Goal: Feedback & Contribution: Contribute content

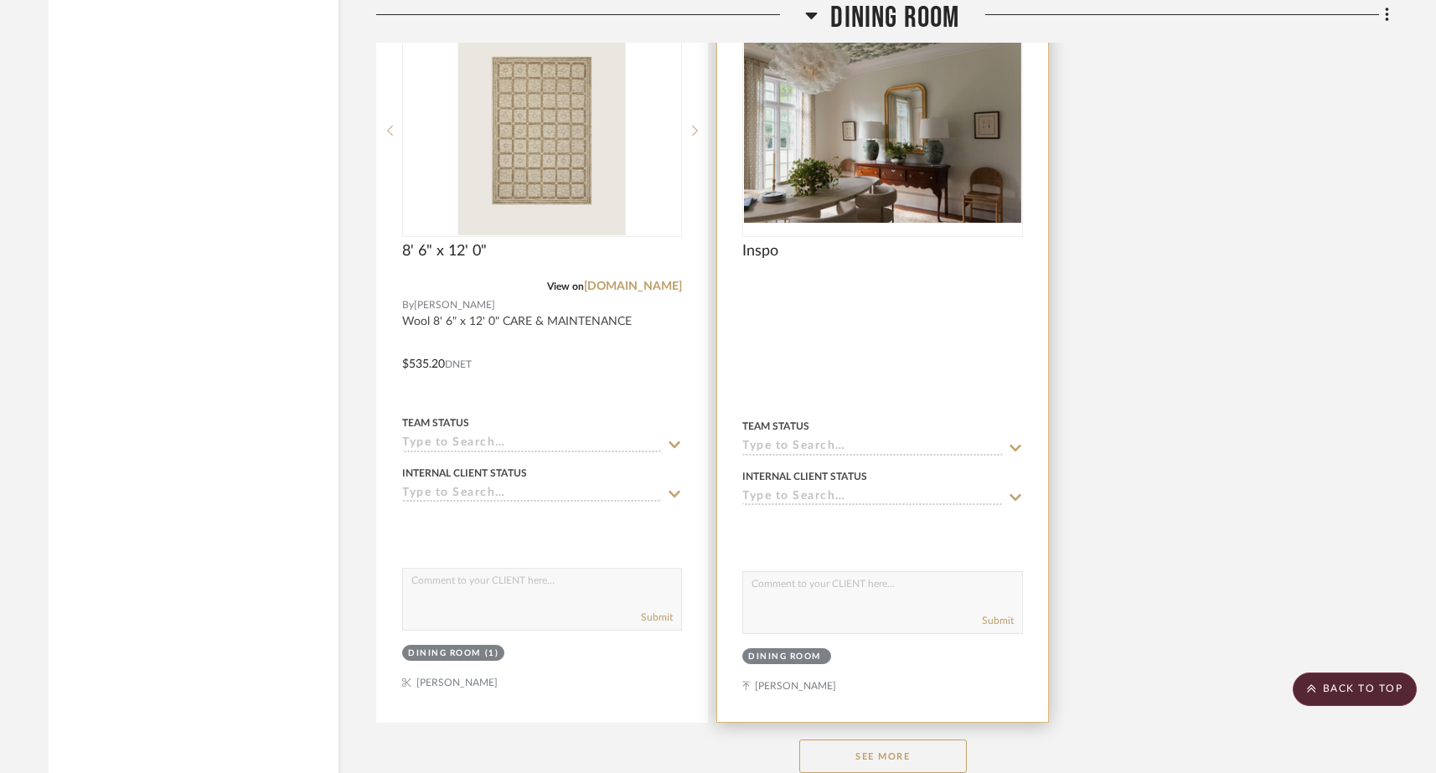
scroll to position [5399, 0]
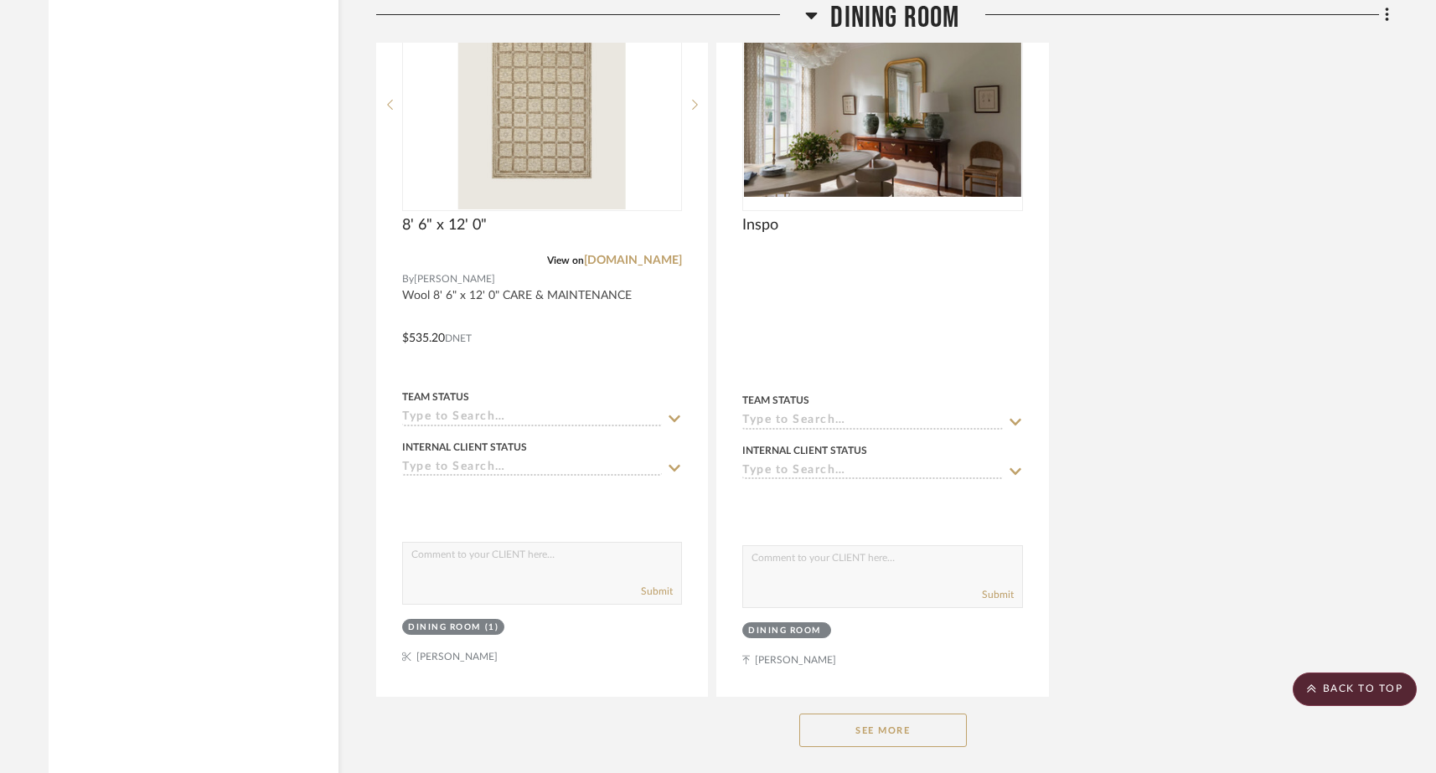
click at [856, 714] on button "See More" at bounding box center [883, 731] width 168 height 34
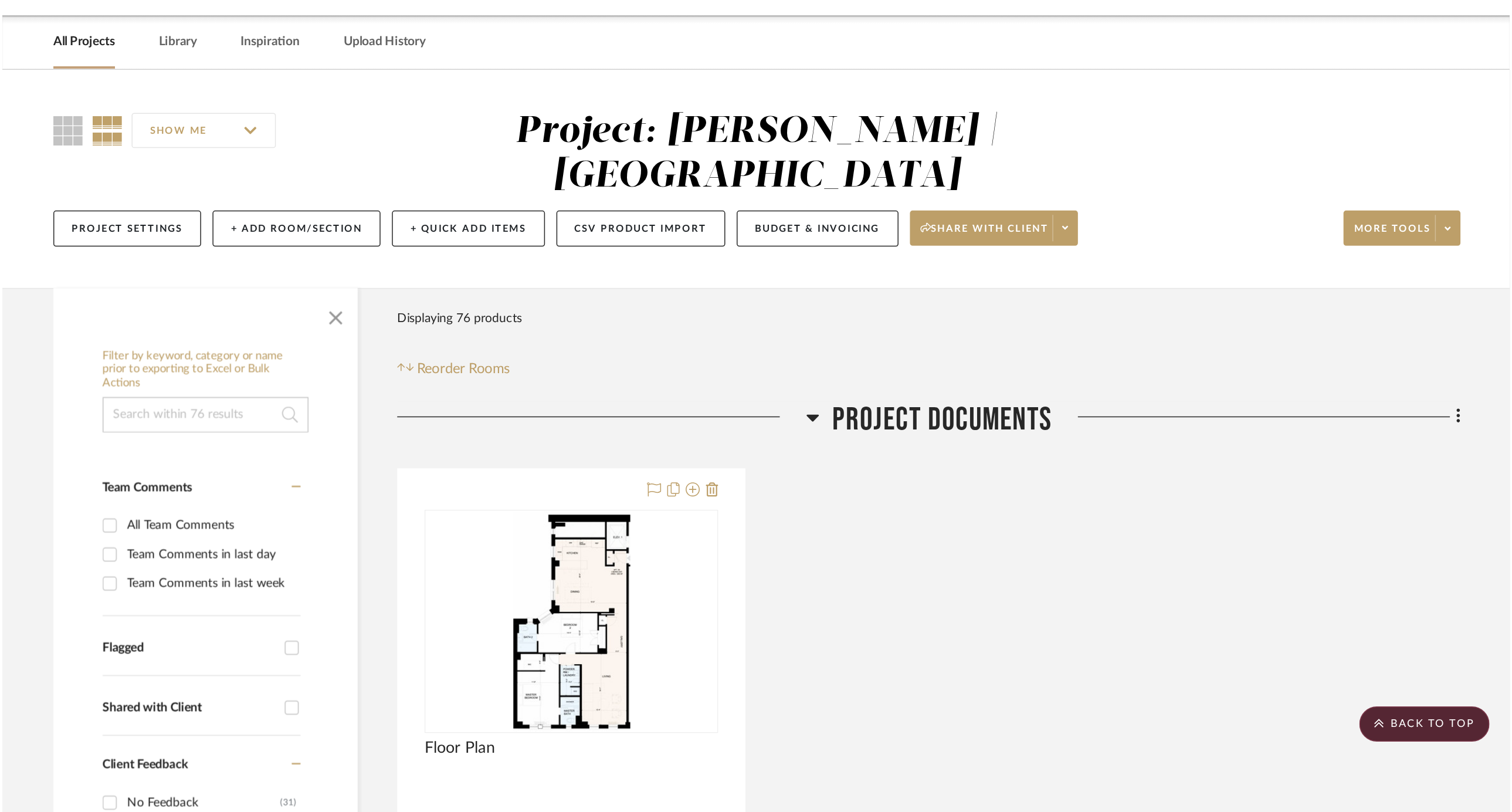
scroll to position [0, 0]
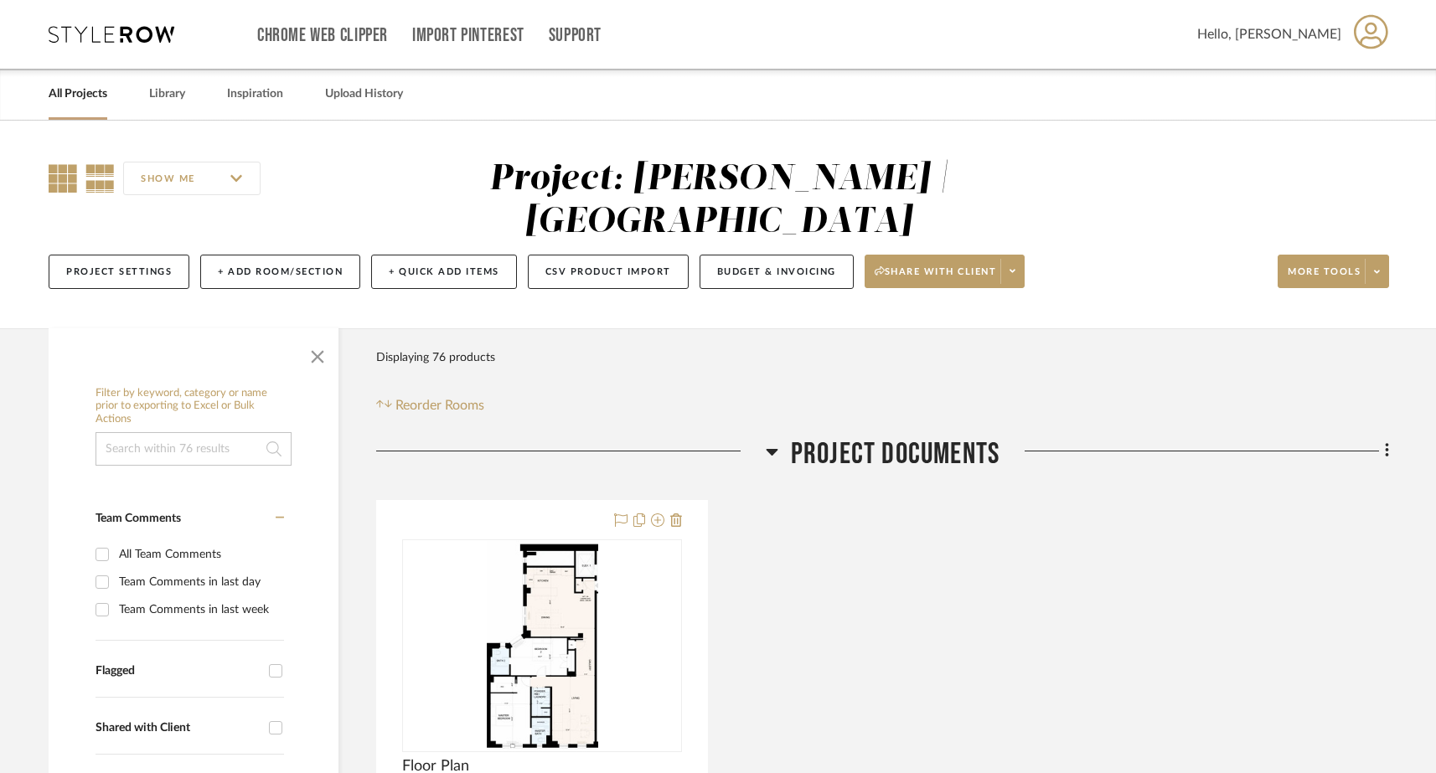
click at [64, 180] on icon at bounding box center [63, 178] width 28 height 28
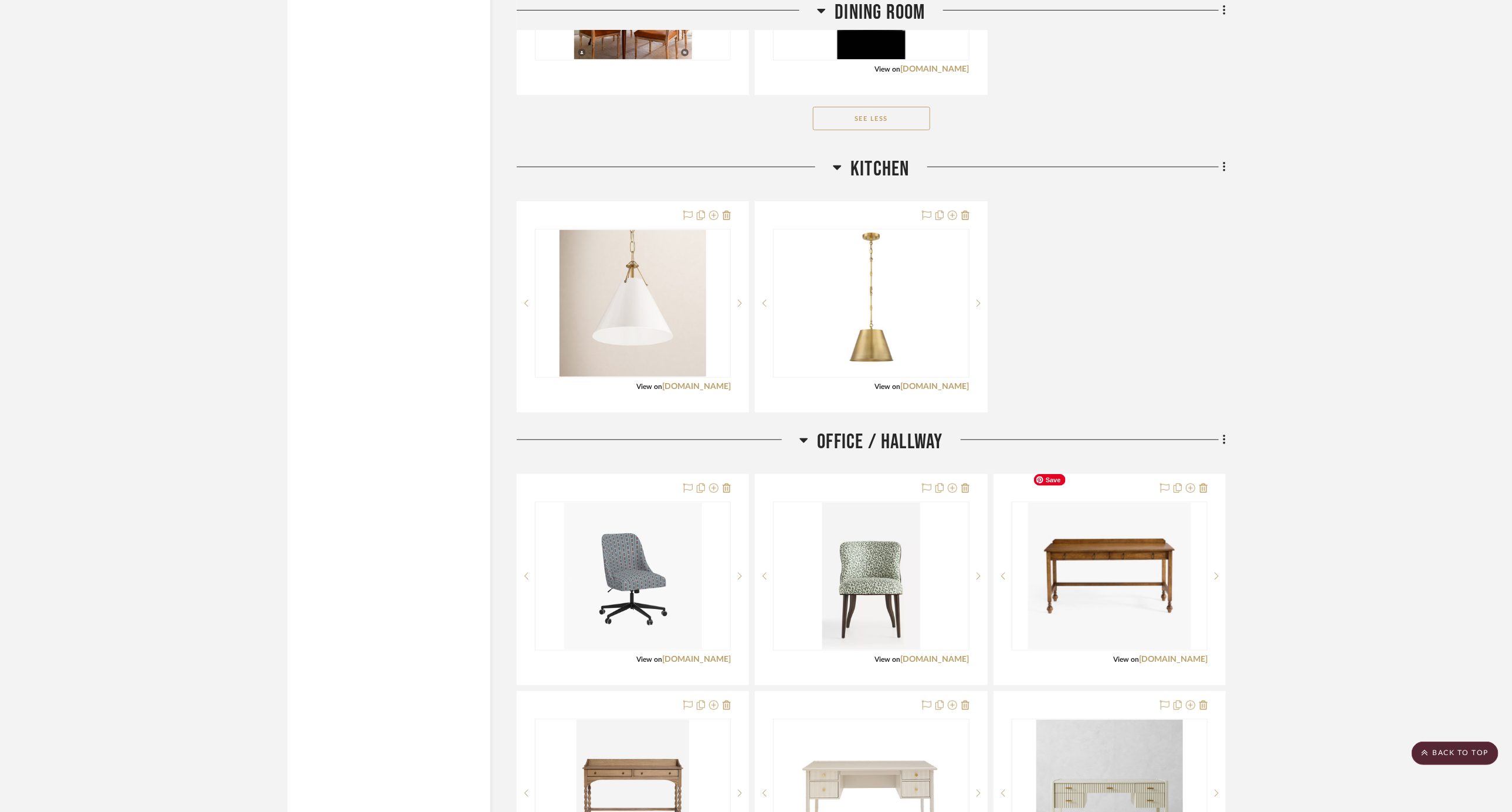
scroll to position [3347, 0]
drag, startPoint x: 1044, startPoint y: 450, endPoint x: 1200, endPoint y: 6, distance: 470.6
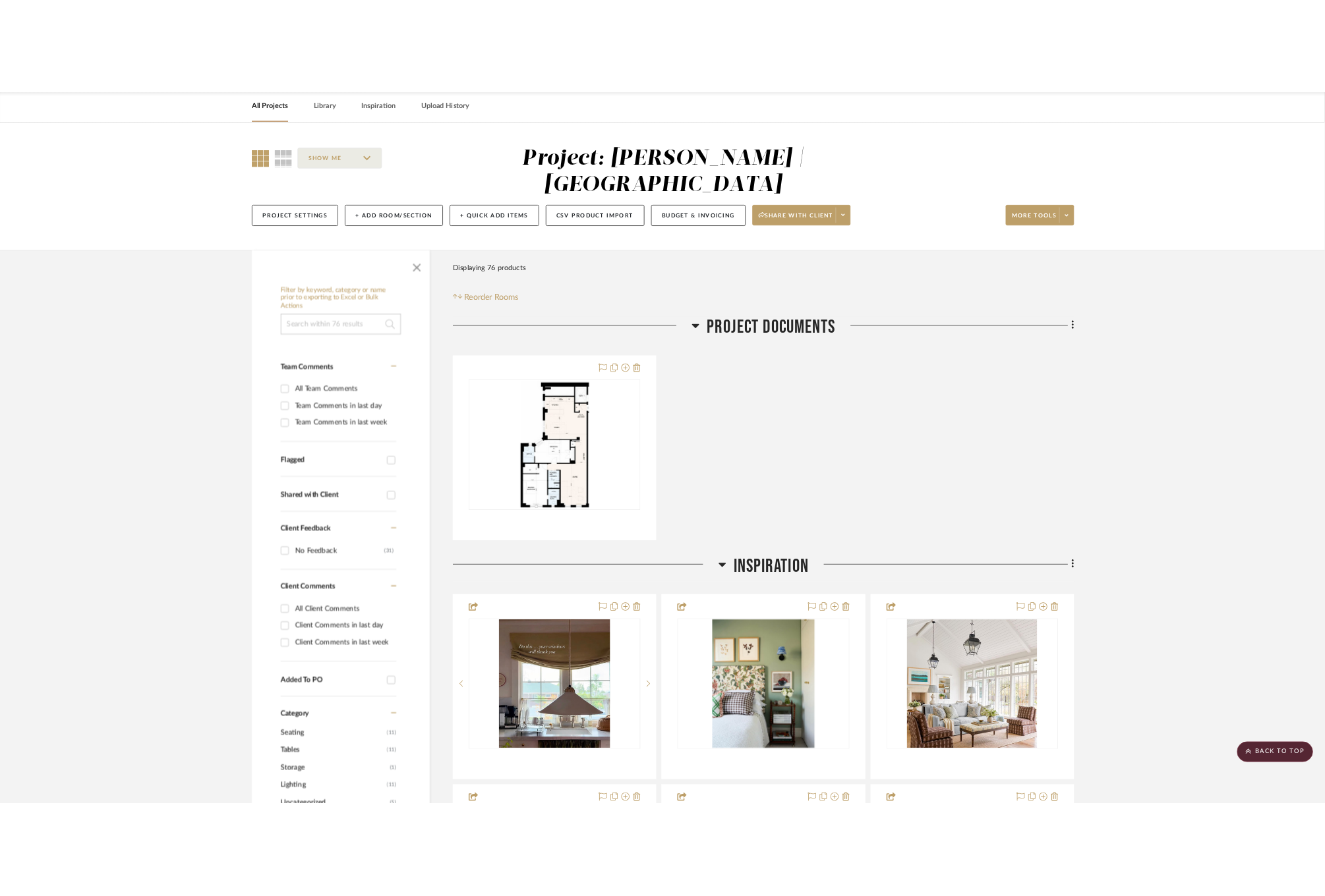
scroll to position [0, 0]
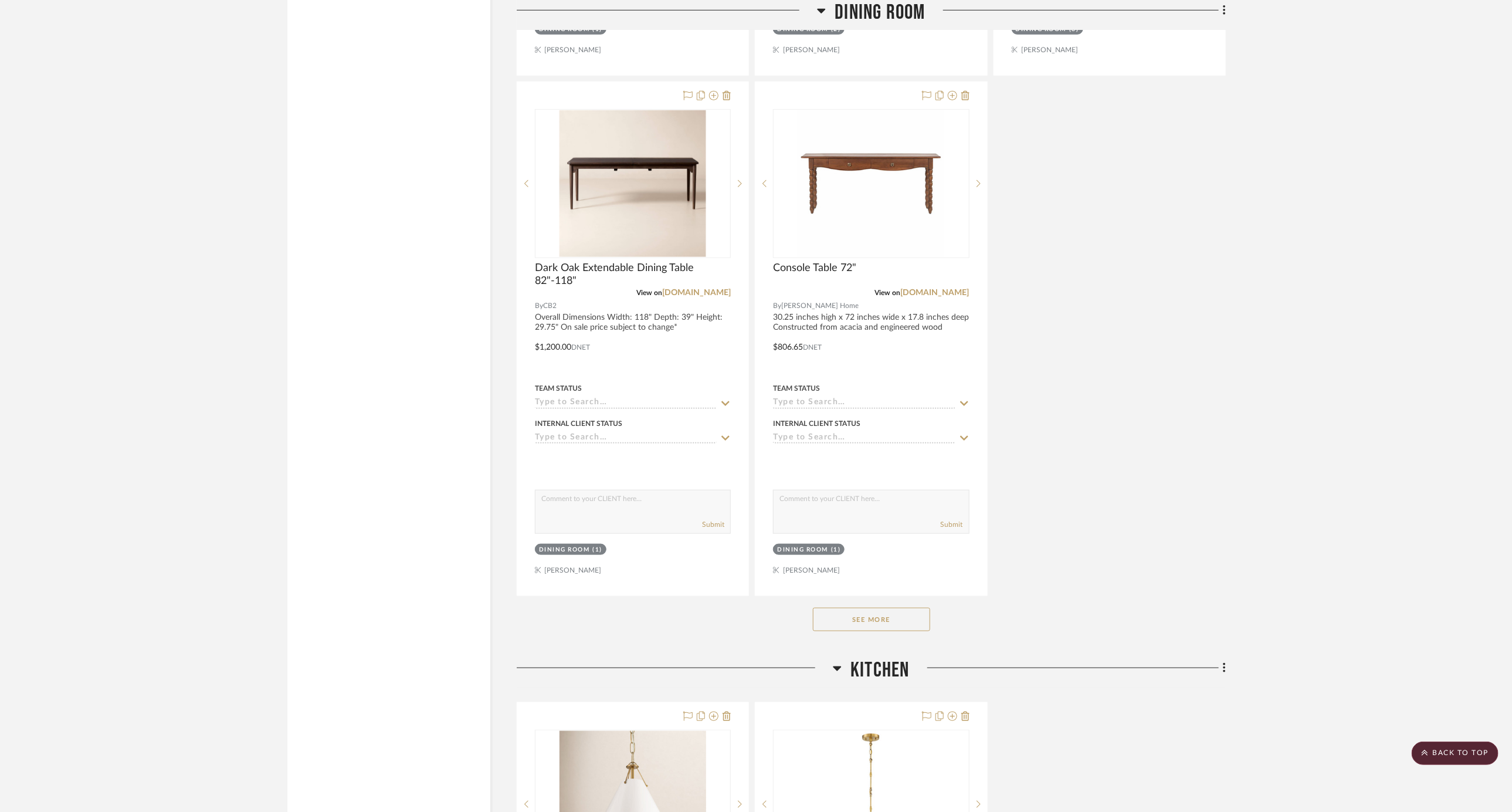
scroll to position [3717, 0]
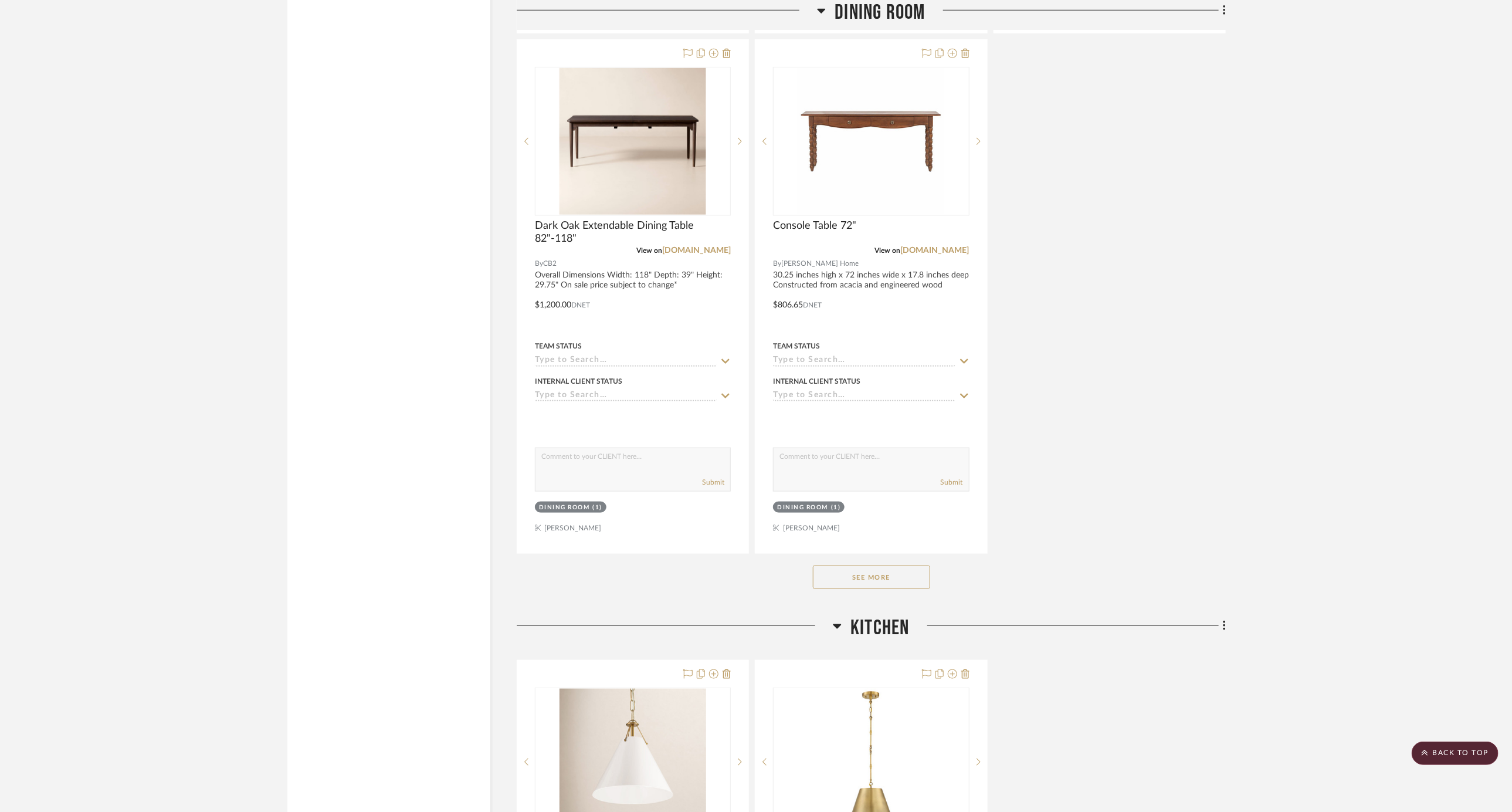
click at [880, 565] on button "See More" at bounding box center [872, 577] width 118 height 24
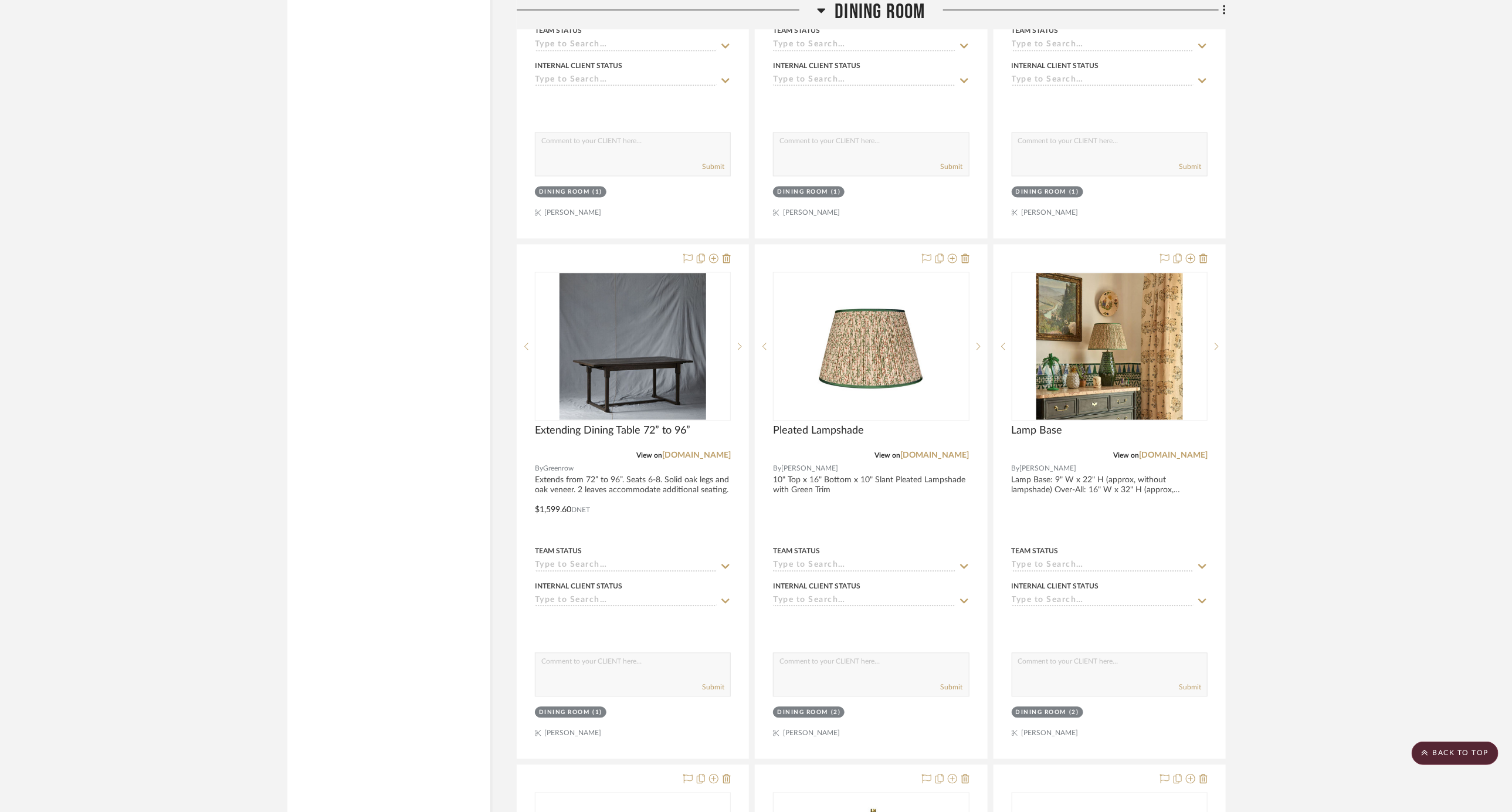
scroll to position [4555, 0]
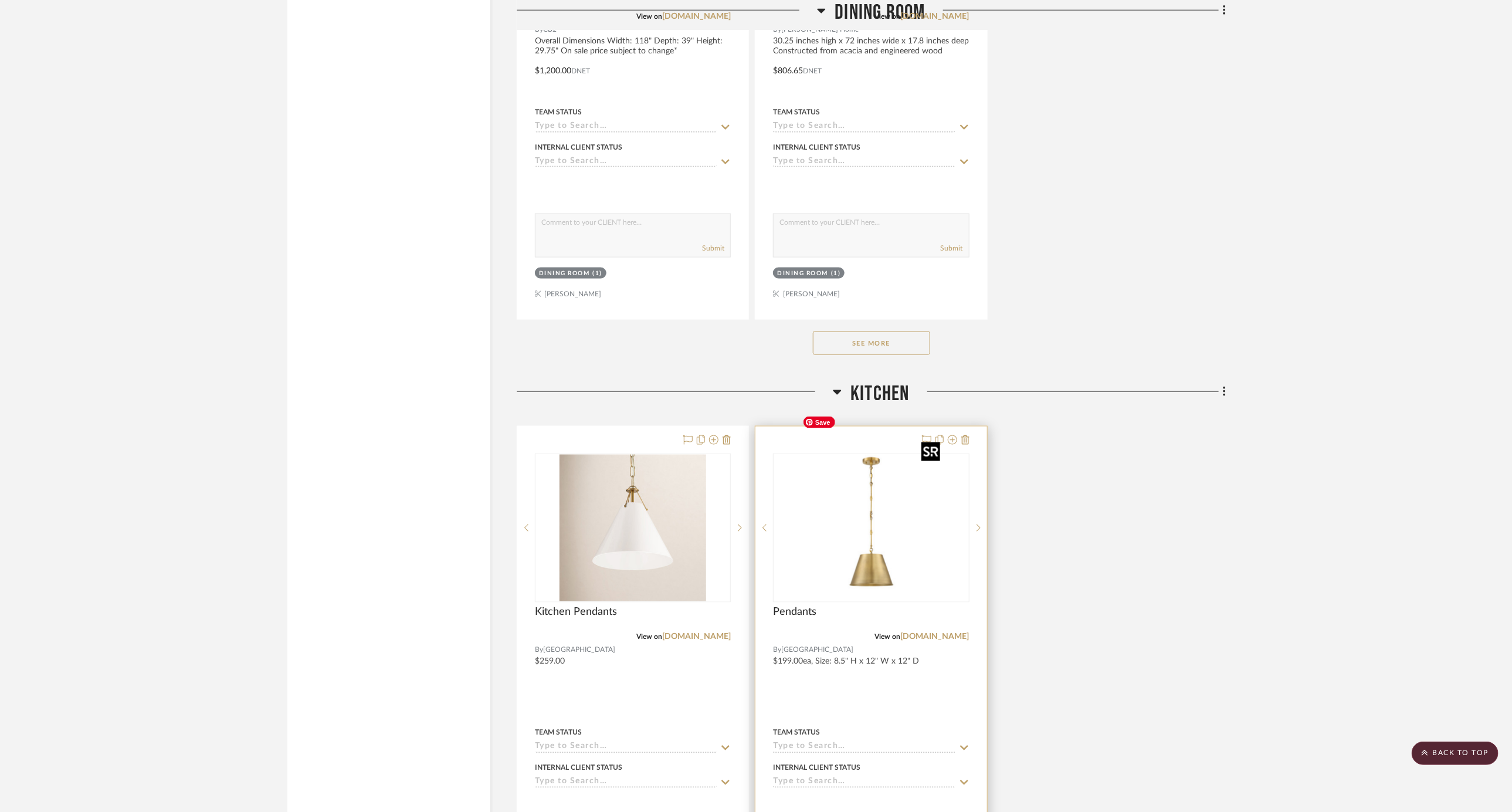
scroll to position [3962, 0]
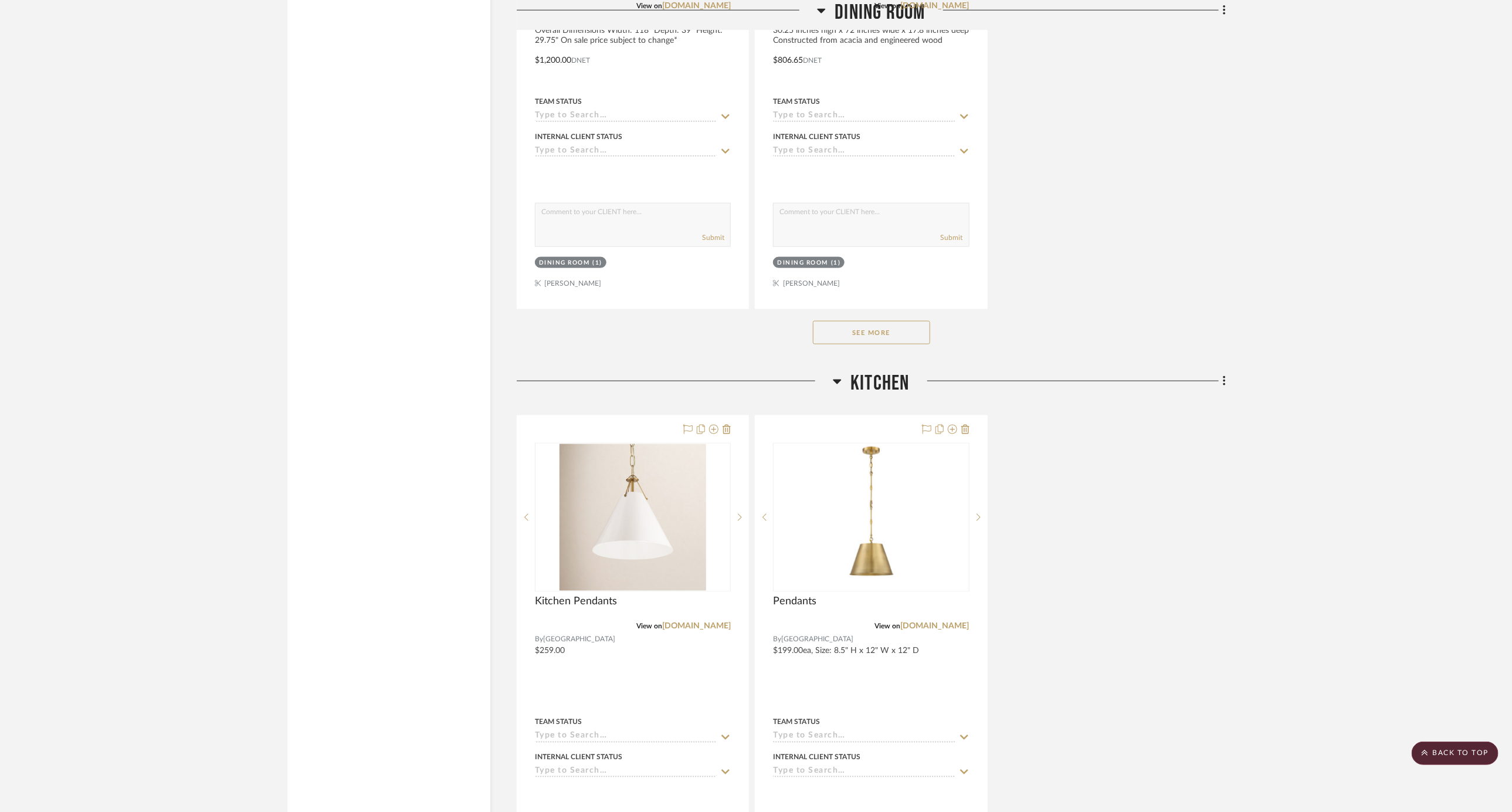
click at [885, 321] on button "See More" at bounding box center [872, 333] width 118 height 24
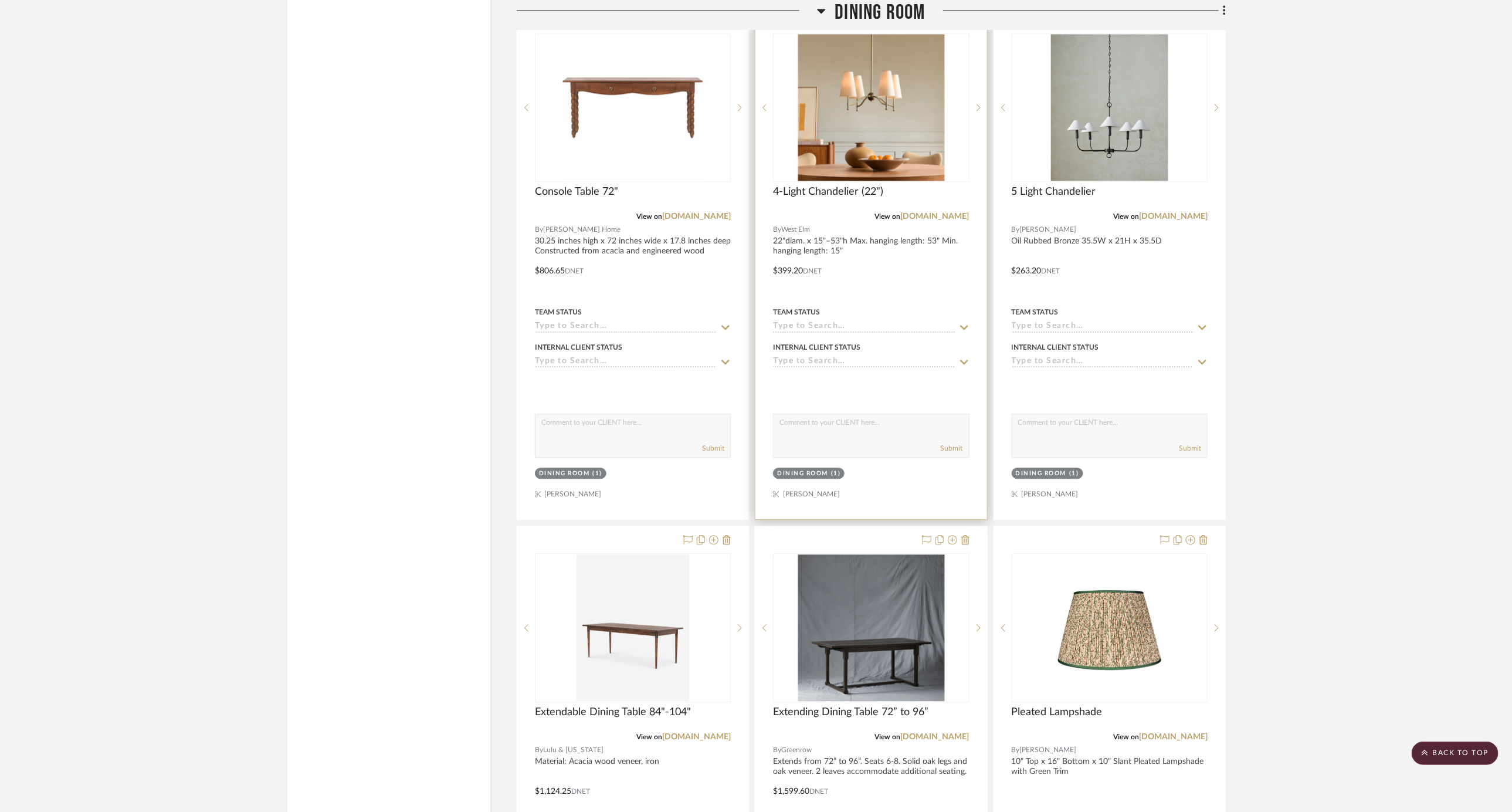
scroll to position [4800, 0]
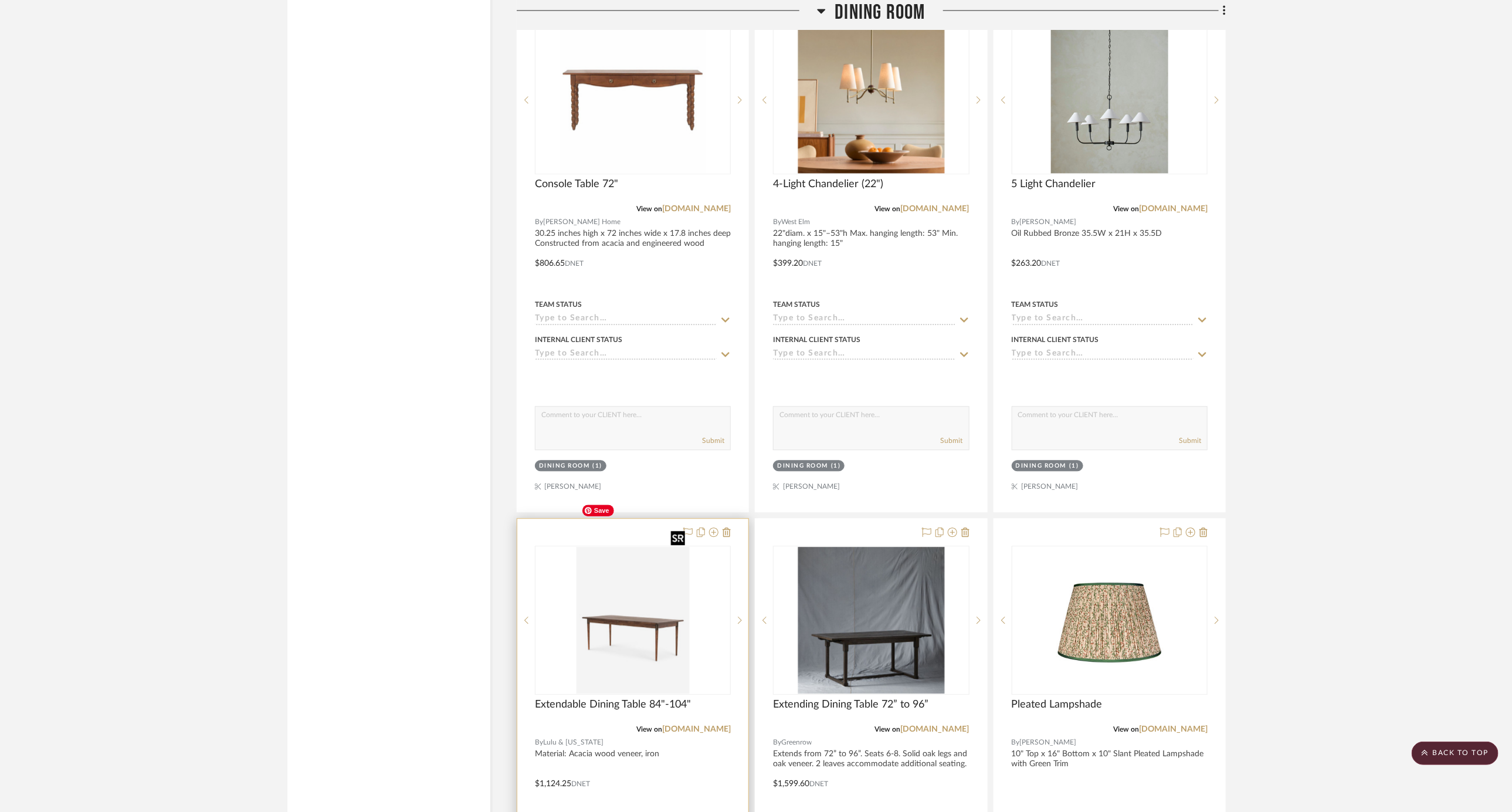
click at [0, 0] on img at bounding box center [0, 0] width 0 height 0
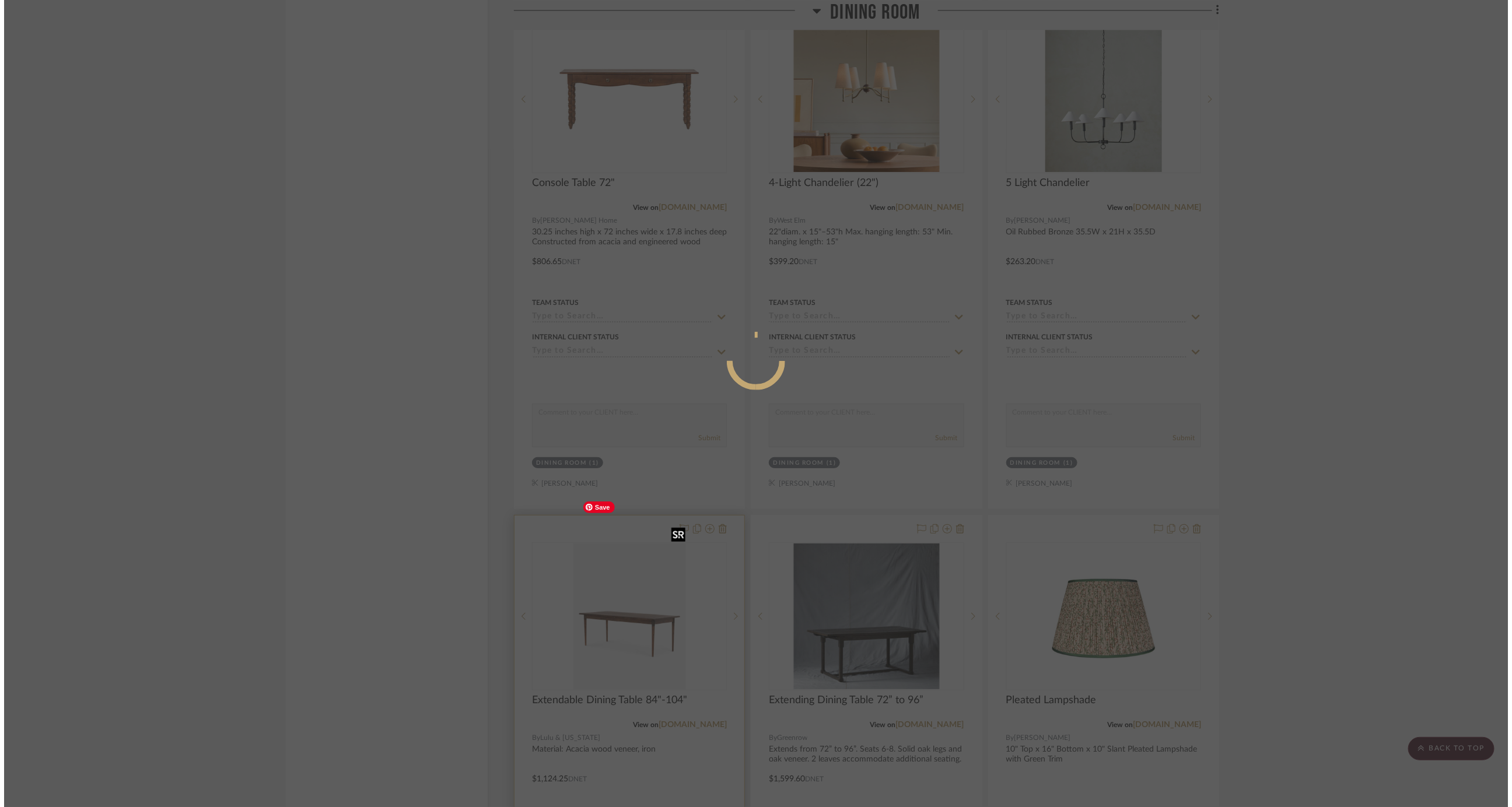
scroll to position [0, 0]
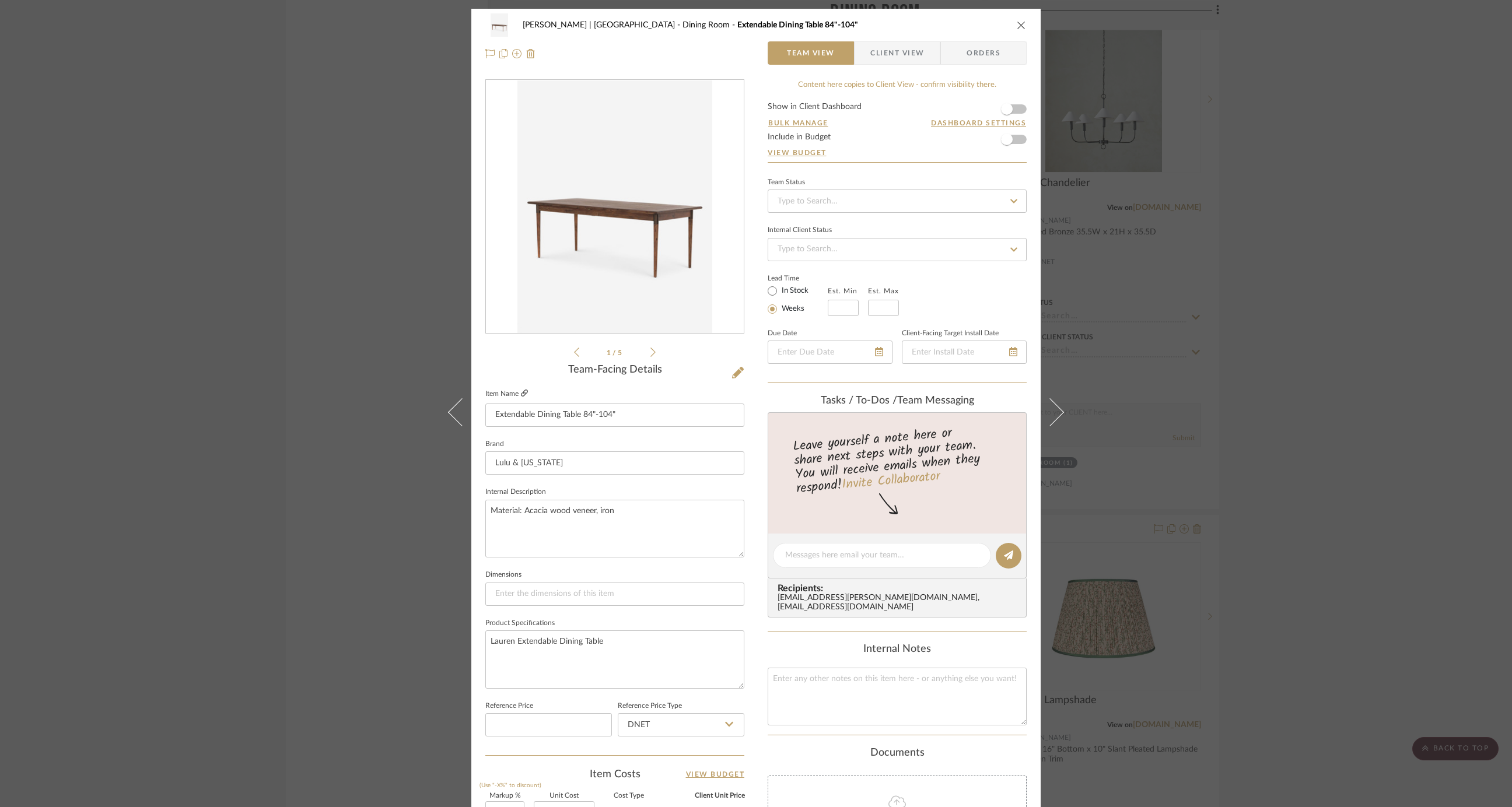
click at [521, 395] on icon at bounding box center [524, 393] width 7 height 7
click at [660, 508] on textarea "Material: Acacia wood veneer, iron" at bounding box center [615, 528] width 259 height 58
paste textarea "Backordered Until: 12/11 - 12/25"
type textarea "Material: Acacia wood veneer, iron. Backordered Until: 12/11 - 12/25"
click at [307, 379] on div "Gutstein-Dyja | Upper West Side Dining Room Extendable Dining Table 84"-104" Te…" at bounding box center [756, 403] width 1512 height 807
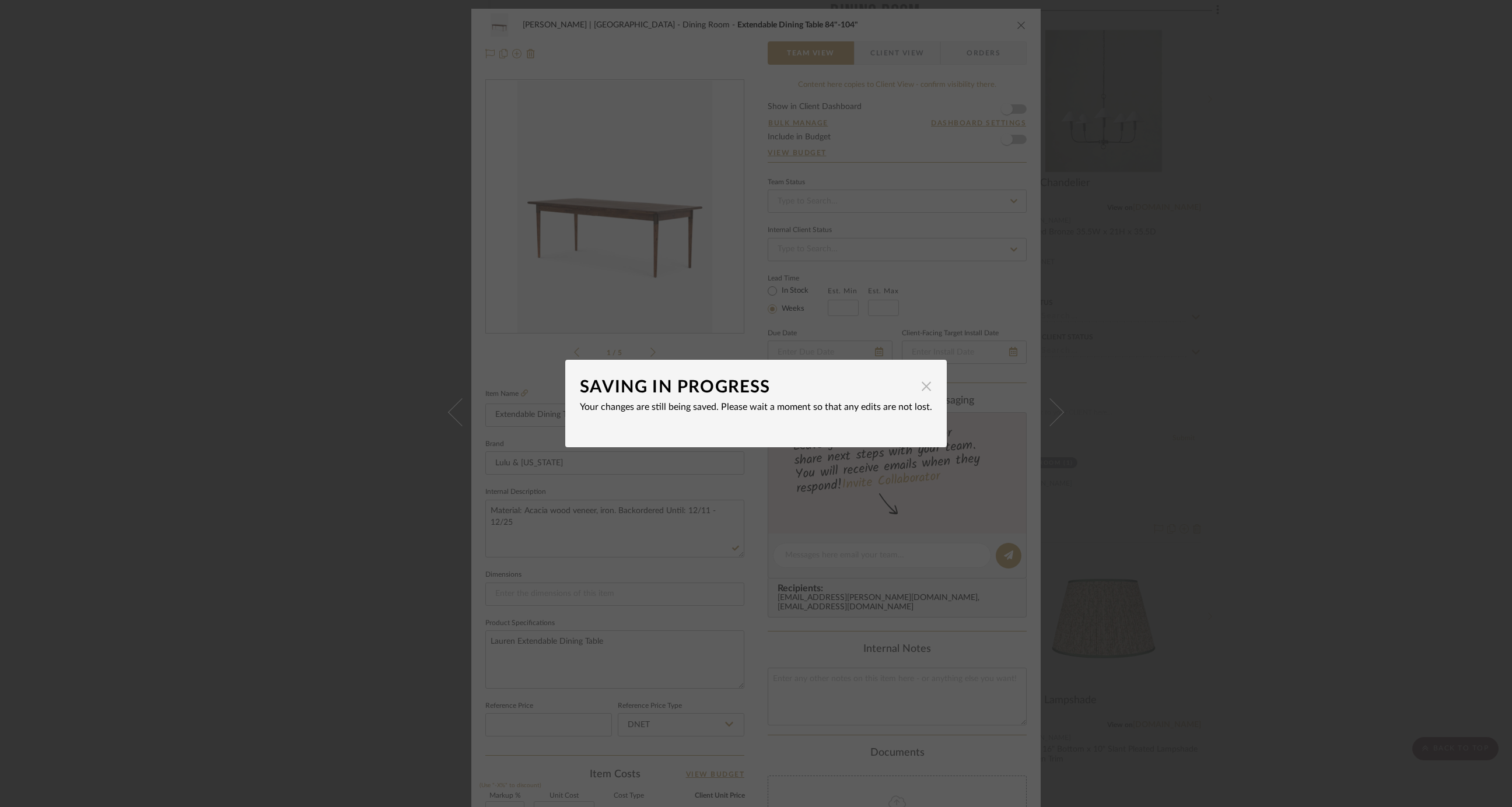
click at [921, 388] on span "button" at bounding box center [926, 386] width 24 height 24
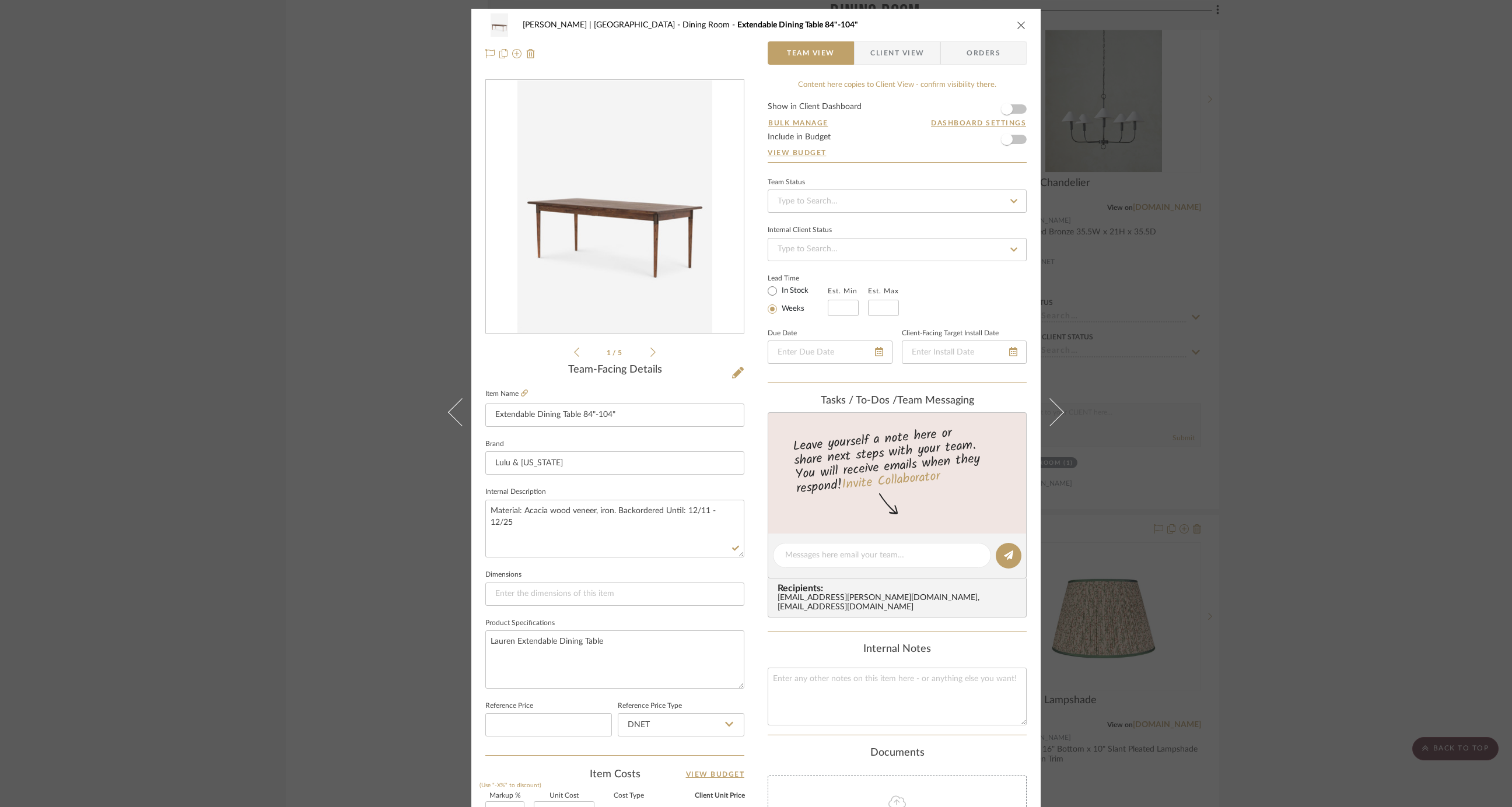
click at [224, 314] on div "Gutstein-Dyja | Upper West Side Dining Room Extendable Dining Table 84"-104" Te…" at bounding box center [756, 403] width 1512 height 807
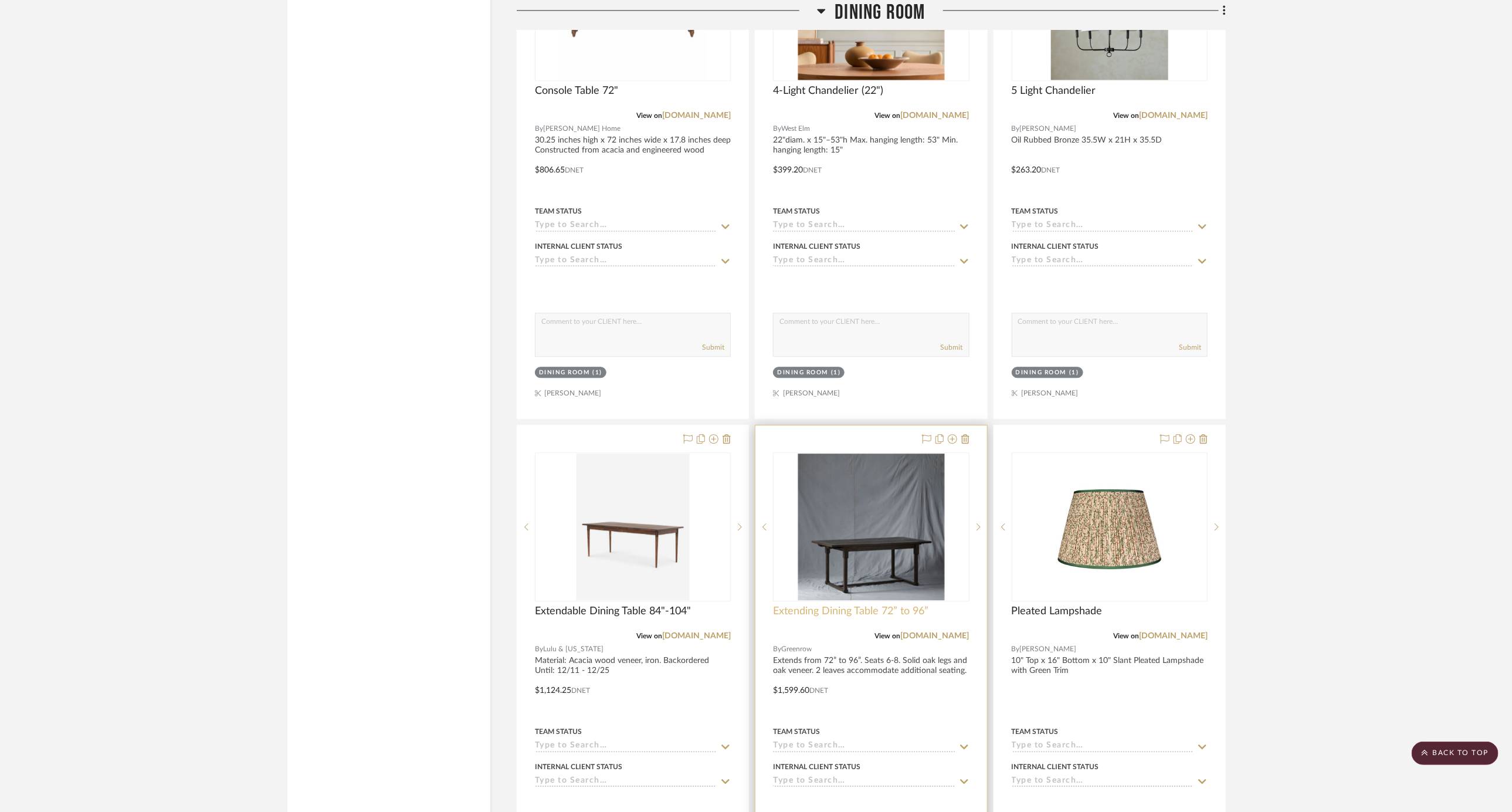
scroll to position [4902, 0]
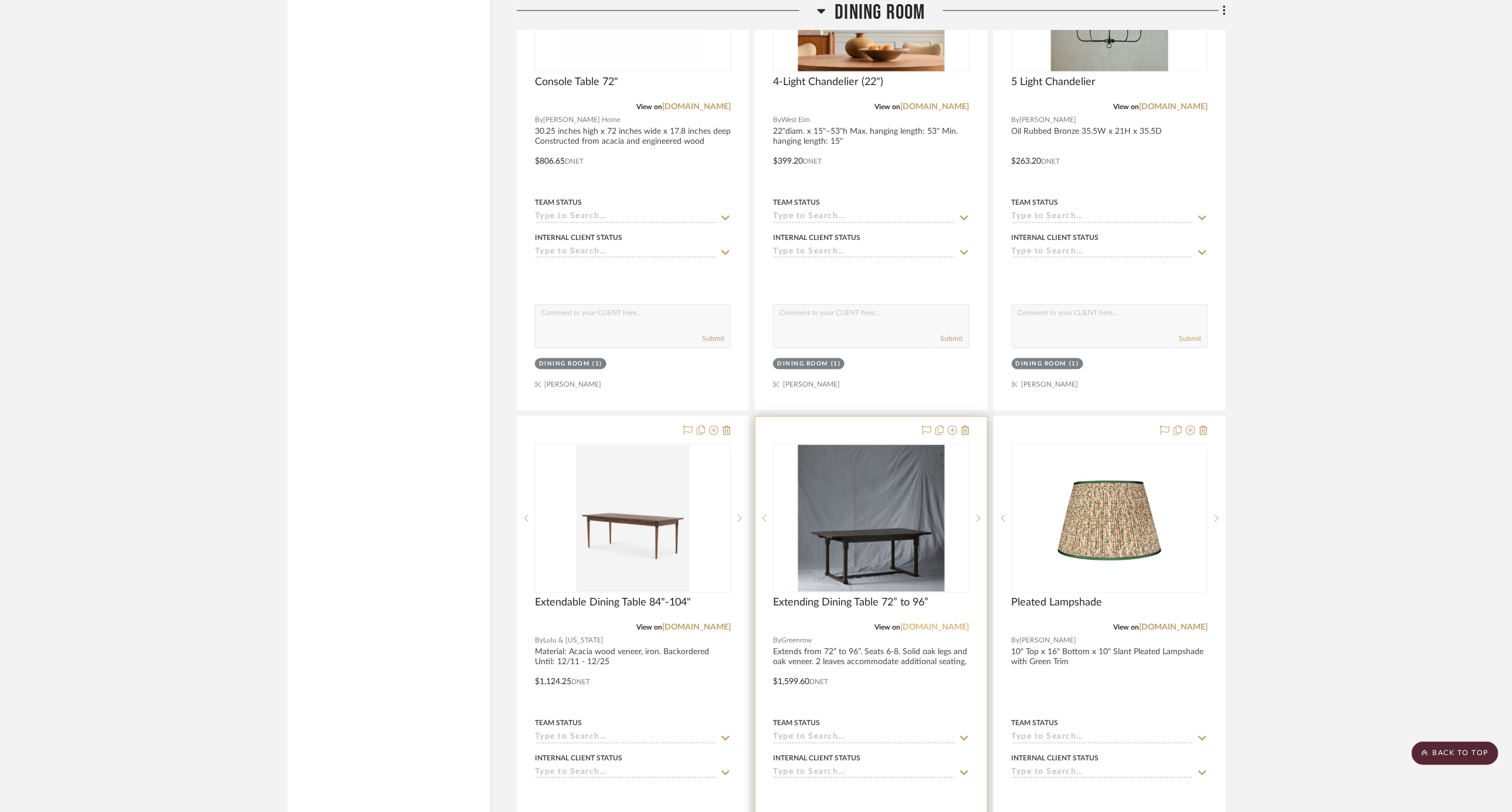
click at [941, 624] on link "[DOMAIN_NAME]" at bounding box center [936, 628] width 69 height 8
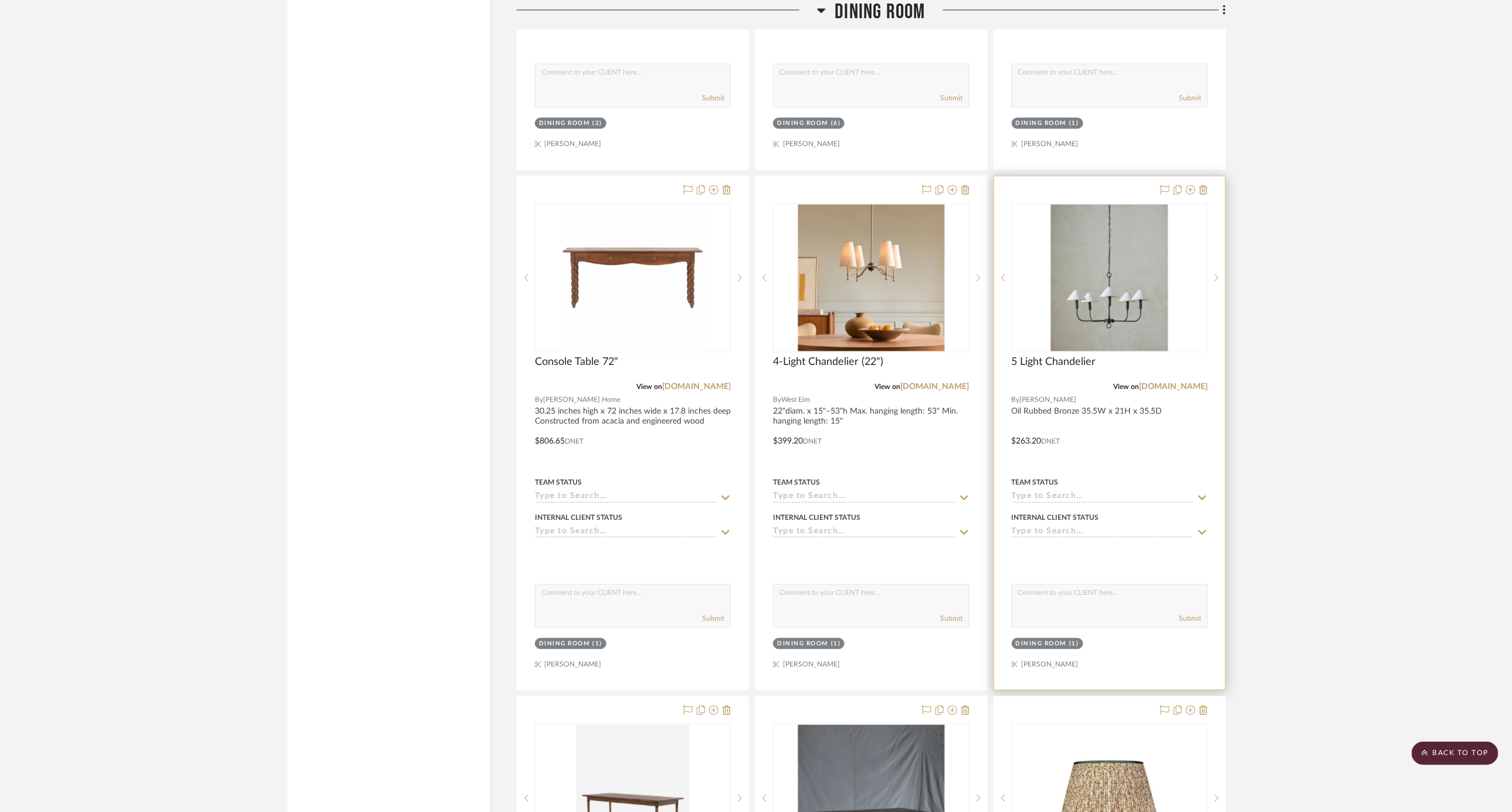
scroll to position [4611, 0]
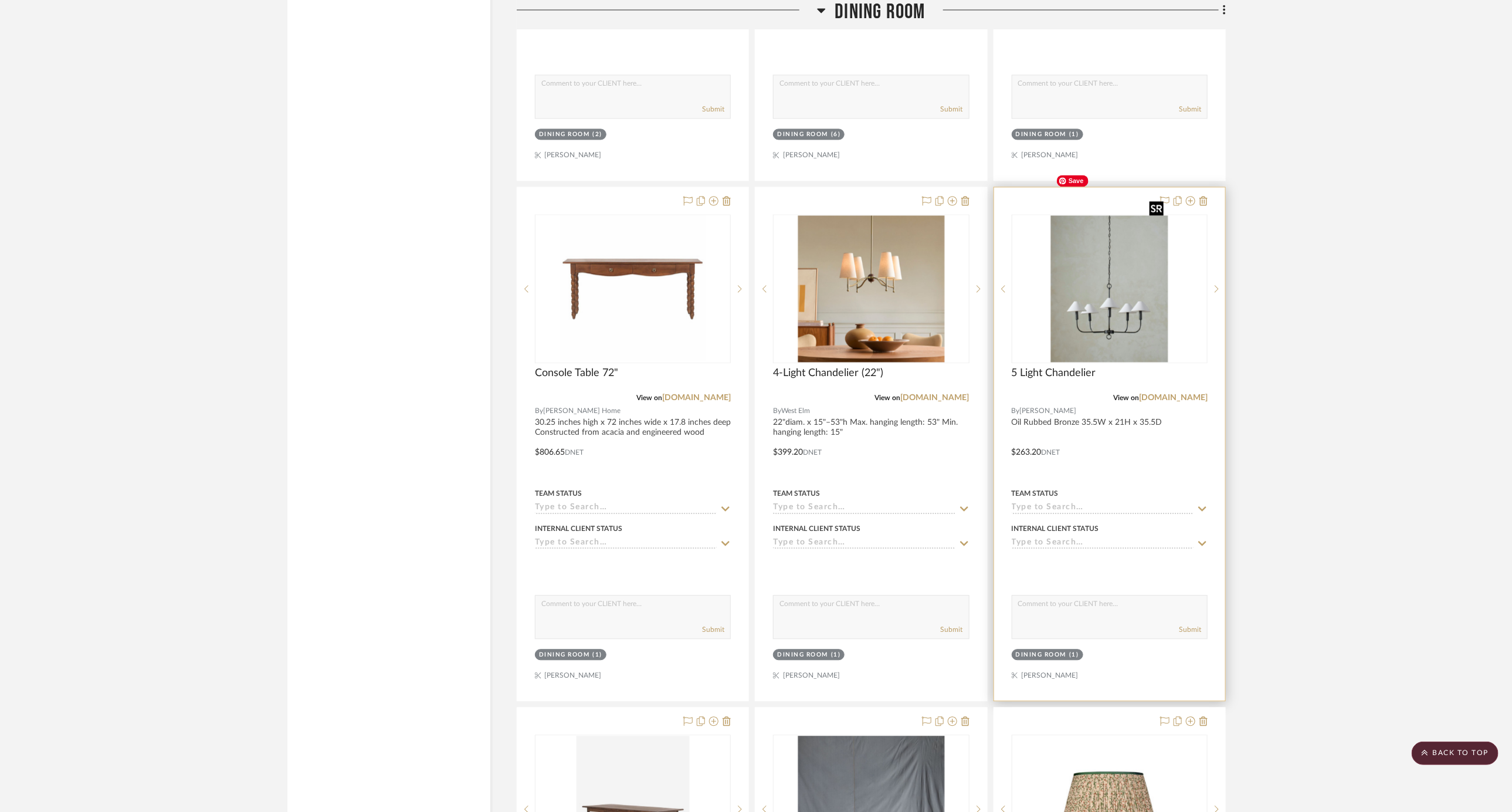
click at [1118, 276] on img "0" at bounding box center [1110, 288] width 118 height 146
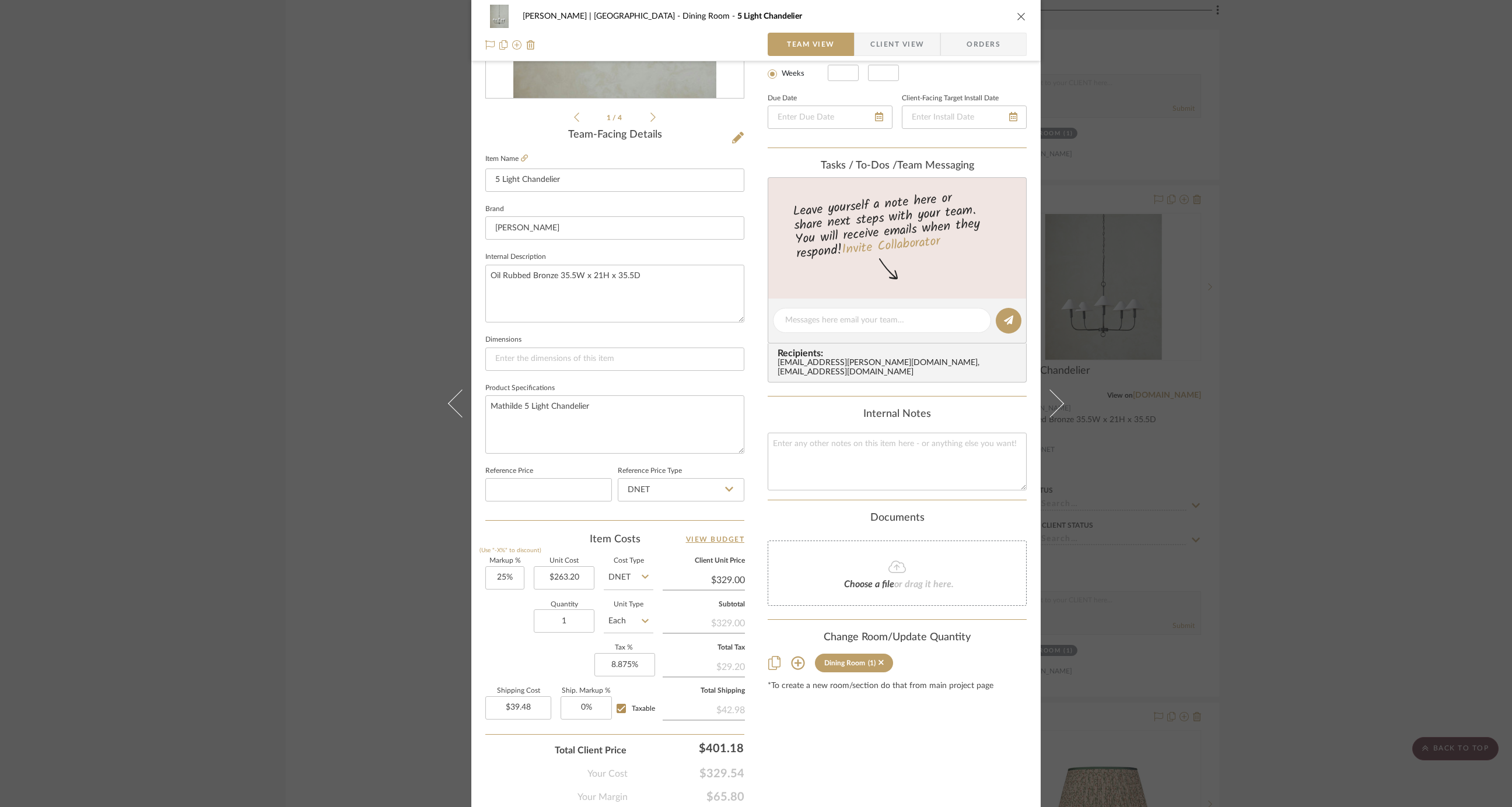
scroll to position [275, 0]
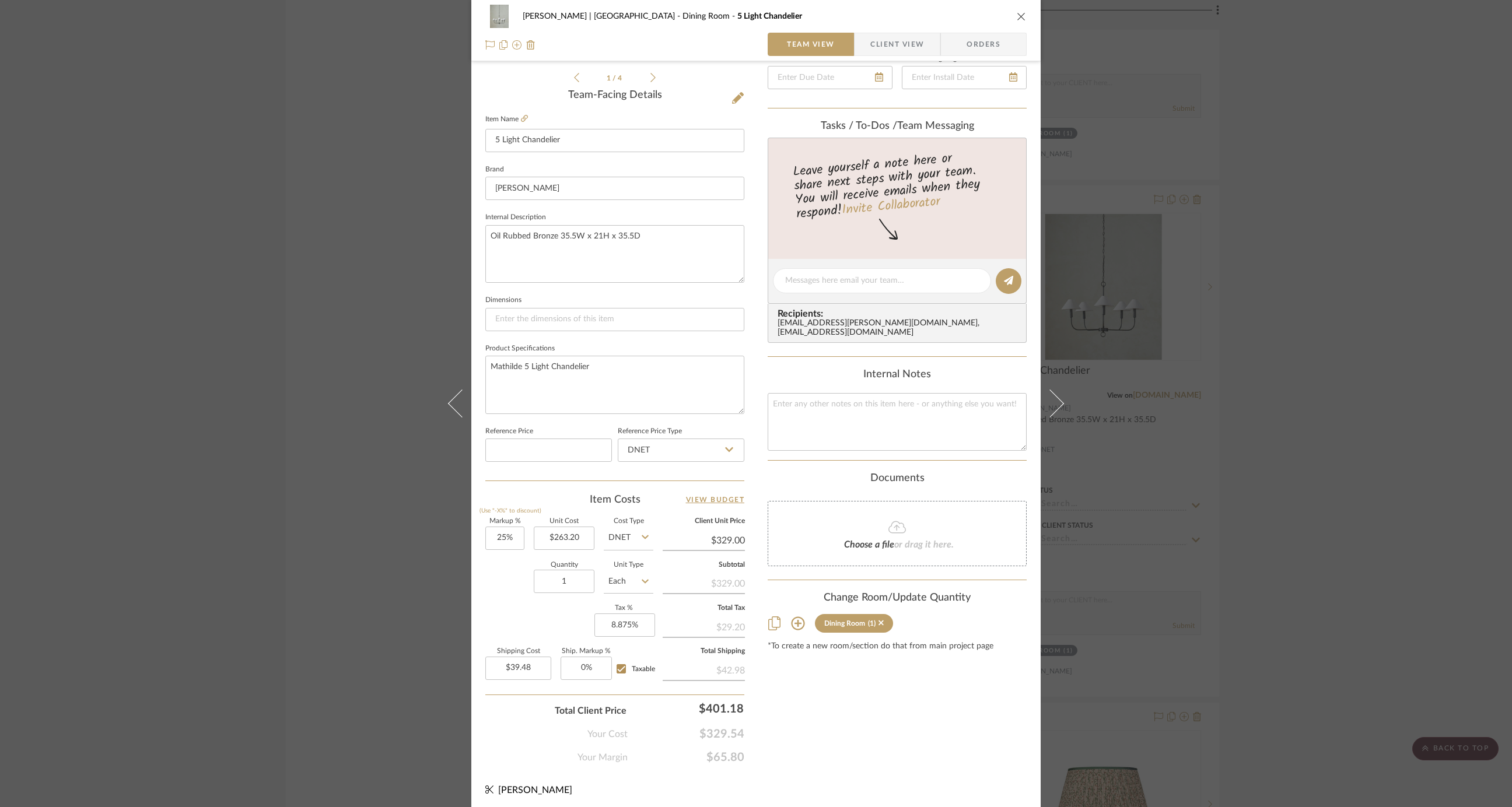
click at [791, 616] on icon at bounding box center [798, 623] width 14 height 14
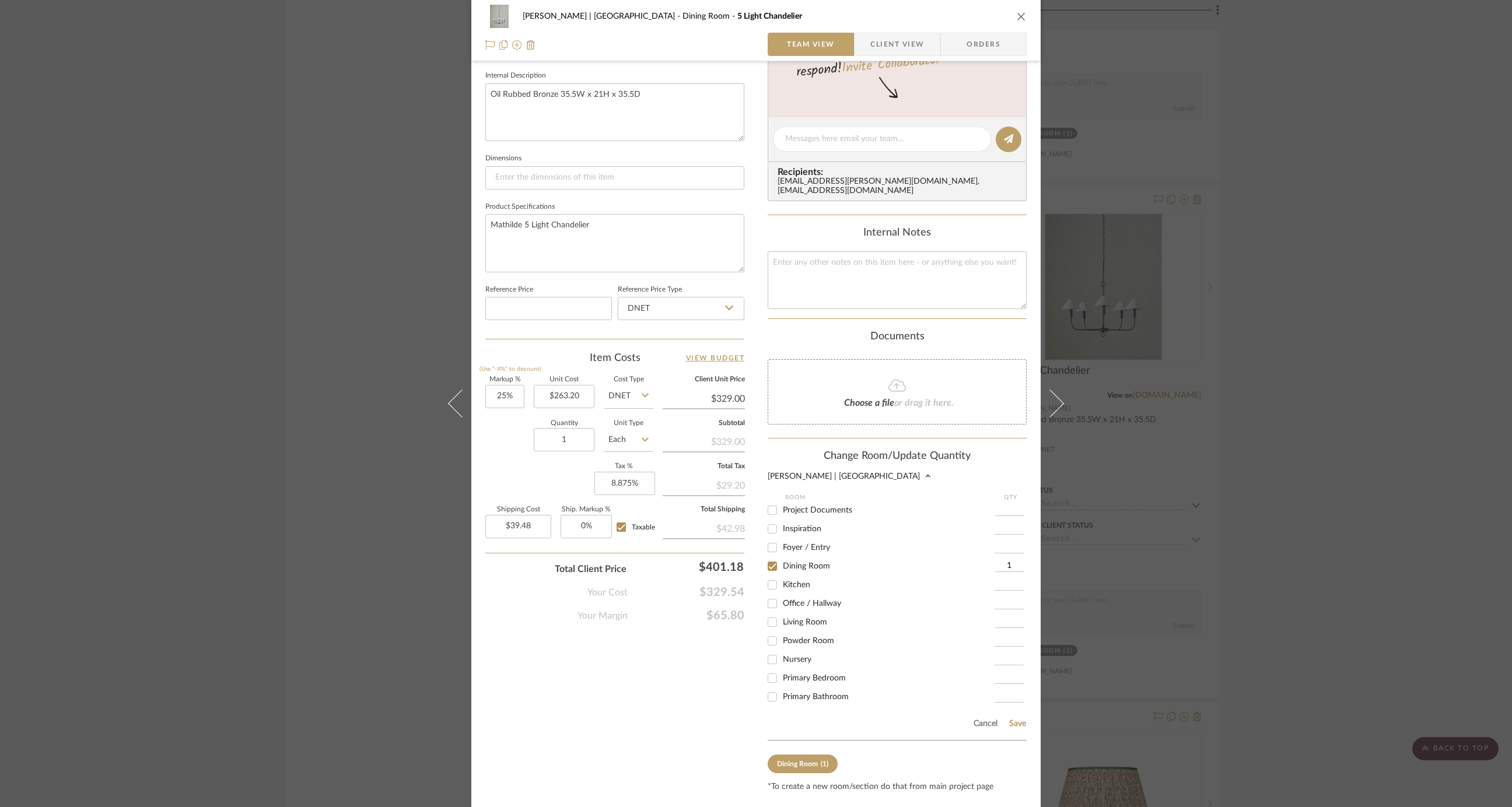
scroll to position [420, 0]
click at [792, 615] on span "Living Room" at bounding box center [805, 619] width 45 height 8
click at [781, 611] on input "Living Room" at bounding box center [772, 618] width 19 height 19
checkbox input "true"
type input "1"
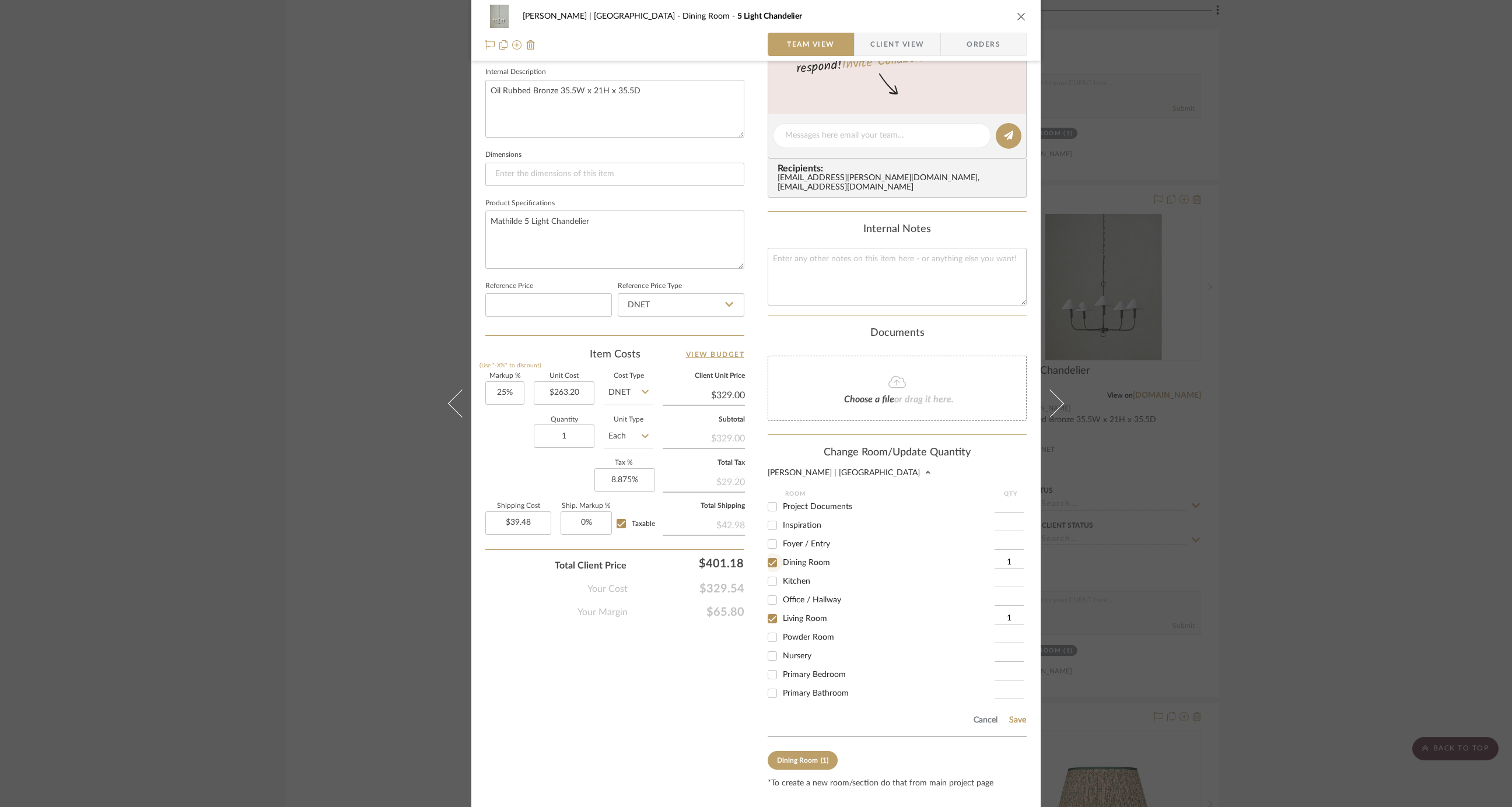
click at [766, 554] on input "Dining Room" at bounding box center [772, 563] width 19 height 19
checkbox input "false"
click at [1019, 716] on button "Save" at bounding box center [1018, 720] width 18 height 9
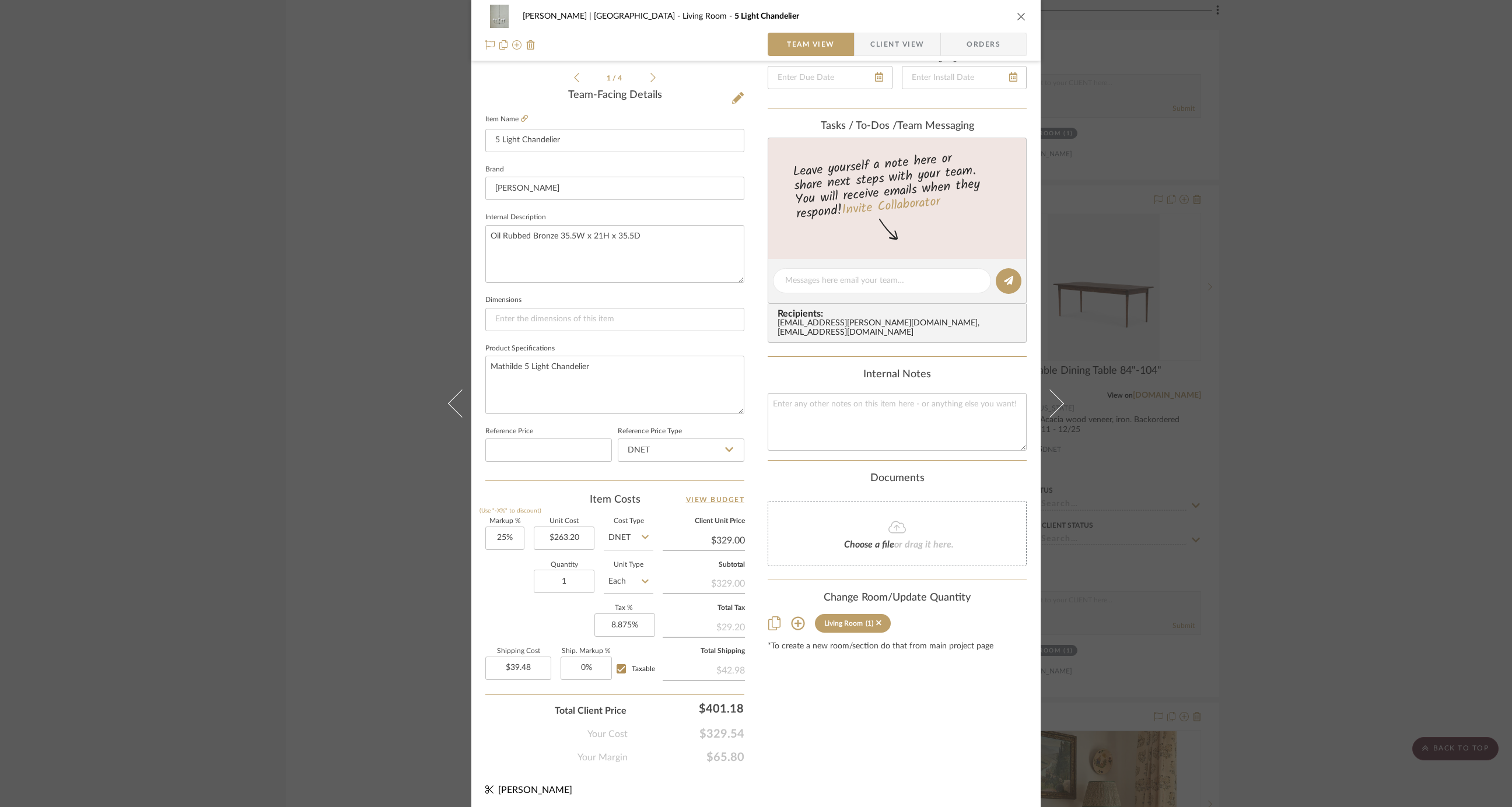
click at [217, 212] on div "Gutstein-Dyja | Upper West Side Living Room 5 Light Chandelier Team View Client…" at bounding box center [756, 403] width 1512 height 807
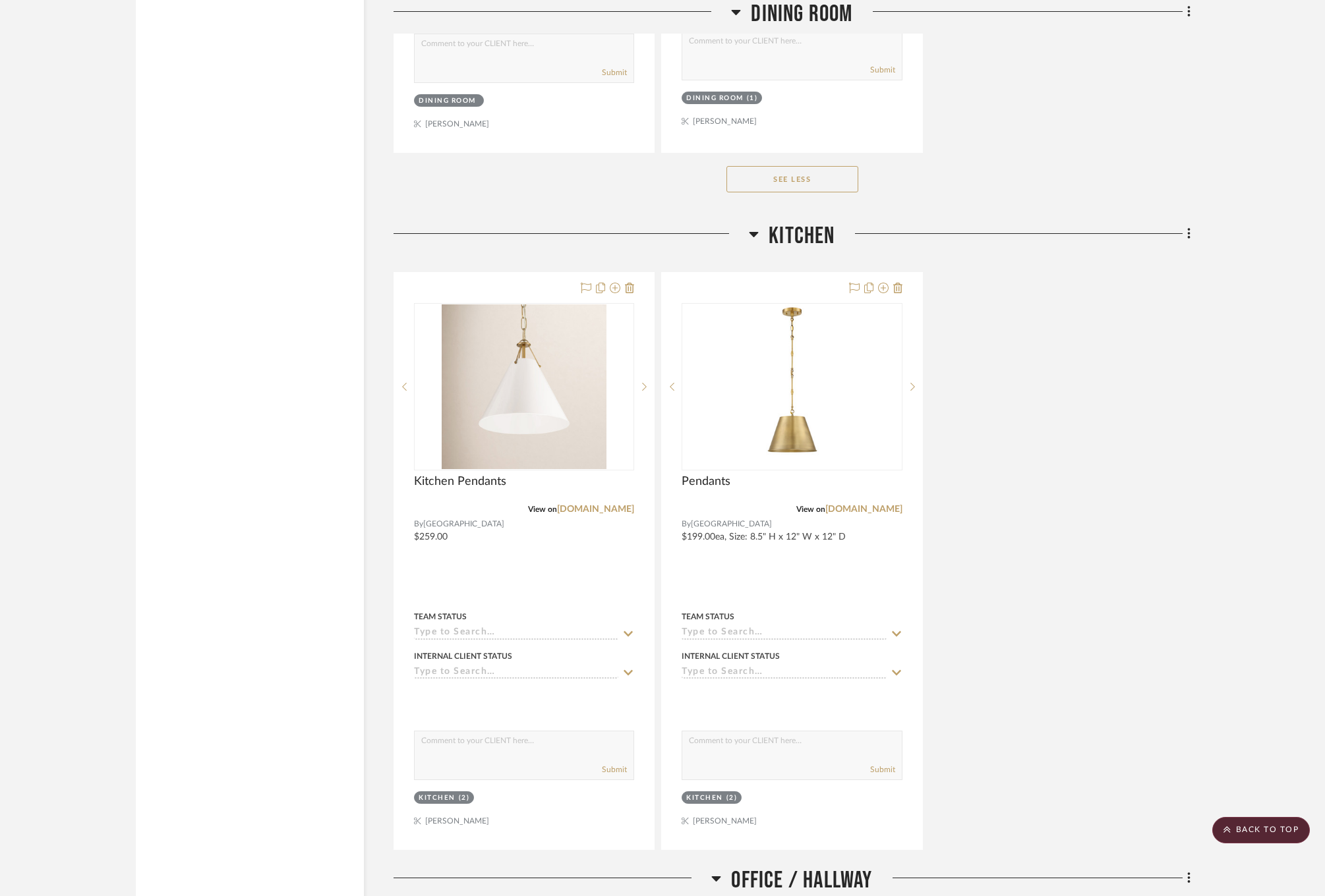
scroll to position [8169, 0]
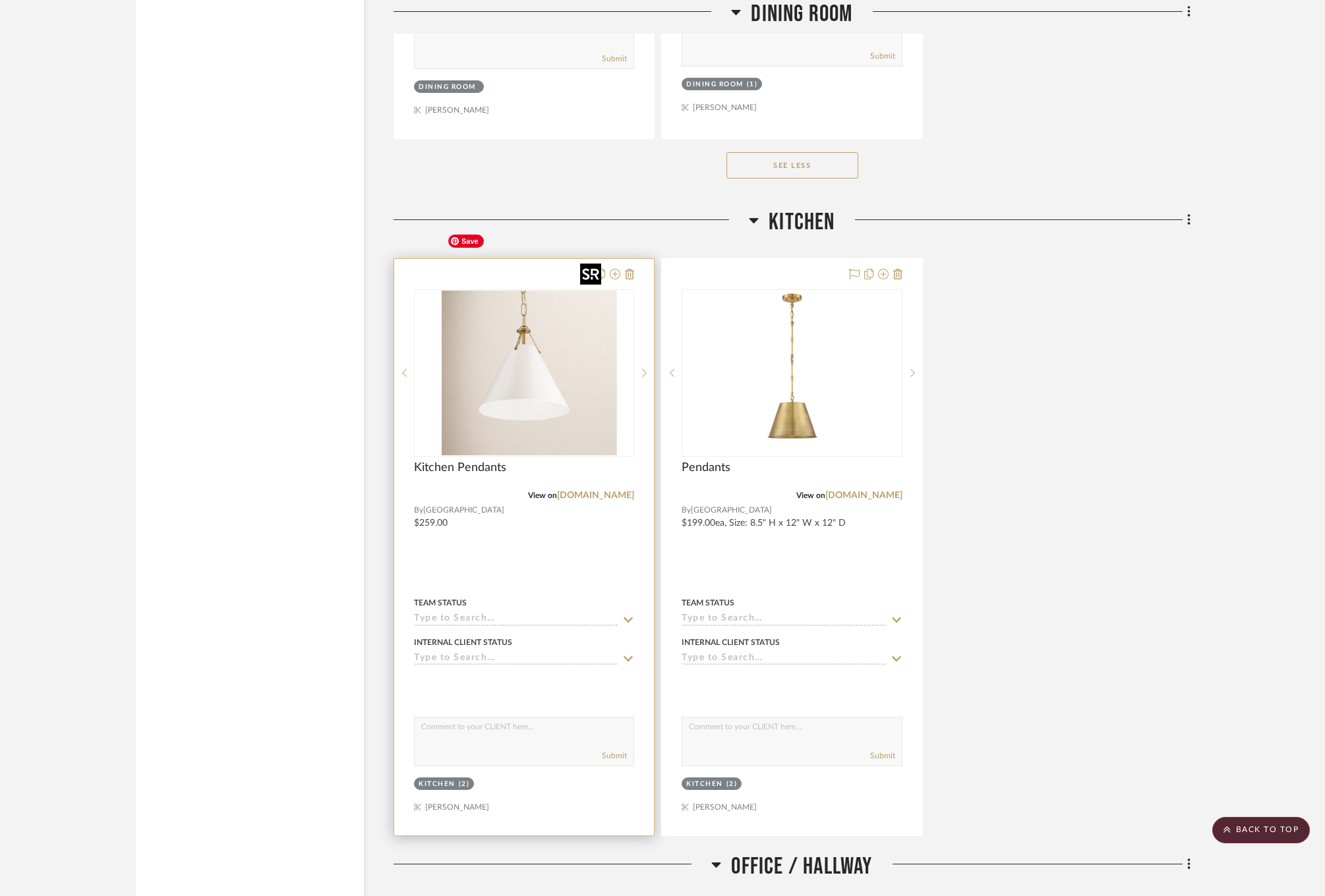
click at [565, 330] on div at bounding box center [524, 373] width 220 height 168
click at [648, 368] on sr-next-btn at bounding box center [644, 373] width 20 height 9
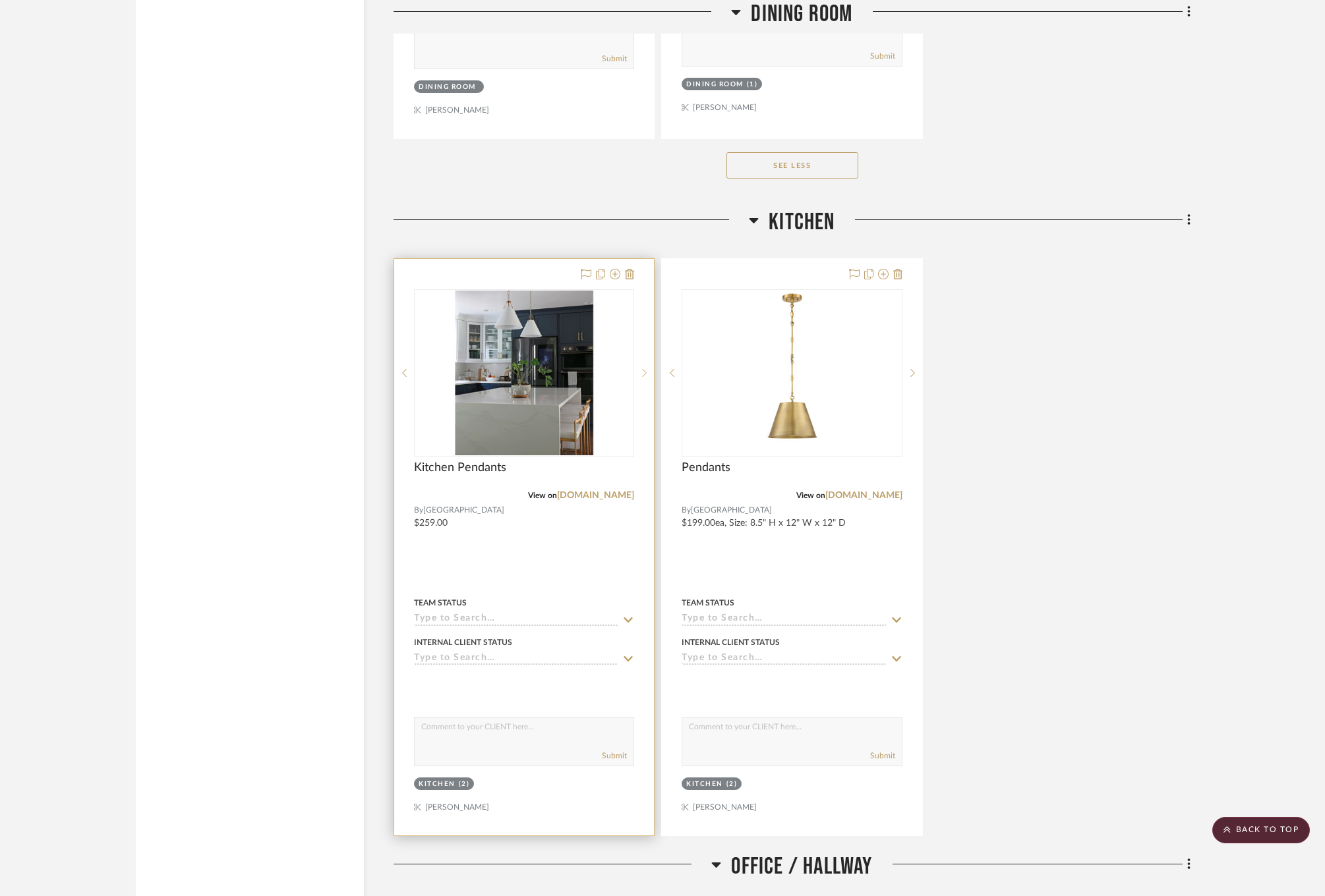
click at [648, 368] on sr-next-btn at bounding box center [644, 373] width 20 height 9
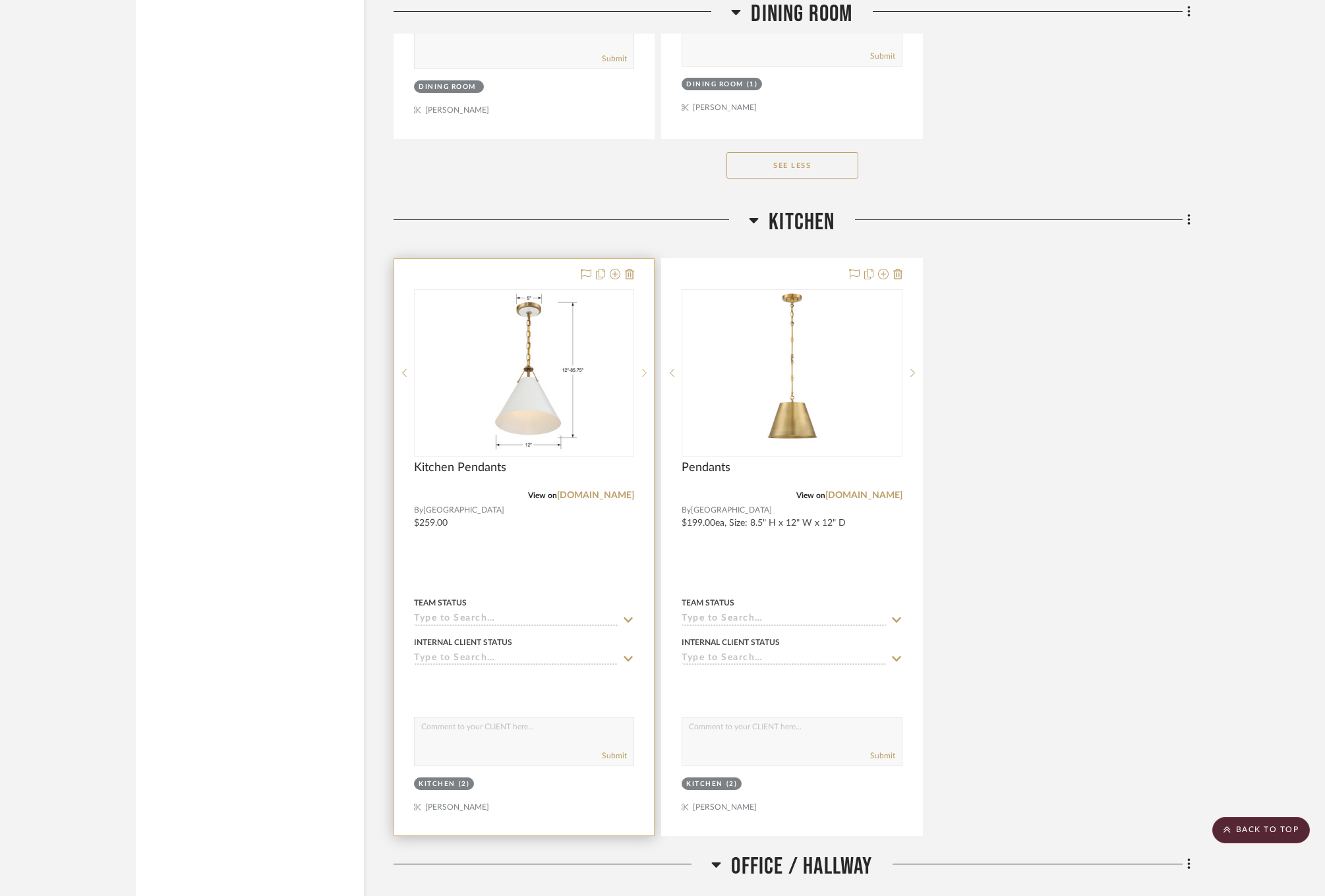
click at [648, 368] on sr-next-btn at bounding box center [644, 373] width 20 height 9
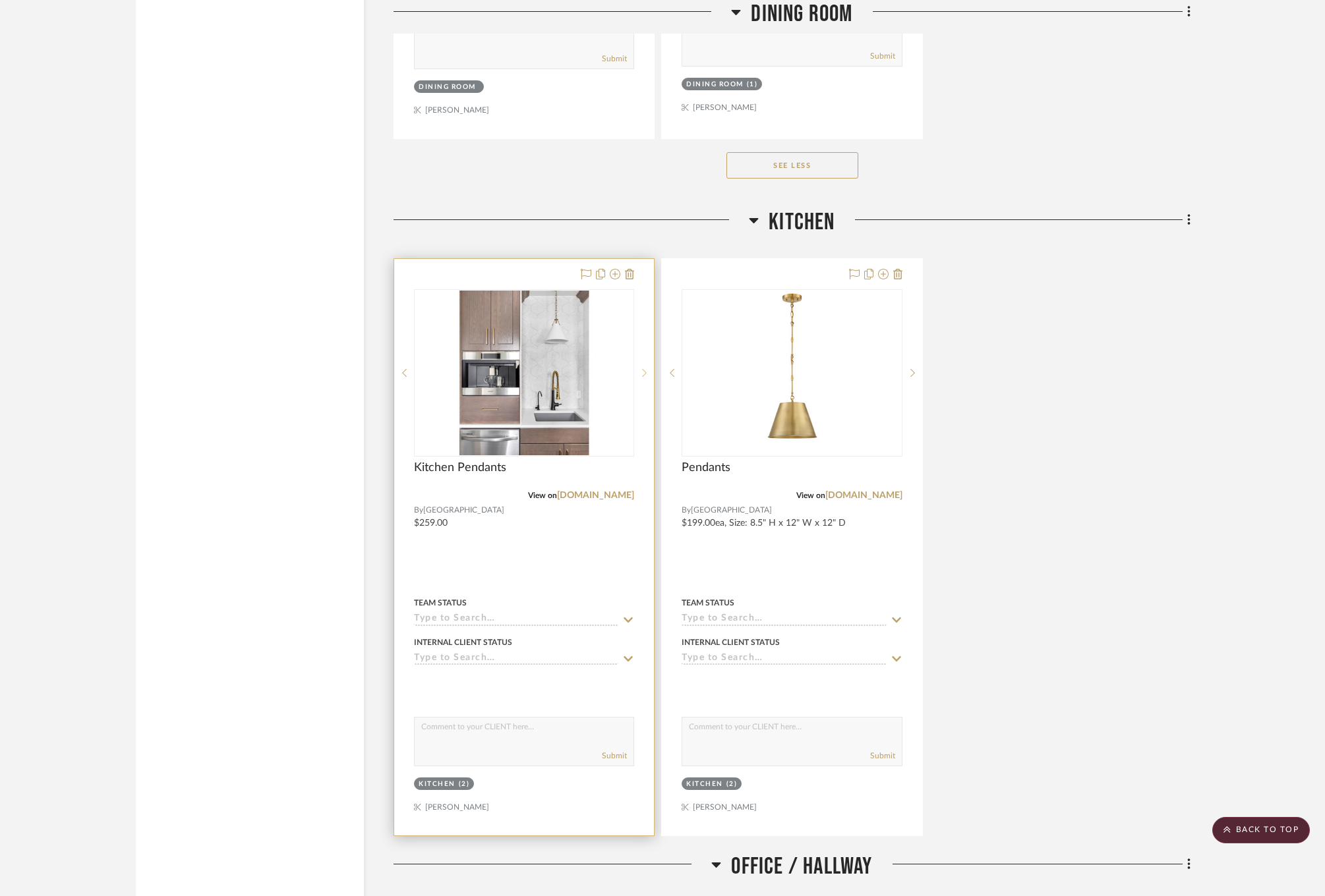
click at [648, 368] on sr-next-btn at bounding box center [644, 373] width 20 height 9
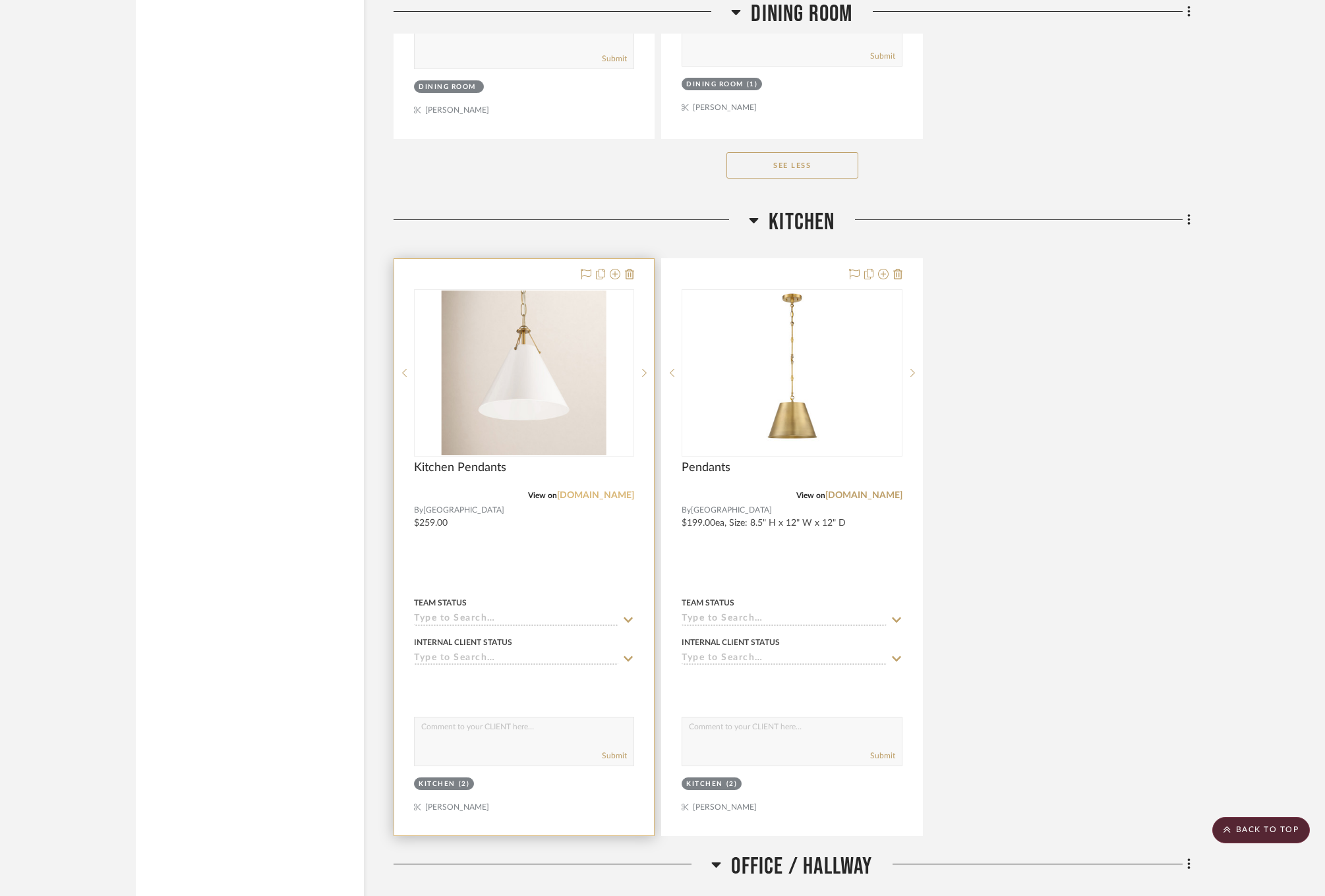
click at [612, 491] on link "[DOMAIN_NAME]" at bounding box center [596, 496] width 77 height 9
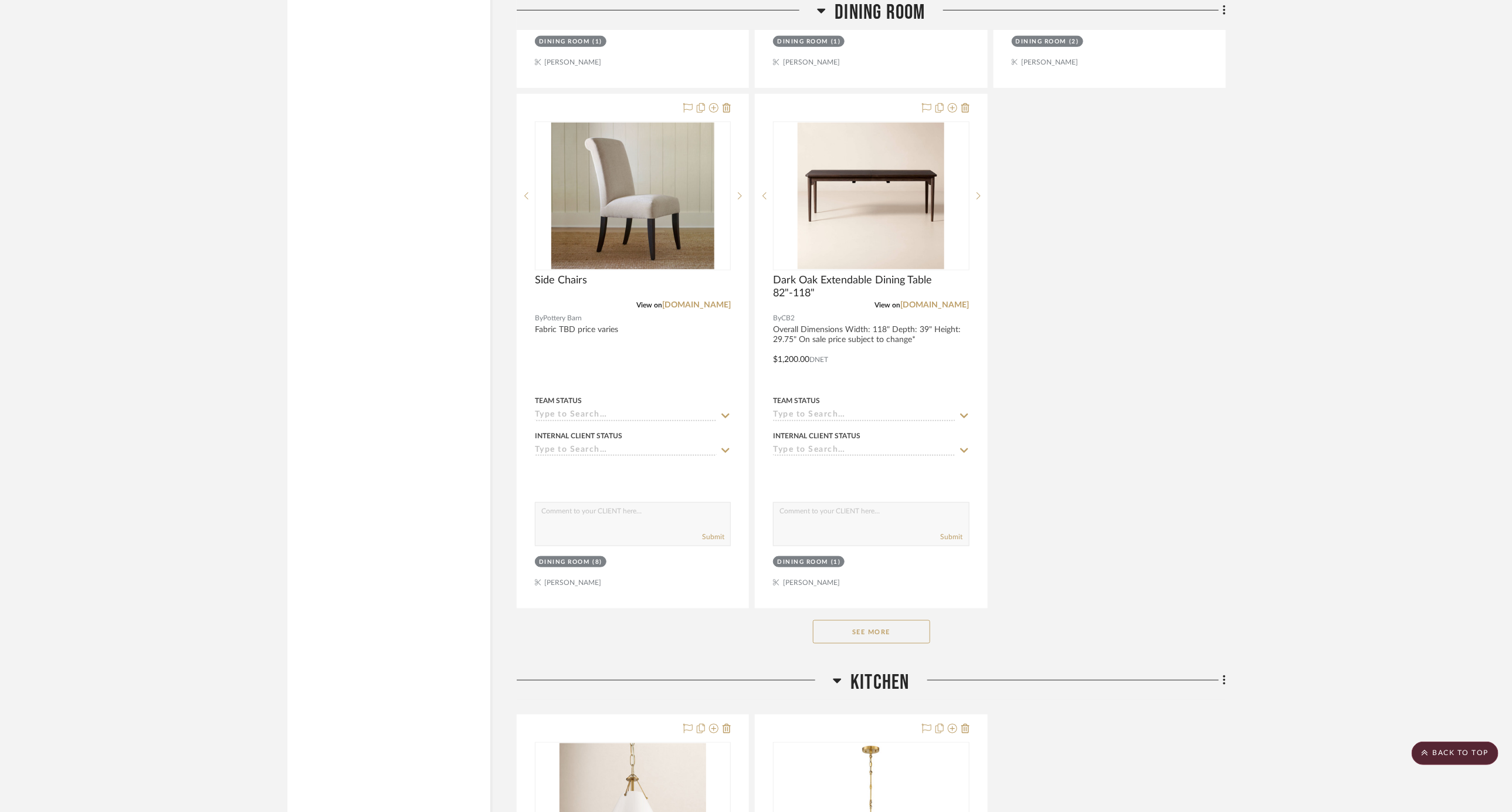
scroll to position [3769, 0]
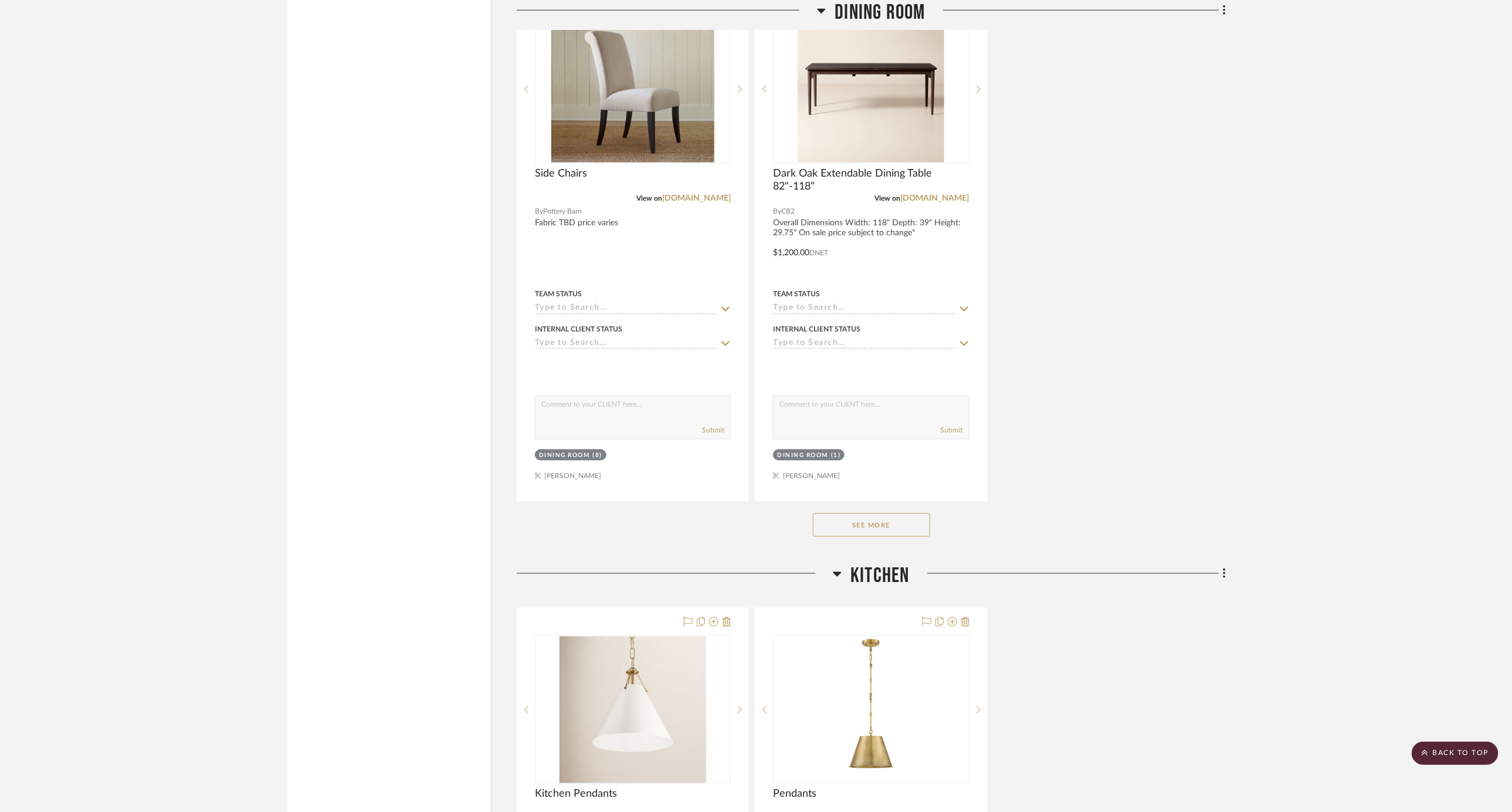
click at [904, 514] on button "See More" at bounding box center [872, 525] width 118 height 24
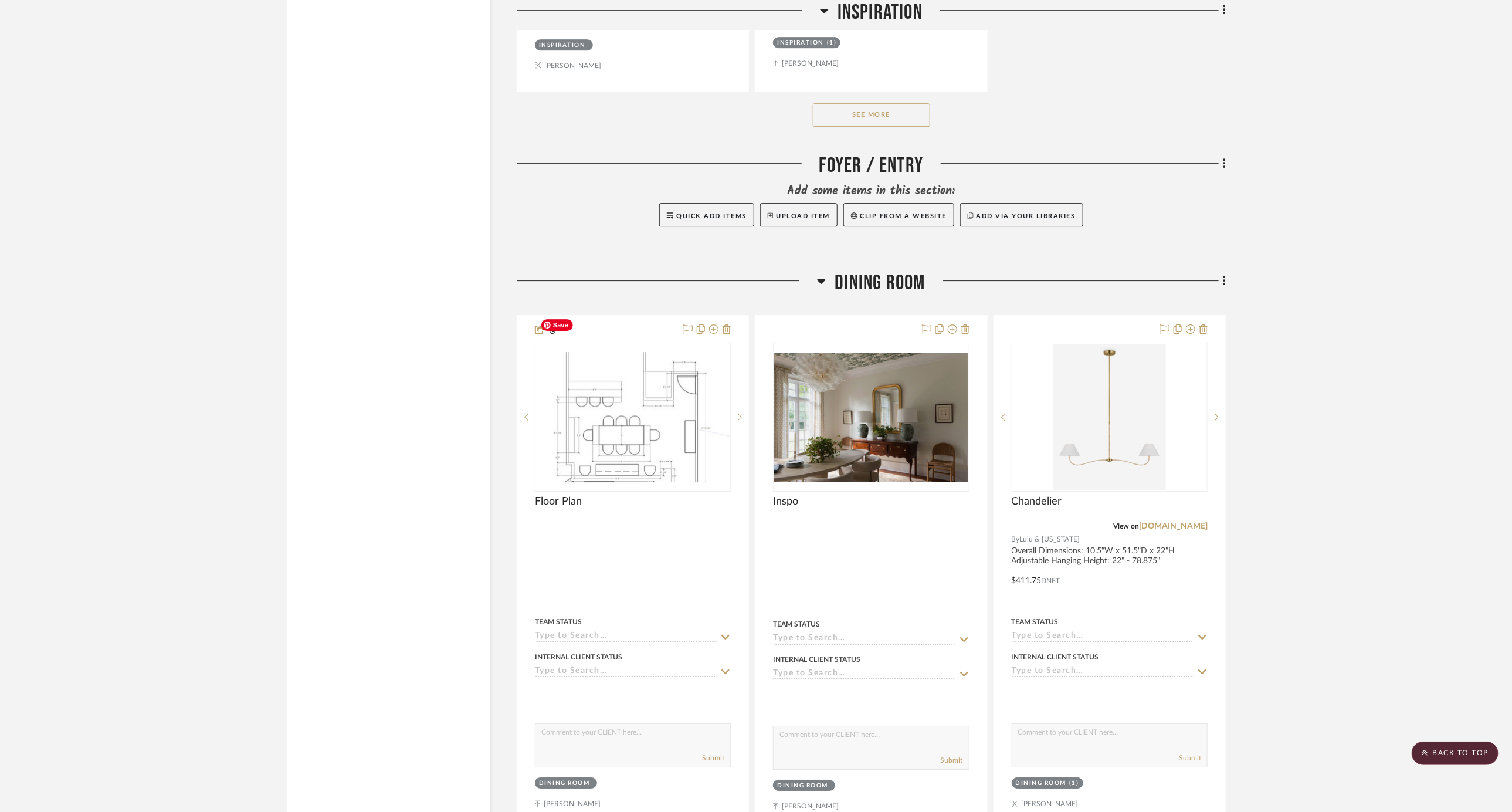
scroll to position [2241, 0]
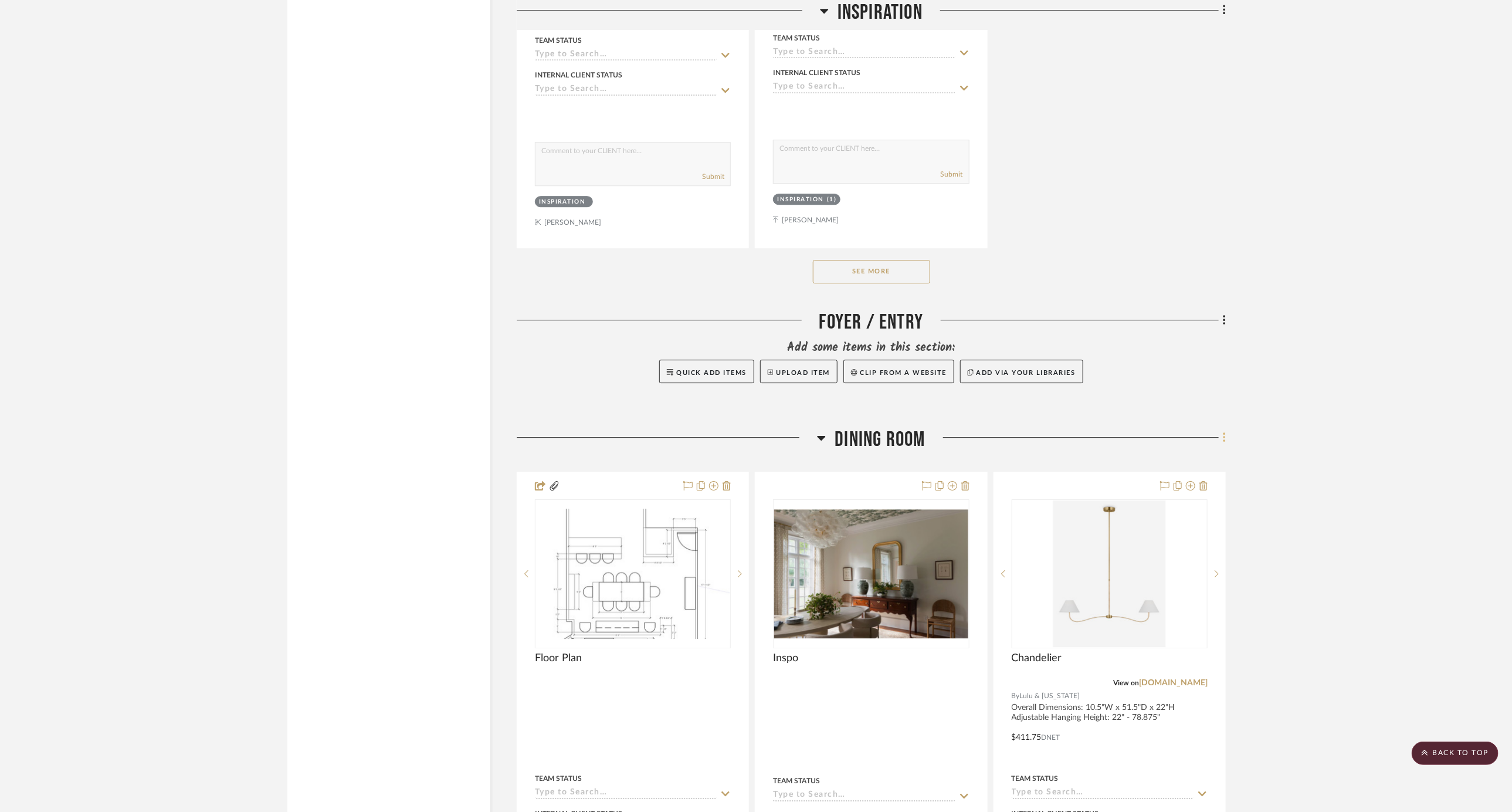
click at [1186, 432] on icon at bounding box center [1224, 438] width 4 height 13
click at [1174, 421] on span "Add New Item" at bounding box center [1165, 425] width 53 height 10
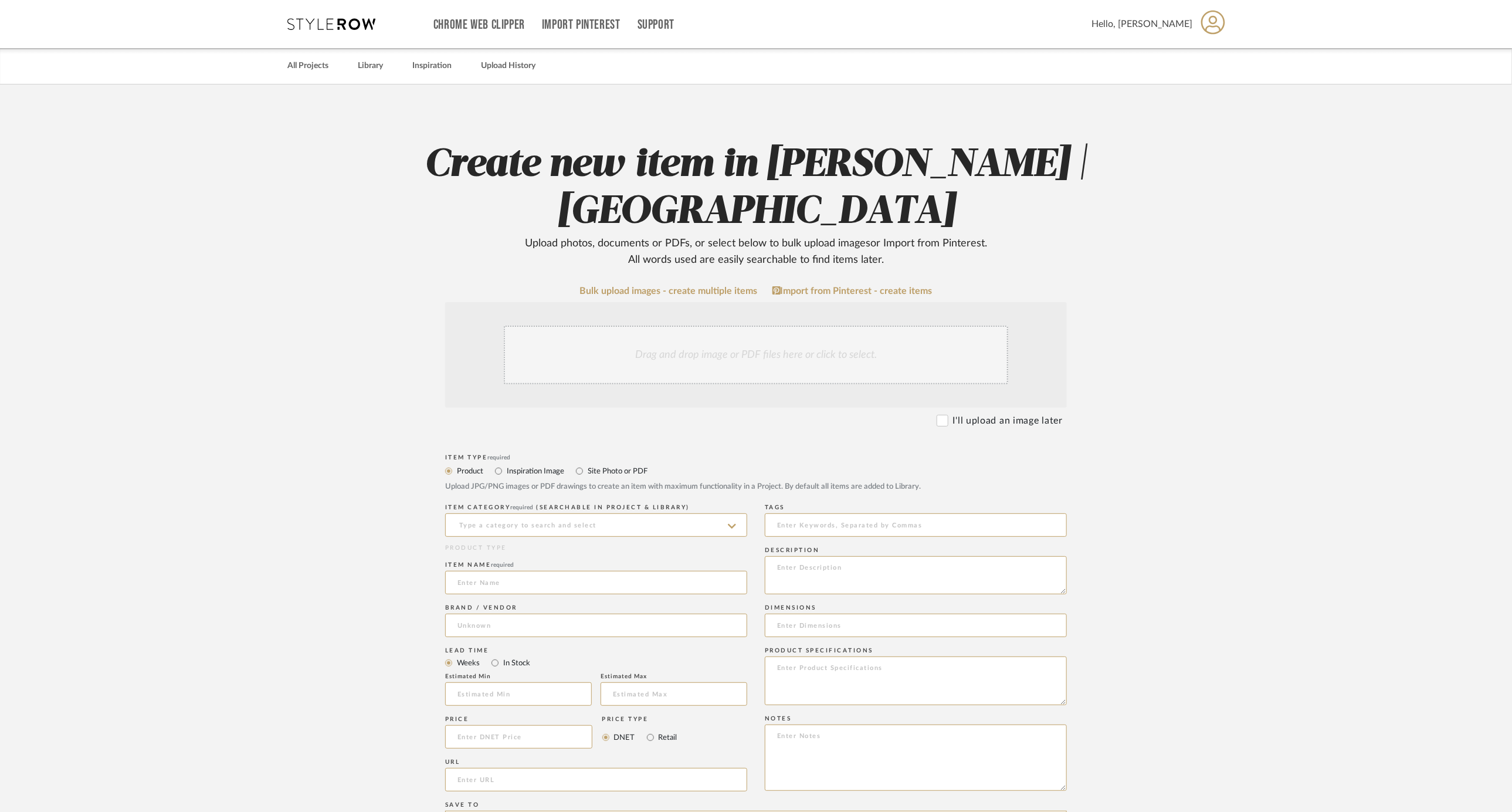
click at [976, 340] on div "Drag and drop image or PDF files here or click to select." at bounding box center [756, 355] width 504 height 59
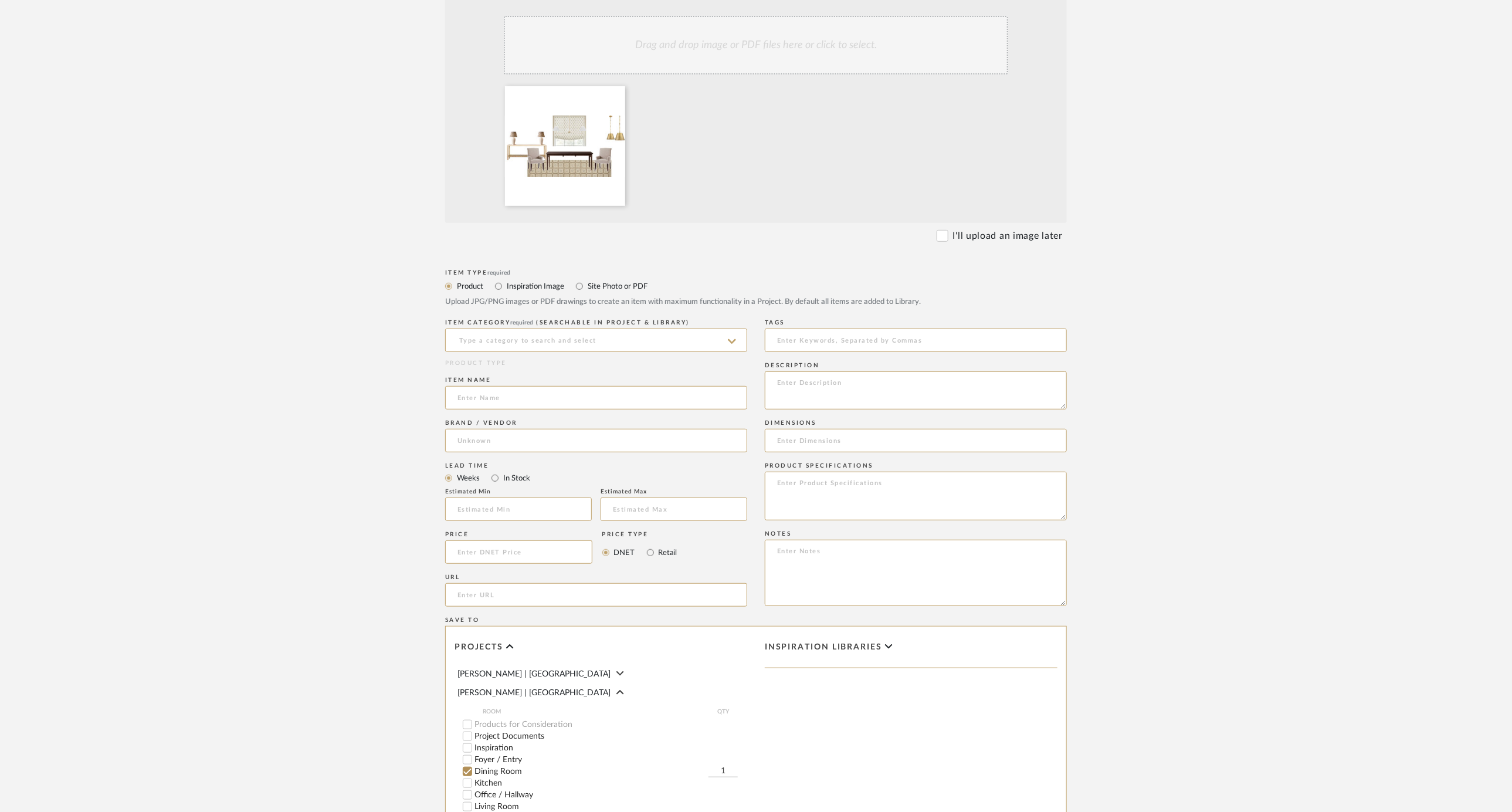
scroll to position [312, 0]
click at [581, 287] on input "Site Photo or PDF" at bounding box center [580, 284] width 14 height 14
radio input "true"
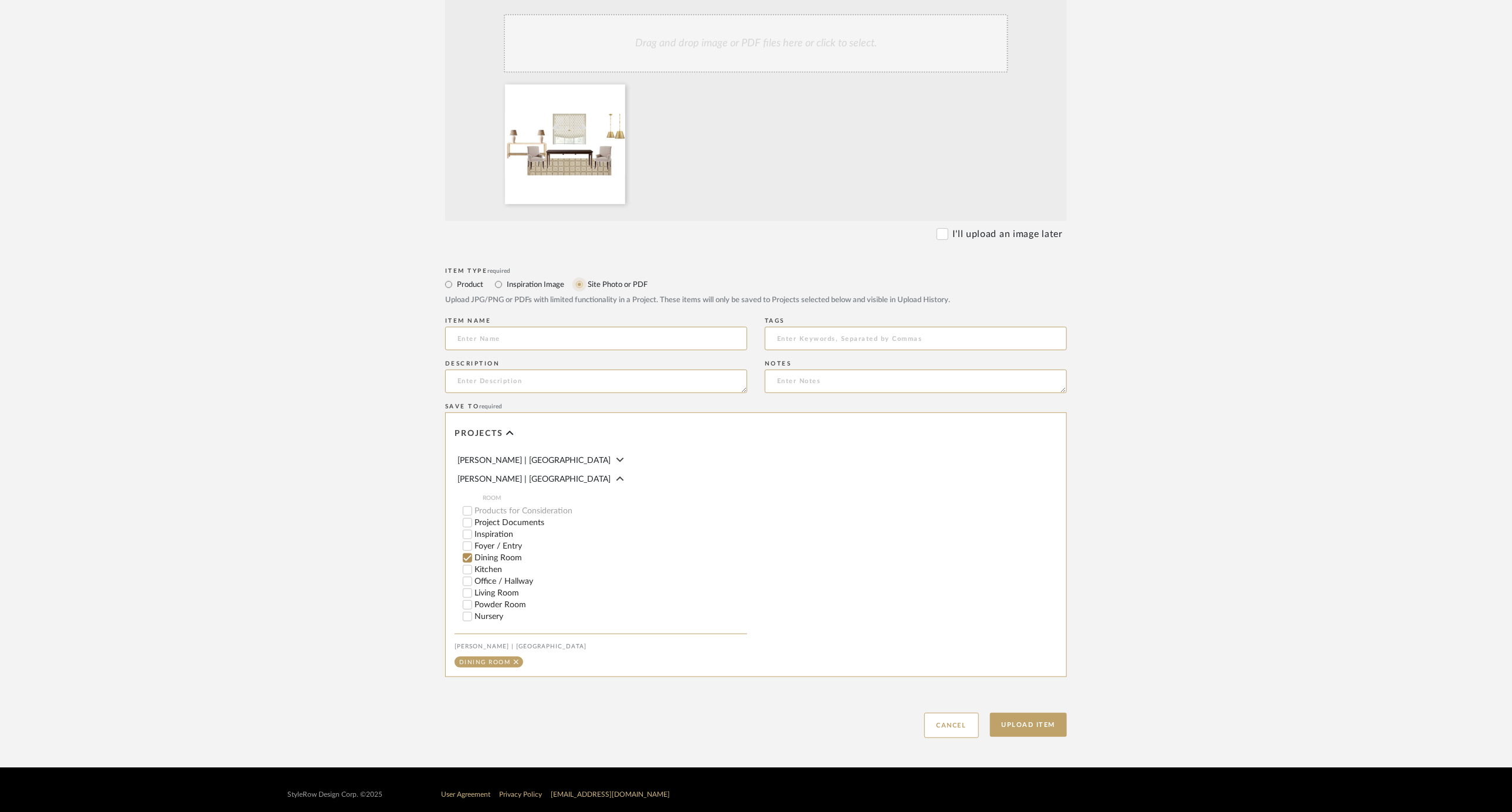
scroll to position [320, 0]
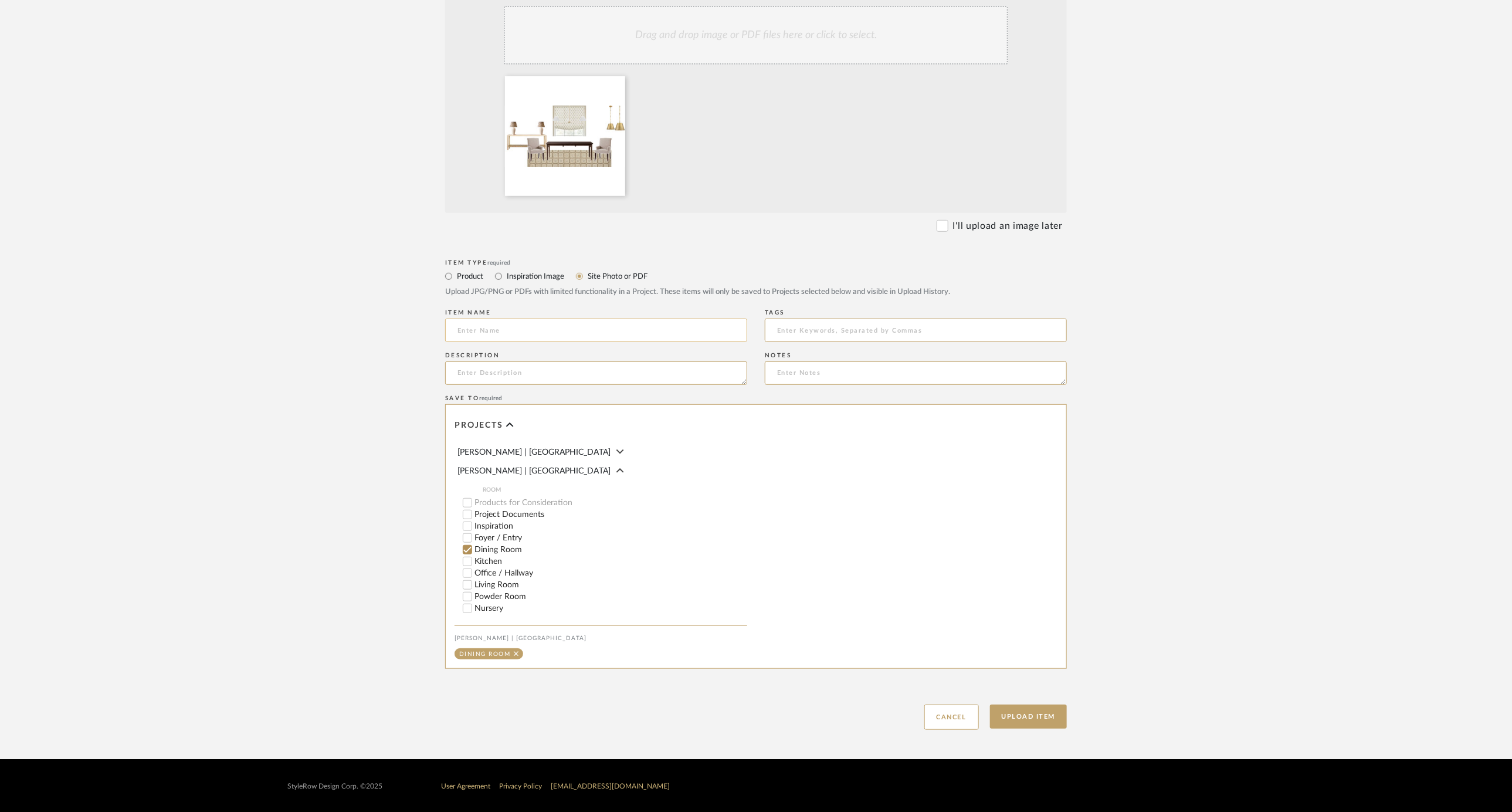
click at [557, 327] on input at bounding box center [596, 331] width 302 height 24
type input "Scheme 1"
click at [1018, 708] on button "Upload Item" at bounding box center [1029, 717] width 78 height 24
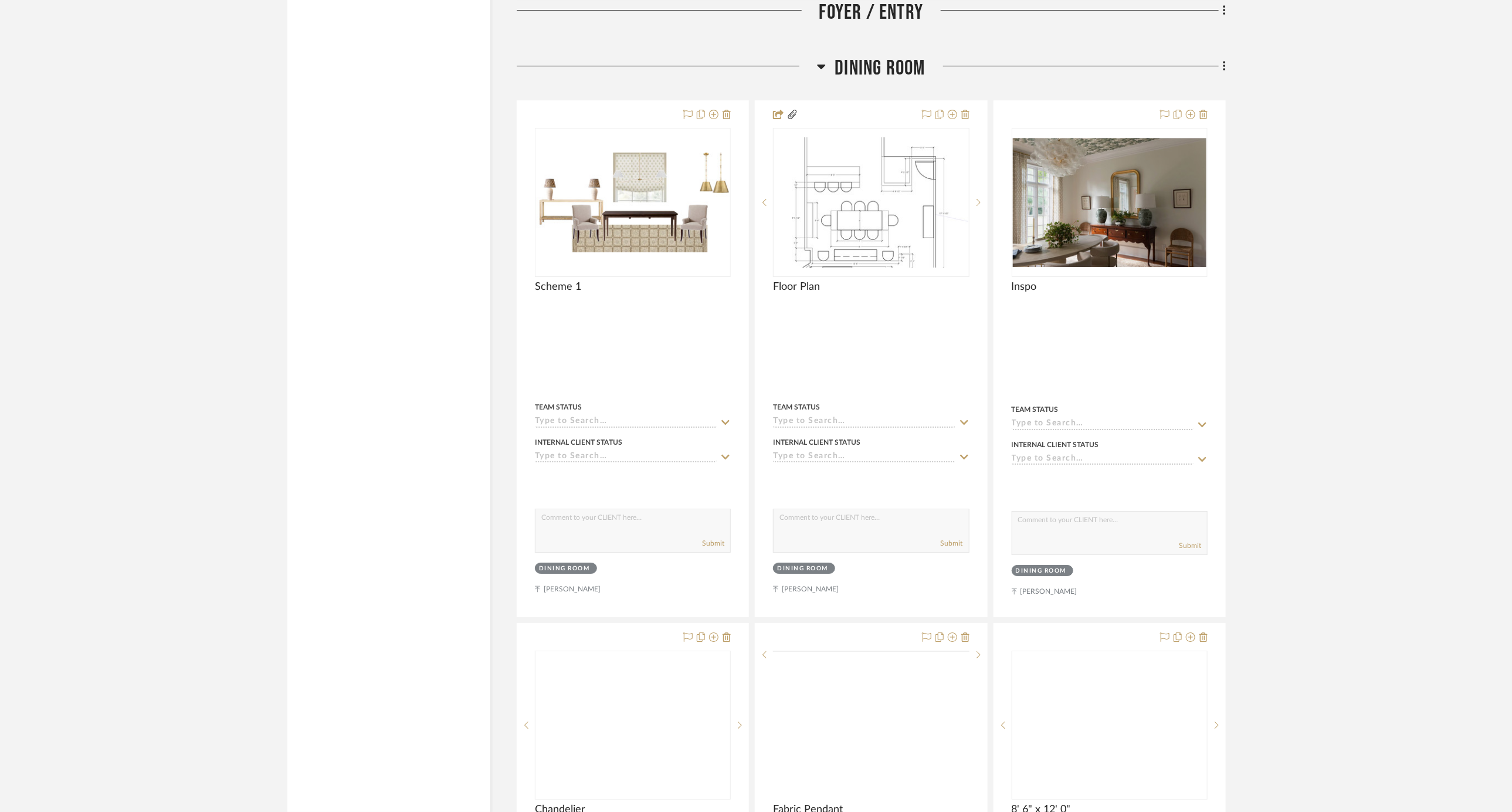
scroll to position [2623, 0]
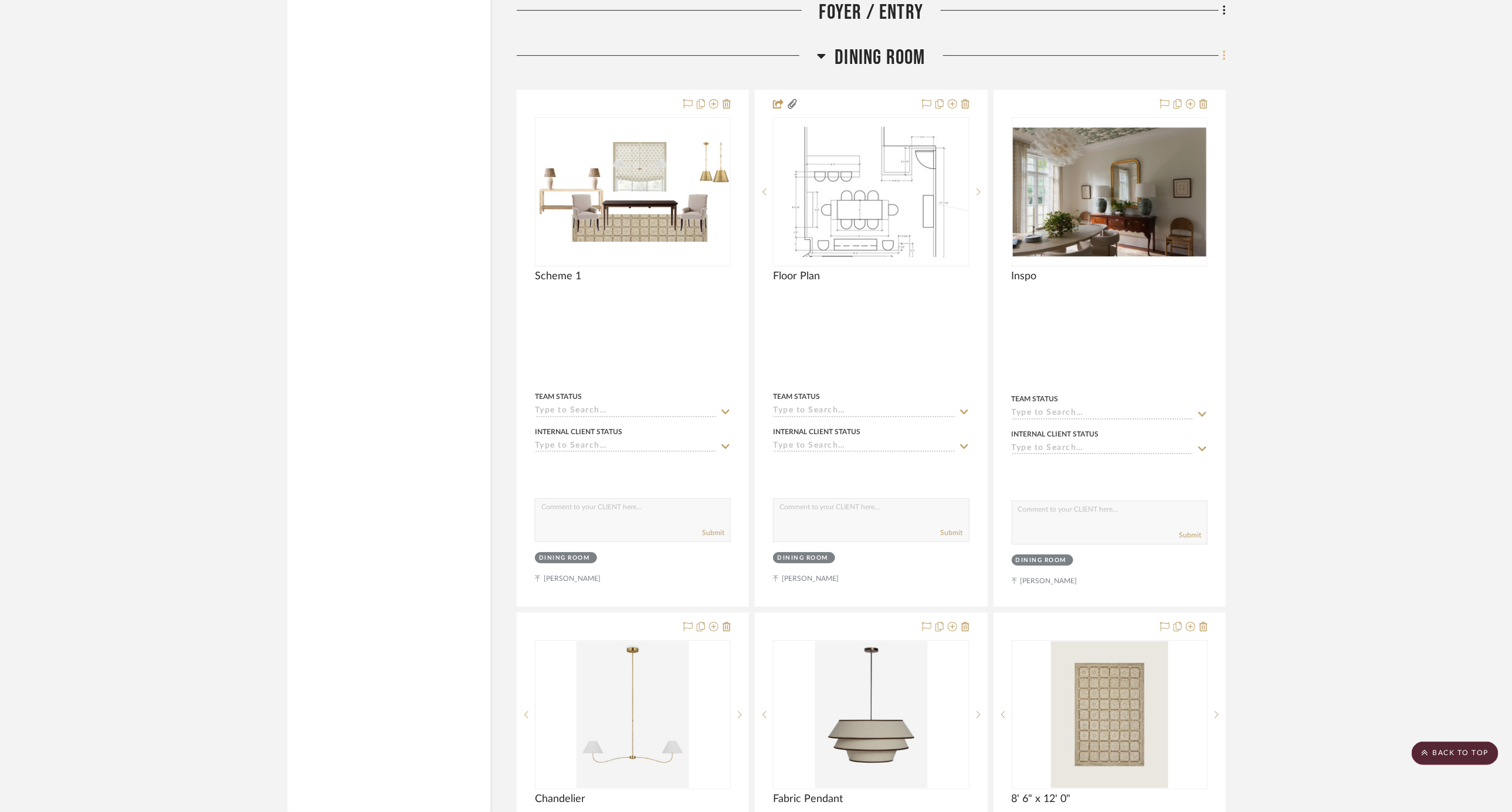
click at [1186, 50] on icon at bounding box center [1223, 55] width 2 height 10
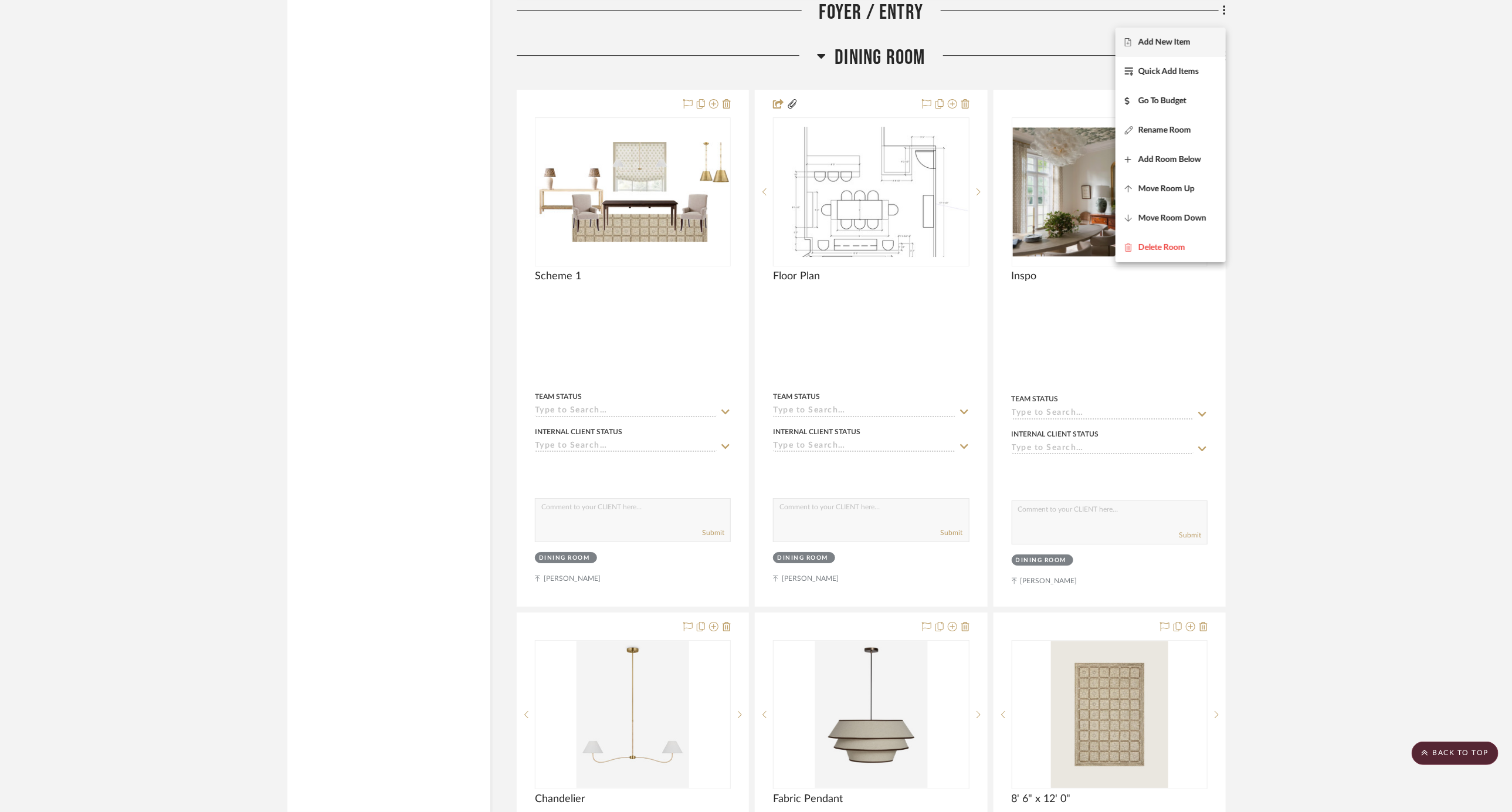
click at [1153, 35] on button "Add New Item" at bounding box center [1170, 42] width 110 height 29
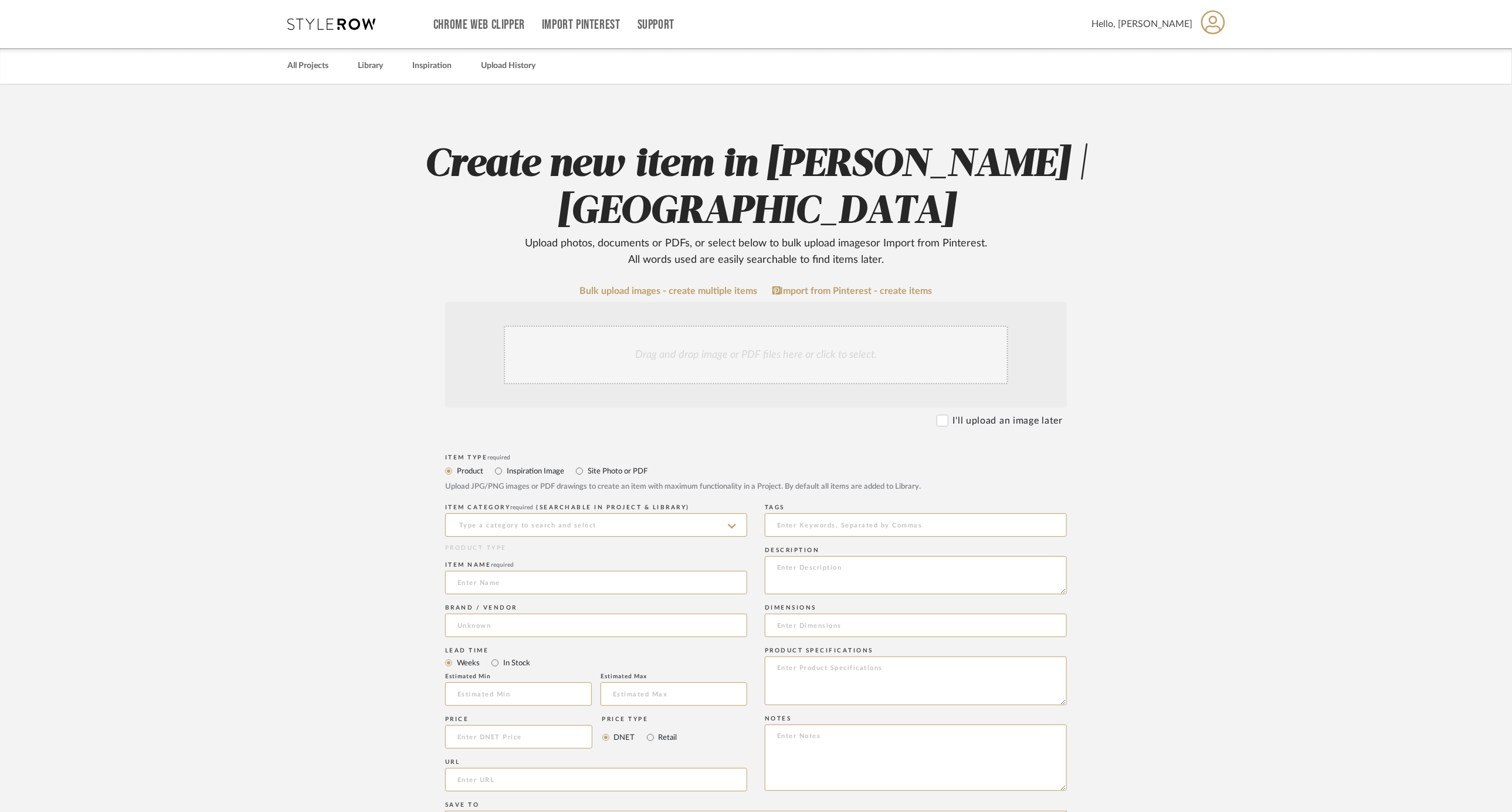
click at [707, 335] on div "Drag and drop image or PDF files here or click to select." at bounding box center [756, 355] width 504 height 59
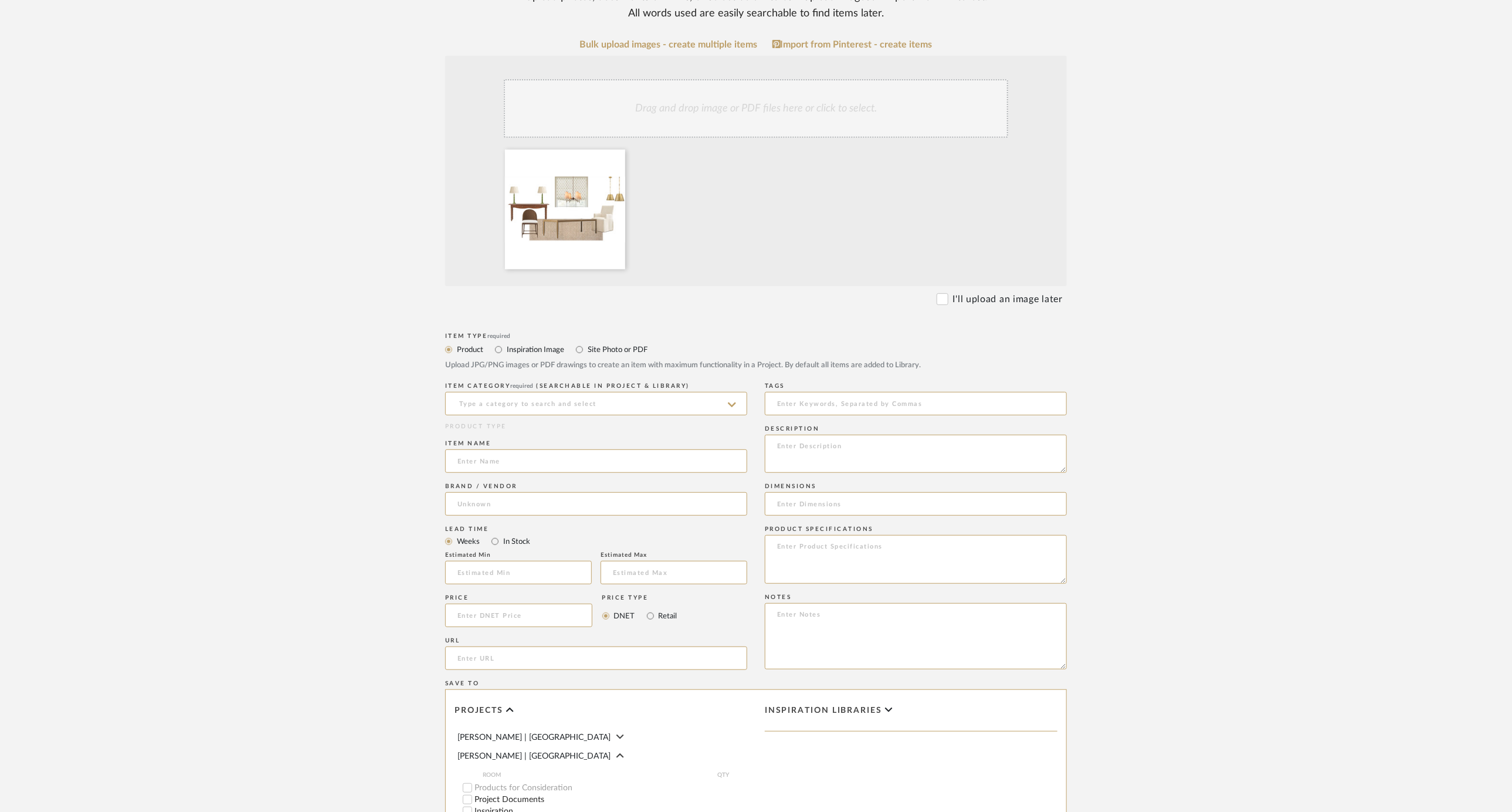
scroll to position [252, 0]
click at [585, 340] on input "Site Photo or PDF" at bounding box center [580, 344] width 14 height 14
radio input "true"
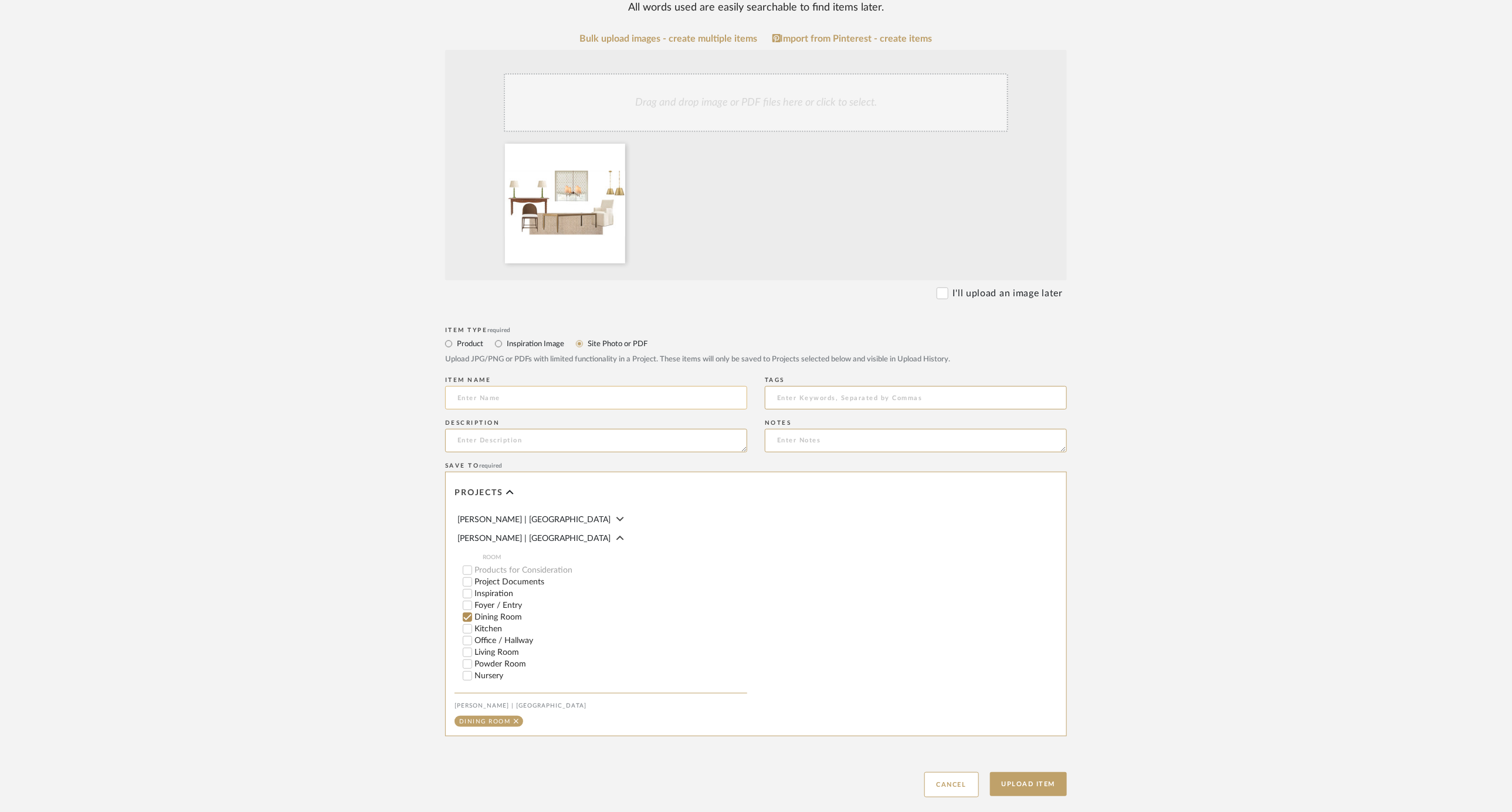
click at [532, 401] on input at bounding box center [596, 398] width 302 height 24
type input "Scheme 2"
click at [990, 772] on button "Upload Item" at bounding box center [1029, 784] width 78 height 24
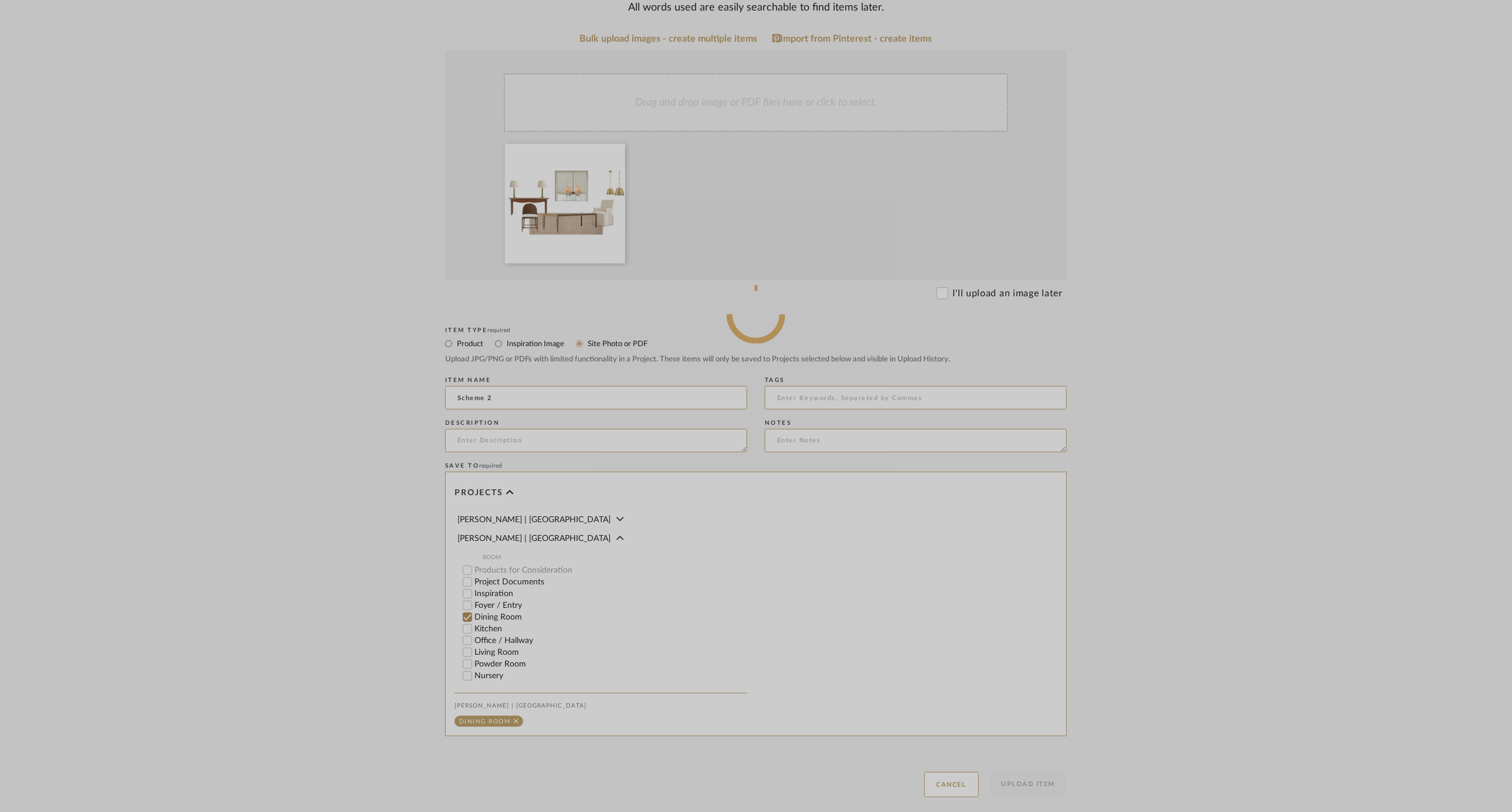
scroll to position [320, 0]
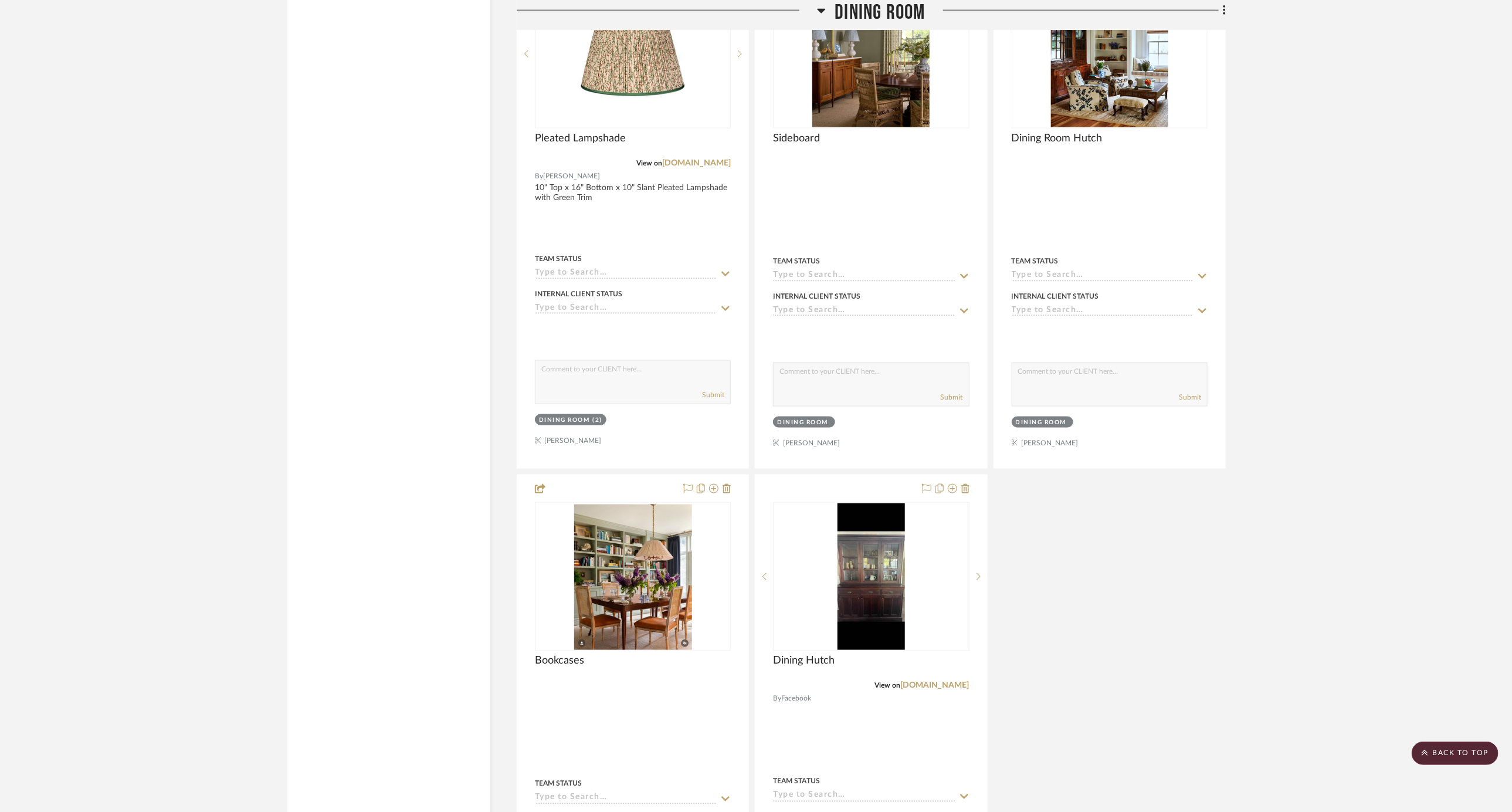
scroll to position [6925, 0]
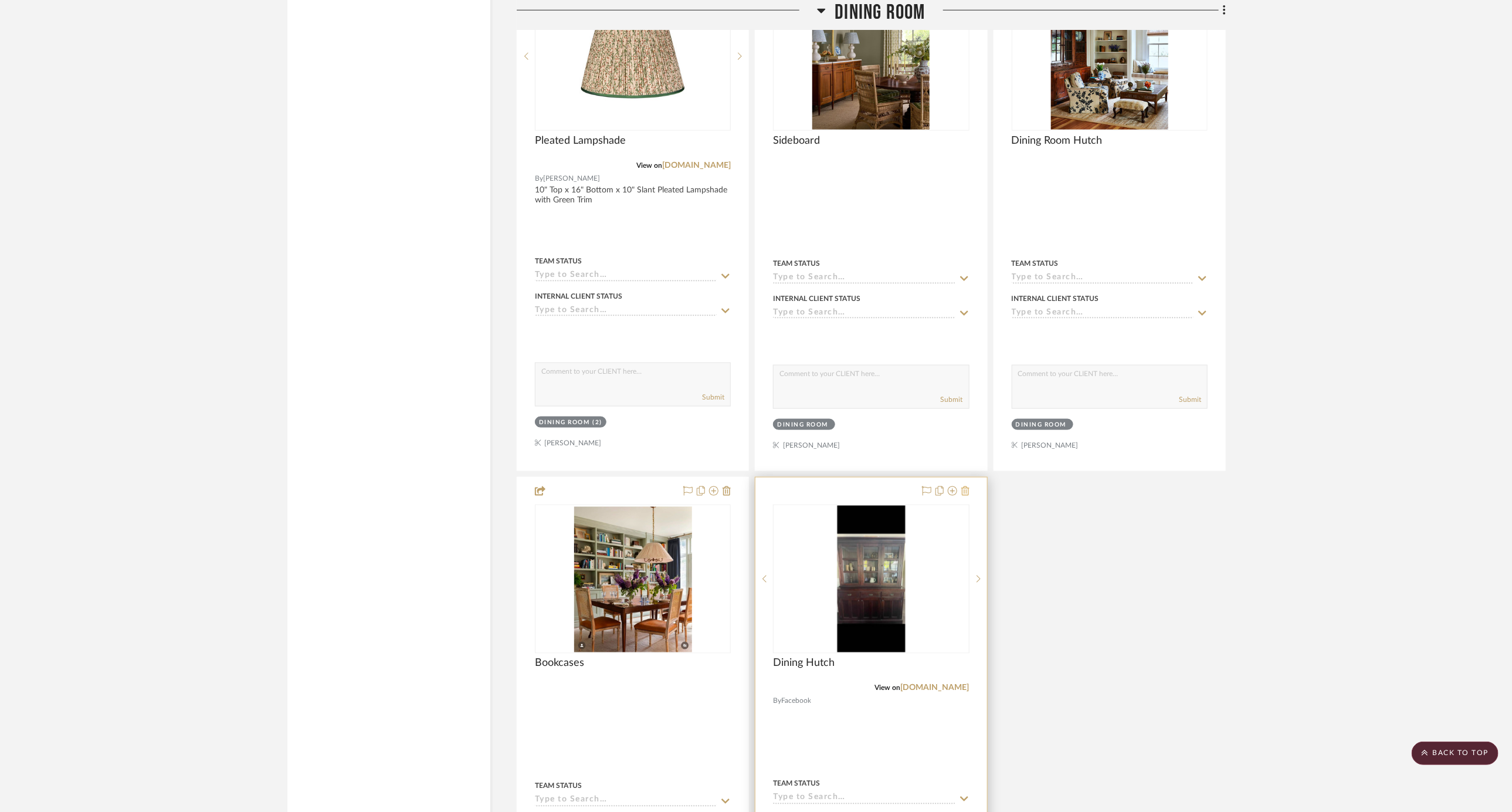
click at [967, 486] on icon at bounding box center [966, 490] width 8 height 9
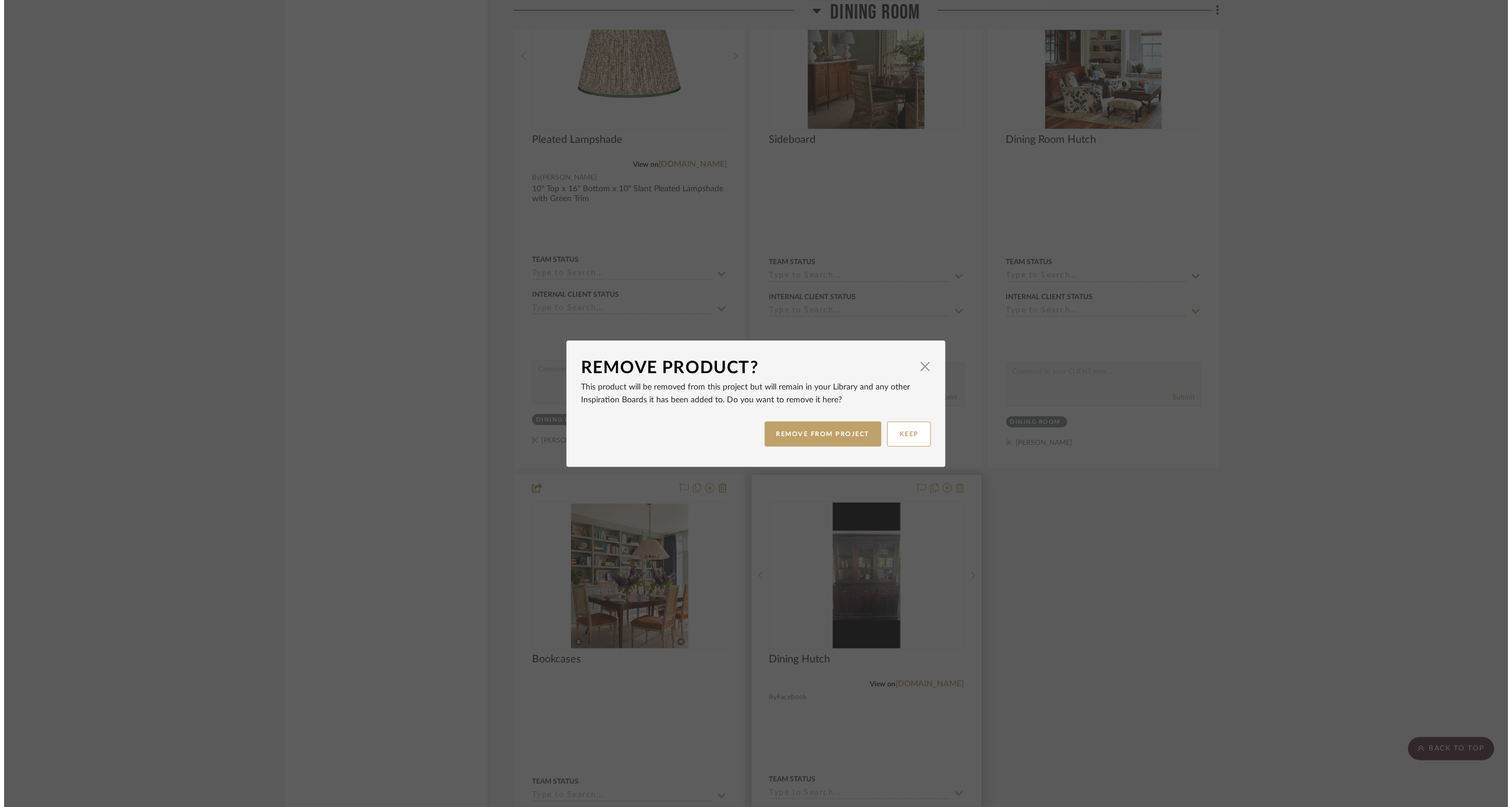
scroll to position [0, 0]
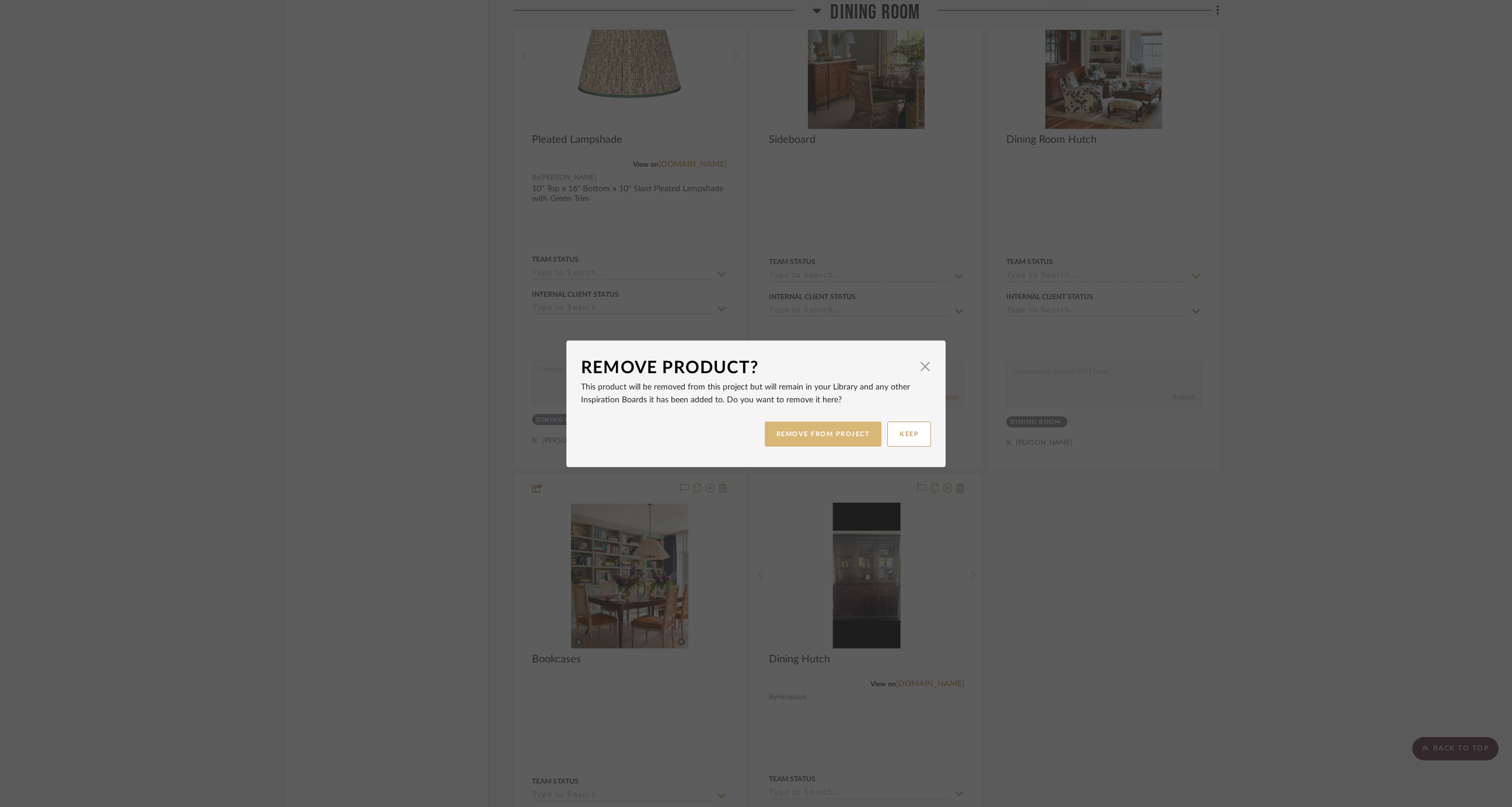
click at [824, 431] on button "REMOVE FROM PROJECT" at bounding box center [823, 434] width 117 height 25
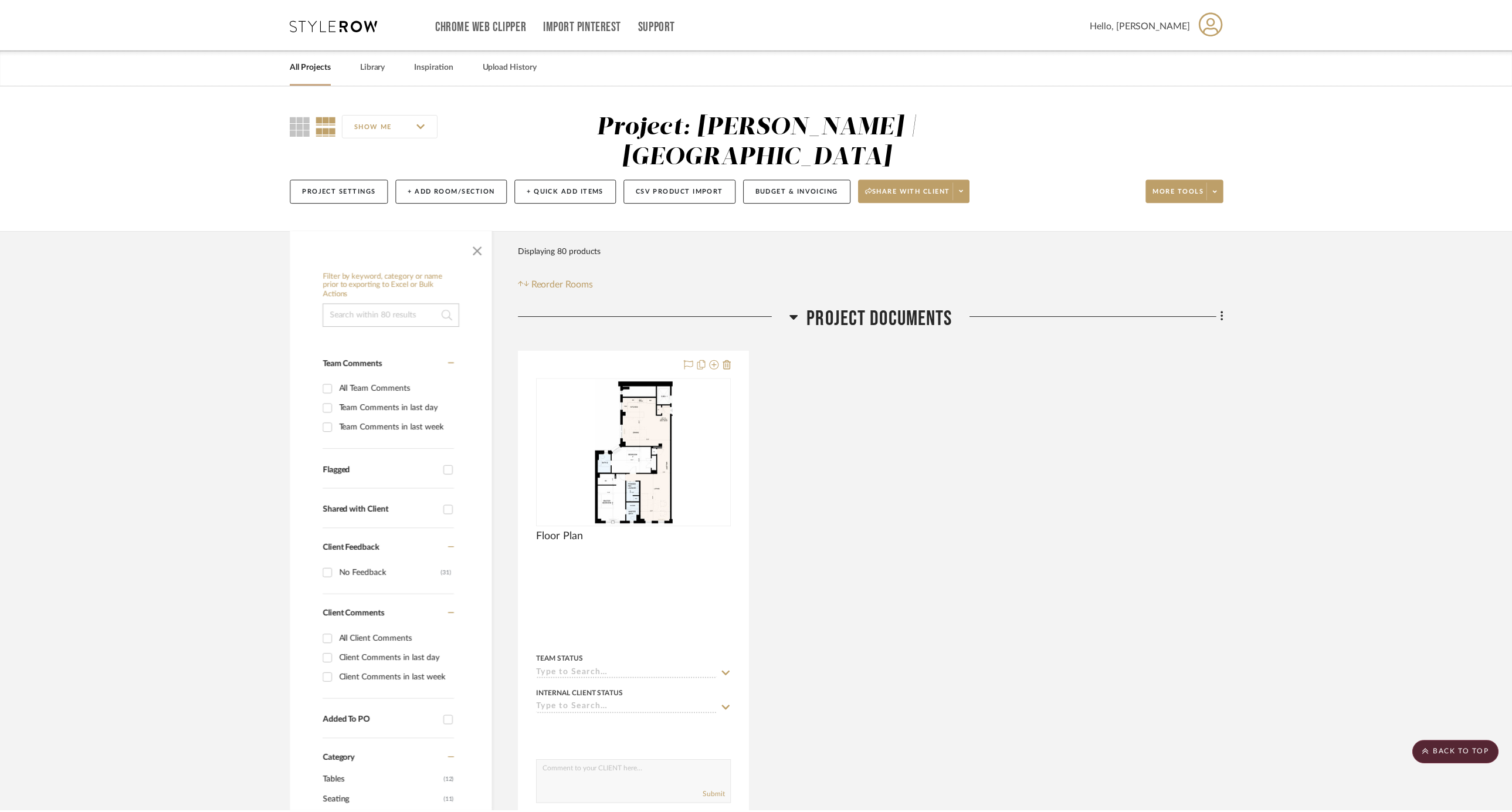
scroll to position [6925, 0]
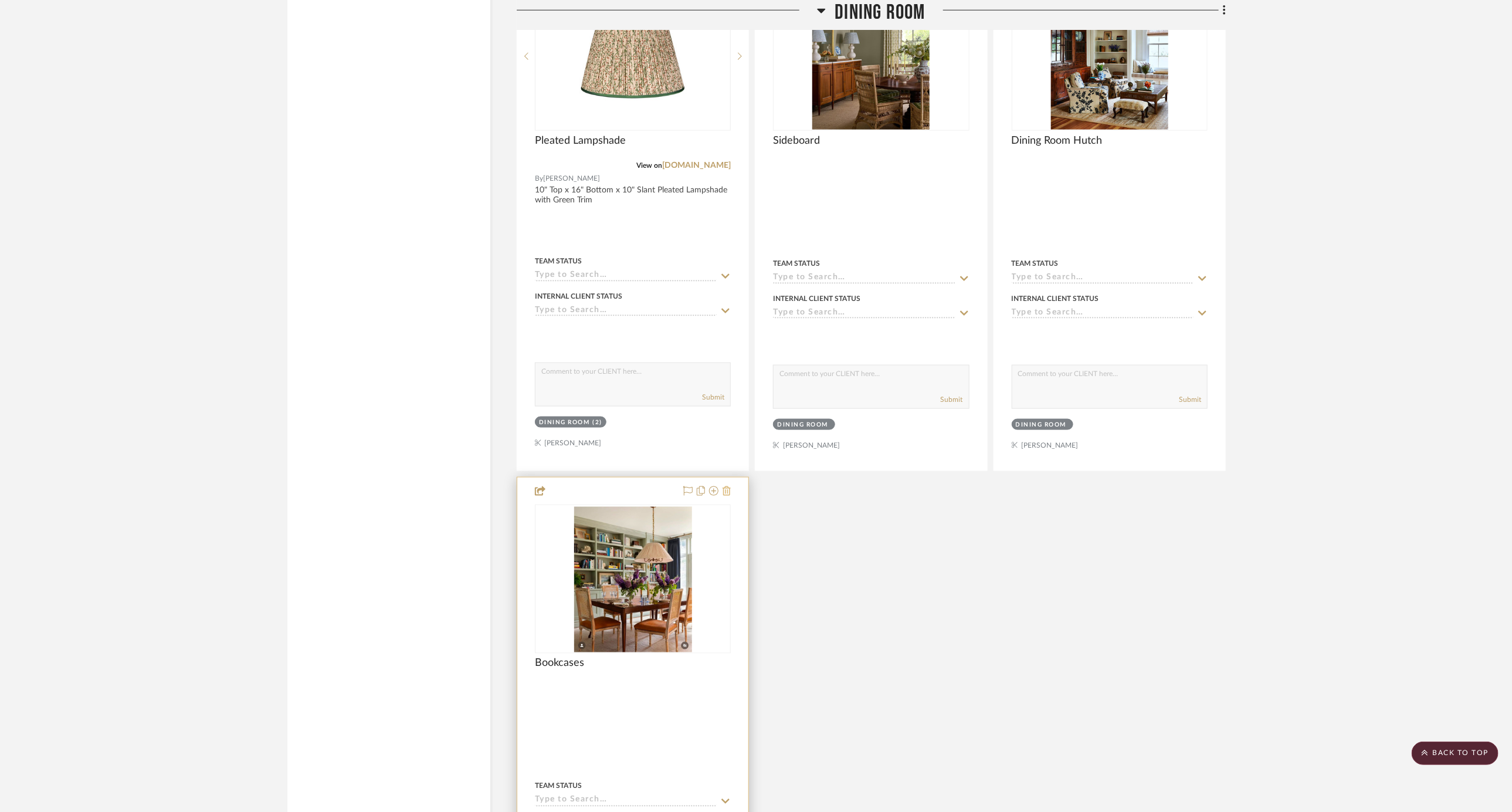
click at [729, 486] on icon at bounding box center [727, 490] width 8 height 9
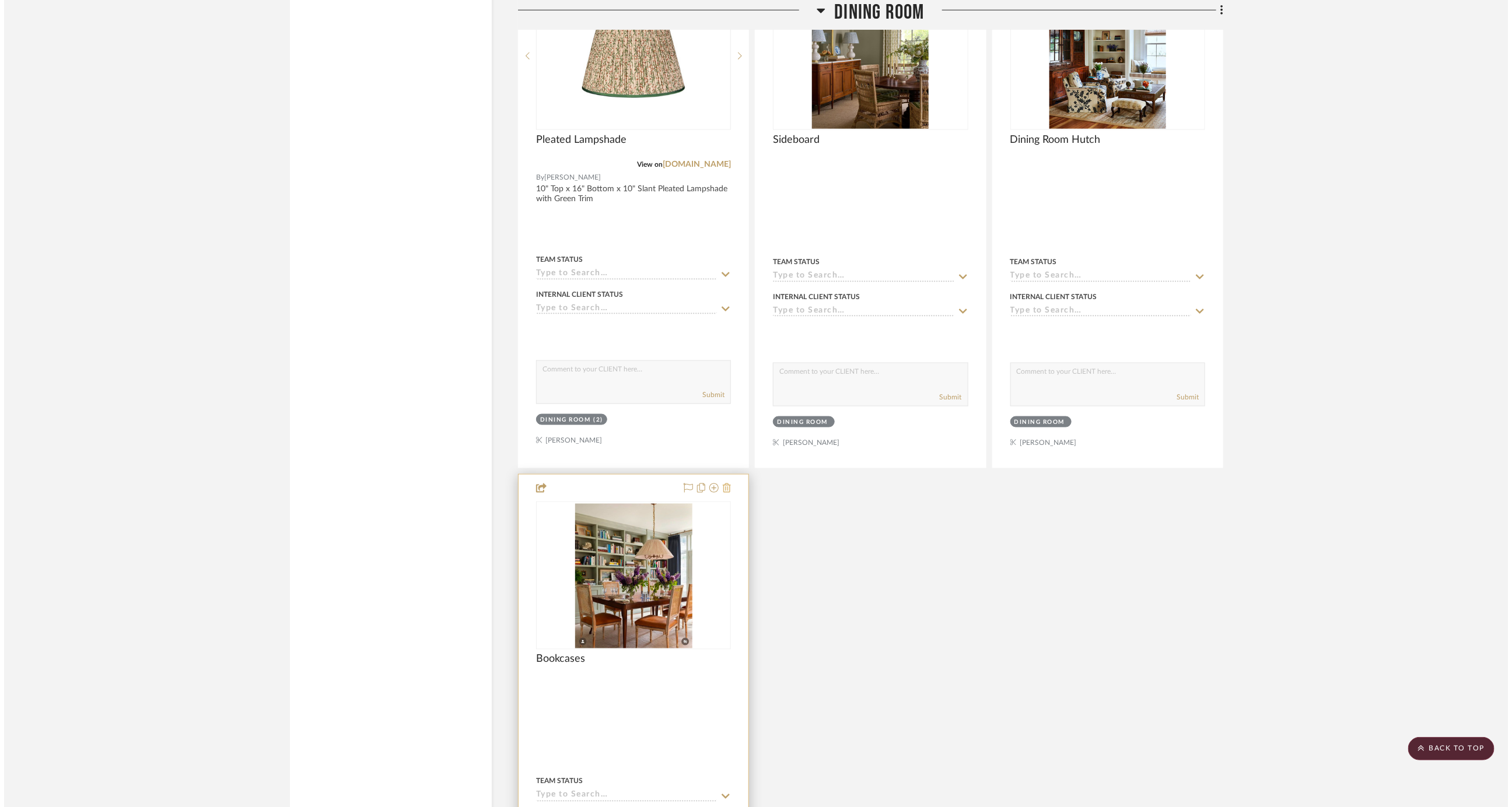
scroll to position [0, 0]
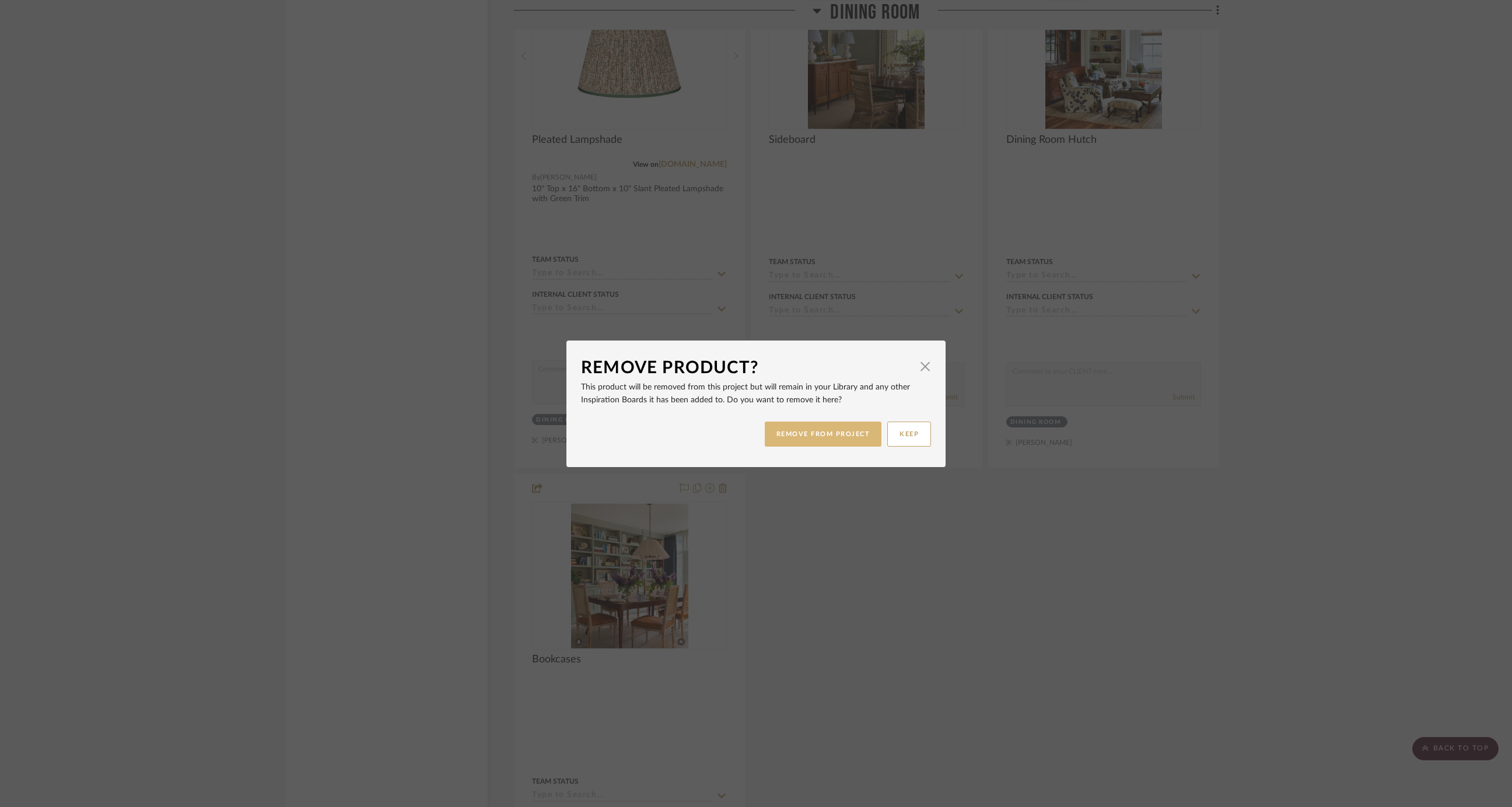
click at [846, 428] on button "REMOVE FROM PROJECT" at bounding box center [823, 434] width 117 height 25
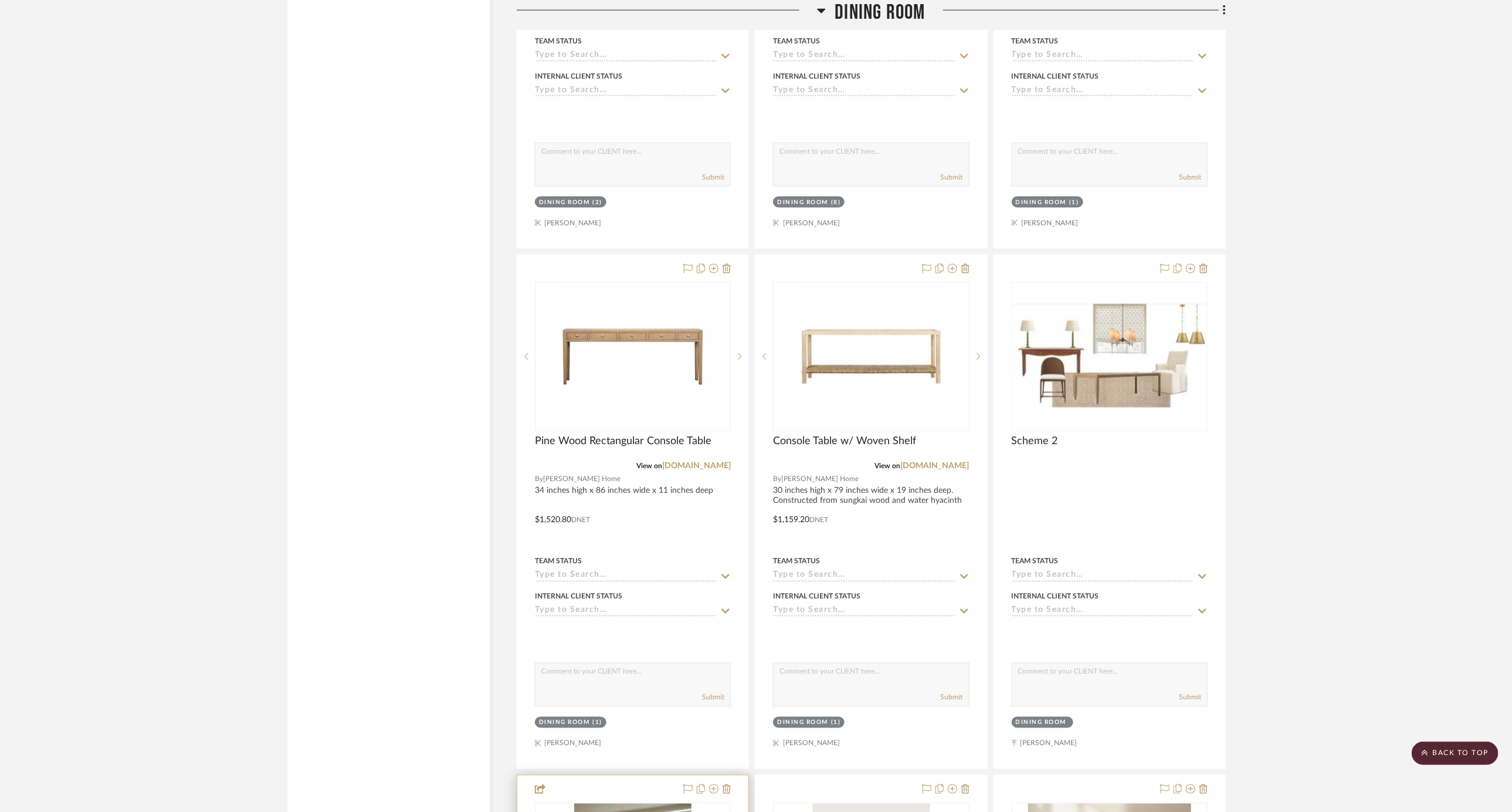
scroll to position [4028, 0]
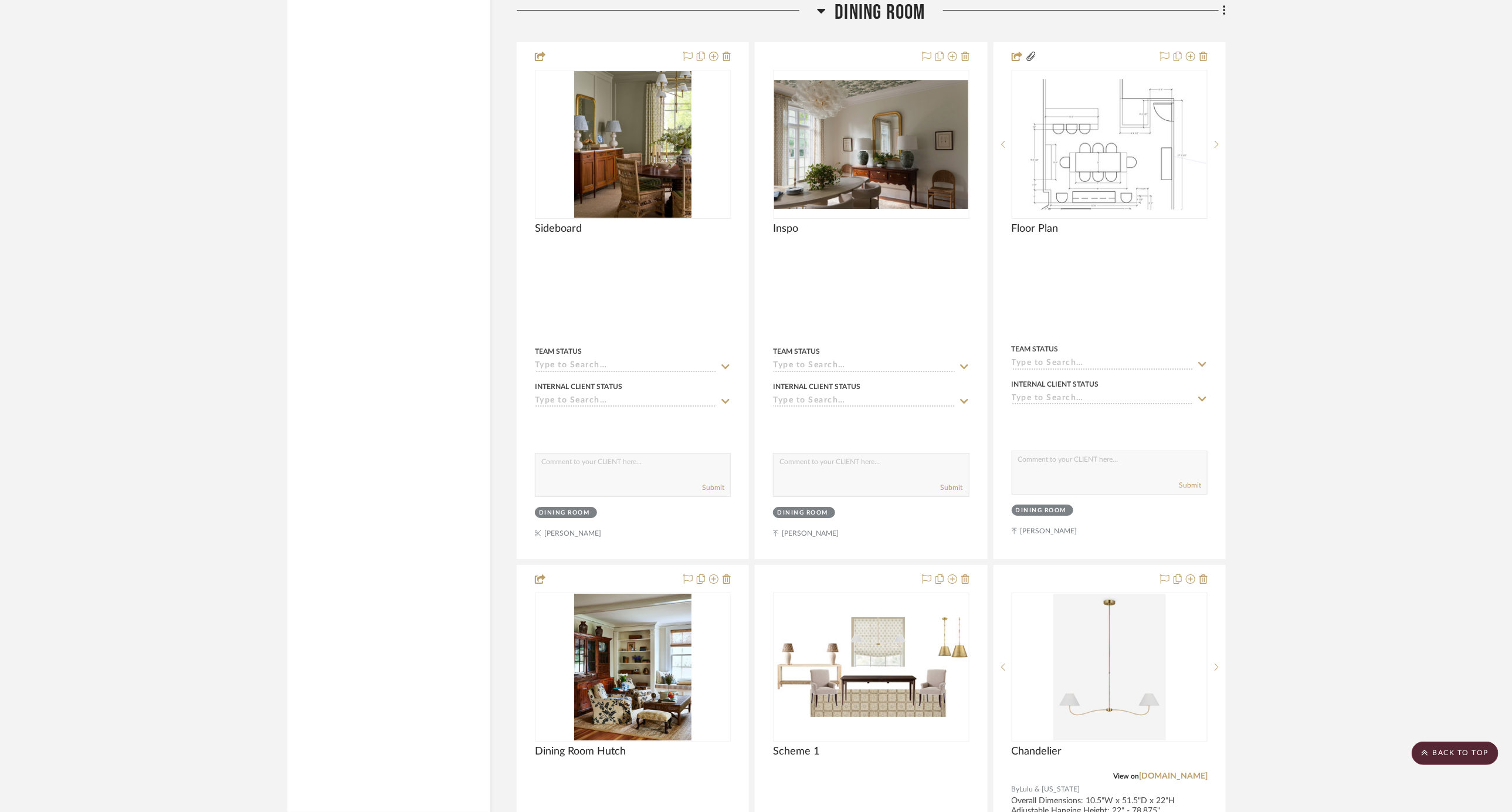
scroll to position [2613, 0]
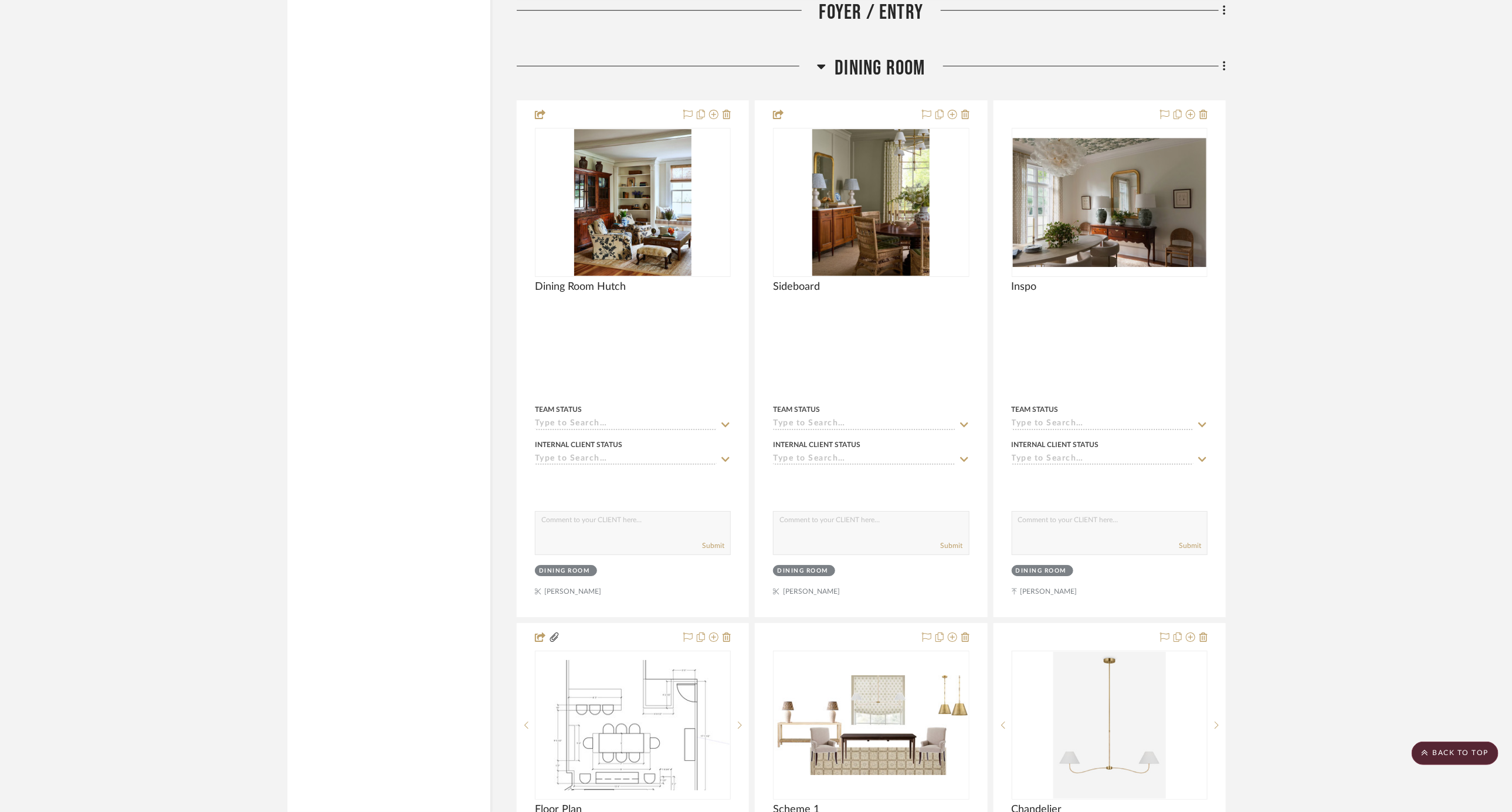
drag, startPoint x: 579, startPoint y: 584, endPoint x: 1223, endPoint y: 5, distance: 866.0
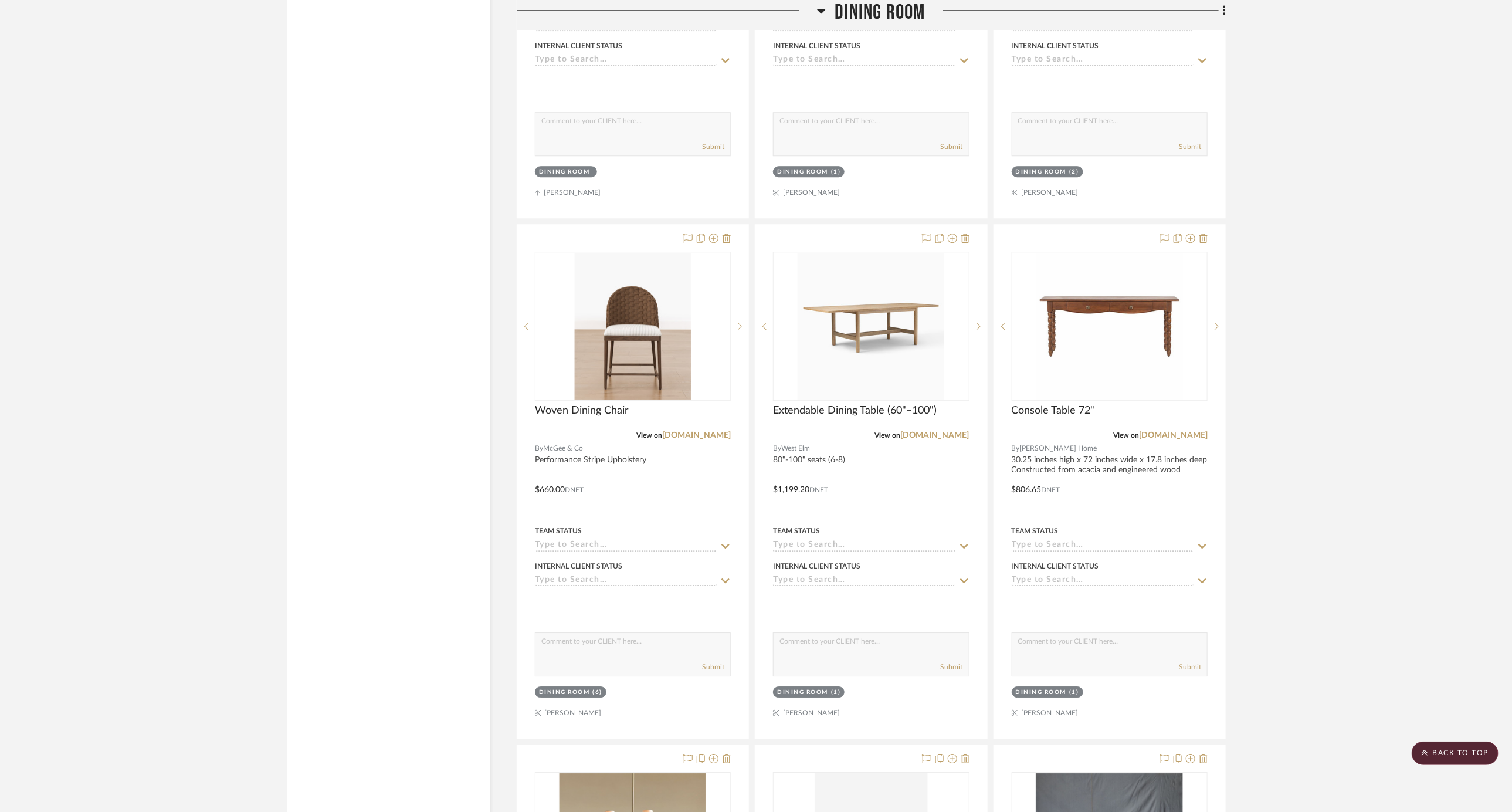
scroll to position [5062, 0]
